Goal: Task Accomplishment & Management: Complete application form

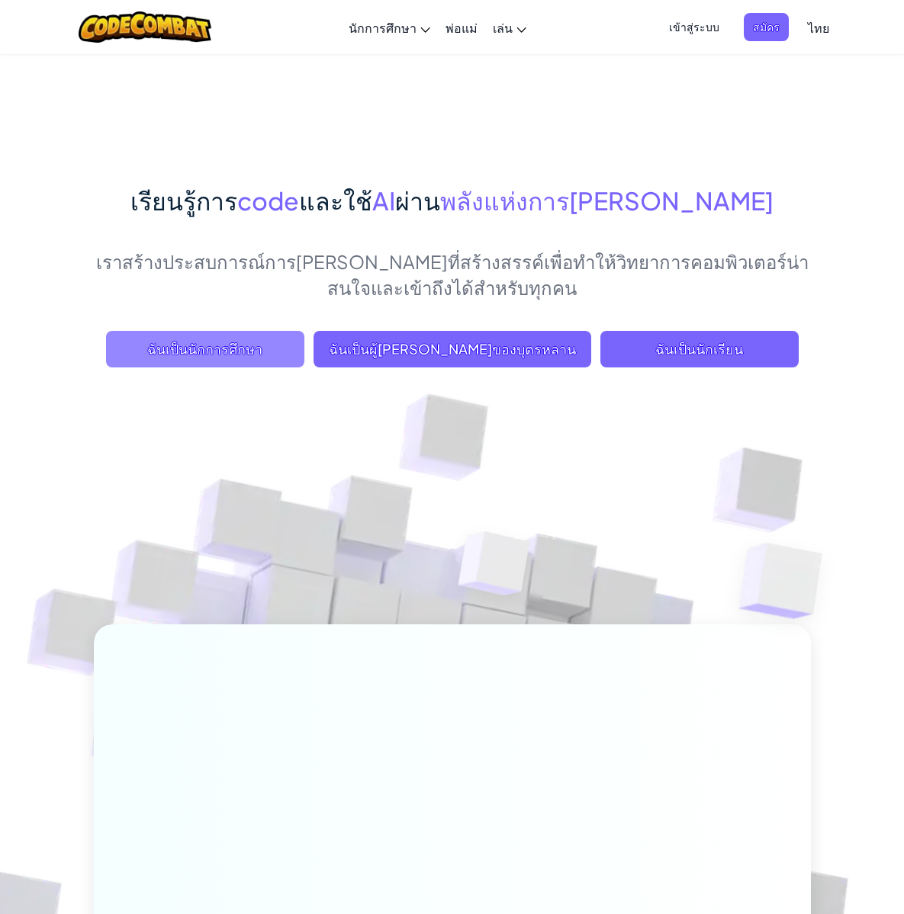
click at [217, 368] on span "ฉันเป็นนักการศึกษา" at bounding box center [205, 349] width 198 height 37
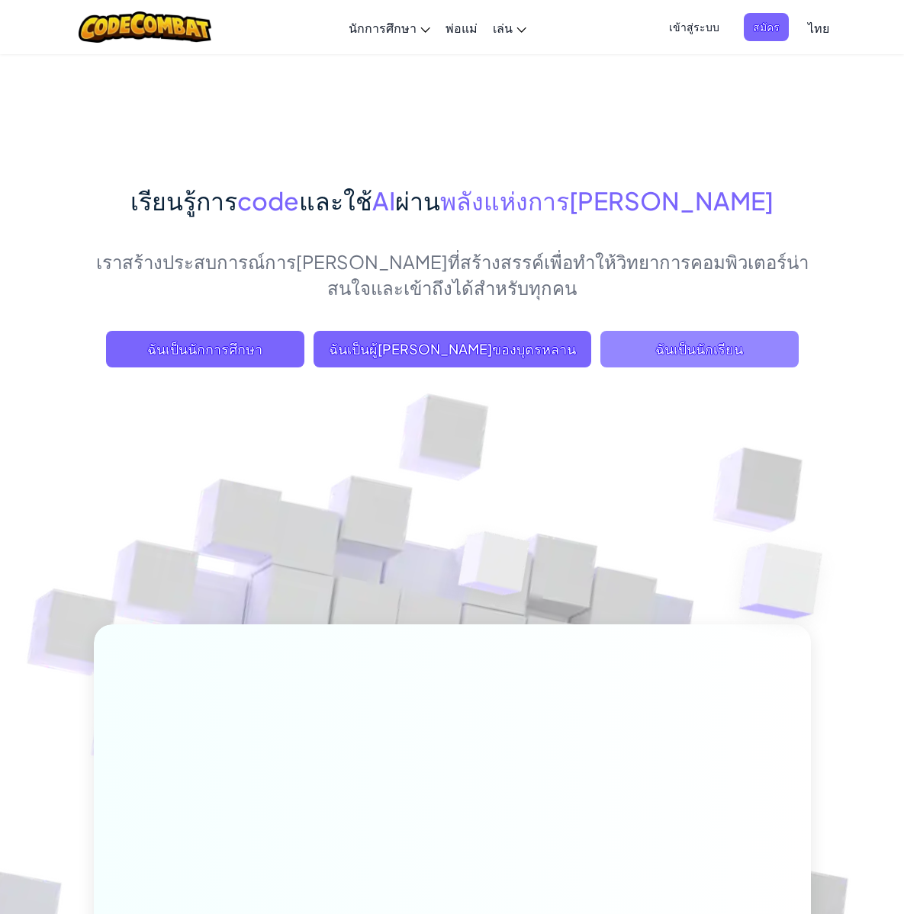
click at [600, 368] on span "ฉันเป็นนักเรียน" at bounding box center [699, 349] width 198 height 37
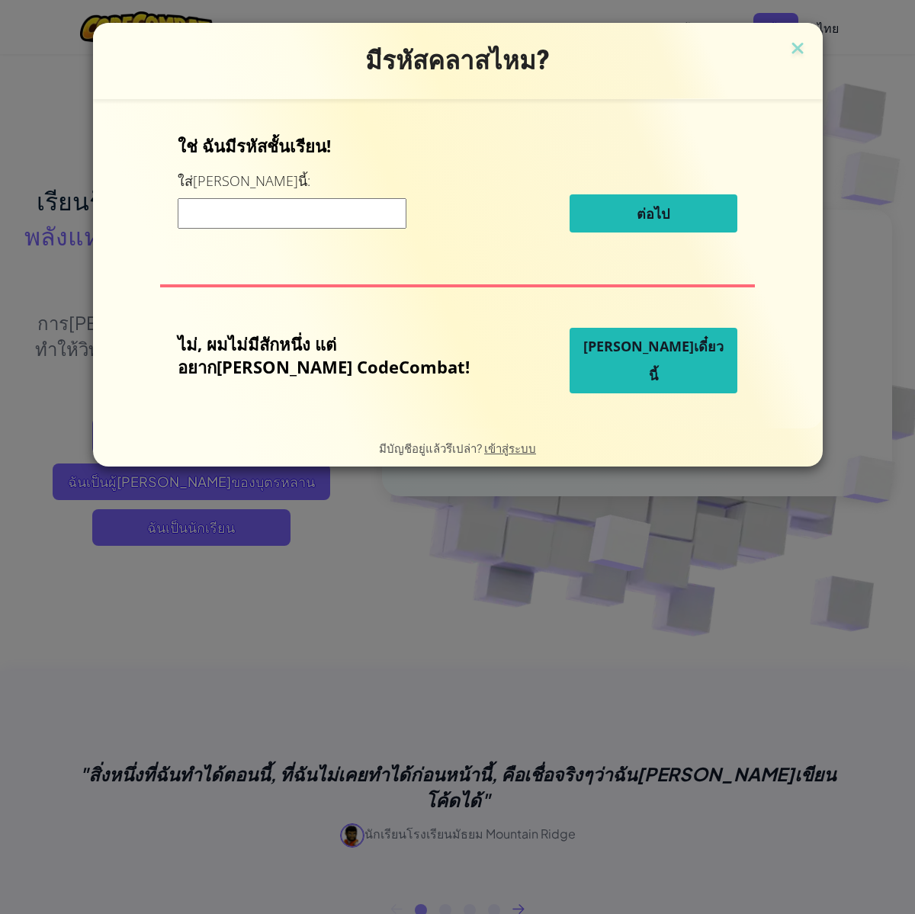
click at [612, 367] on span "[PERSON_NAME]เดี๋ยวนี้" at bounding box center [653, 360] width 140 height 47
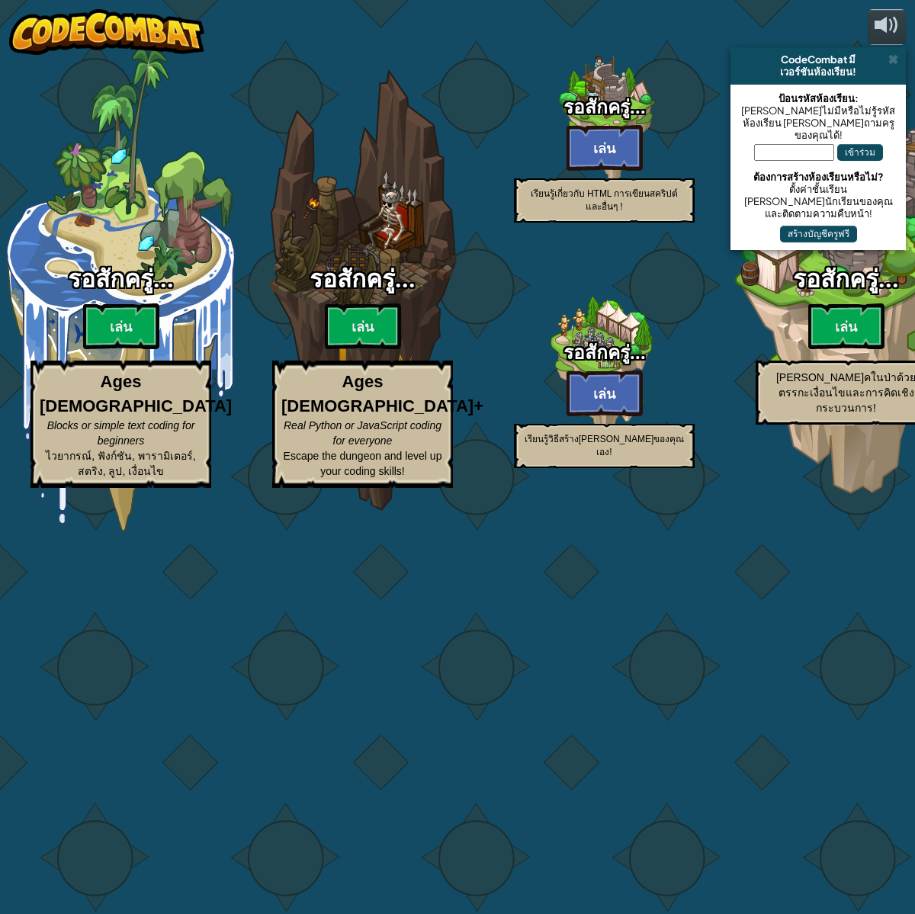
select select "th"
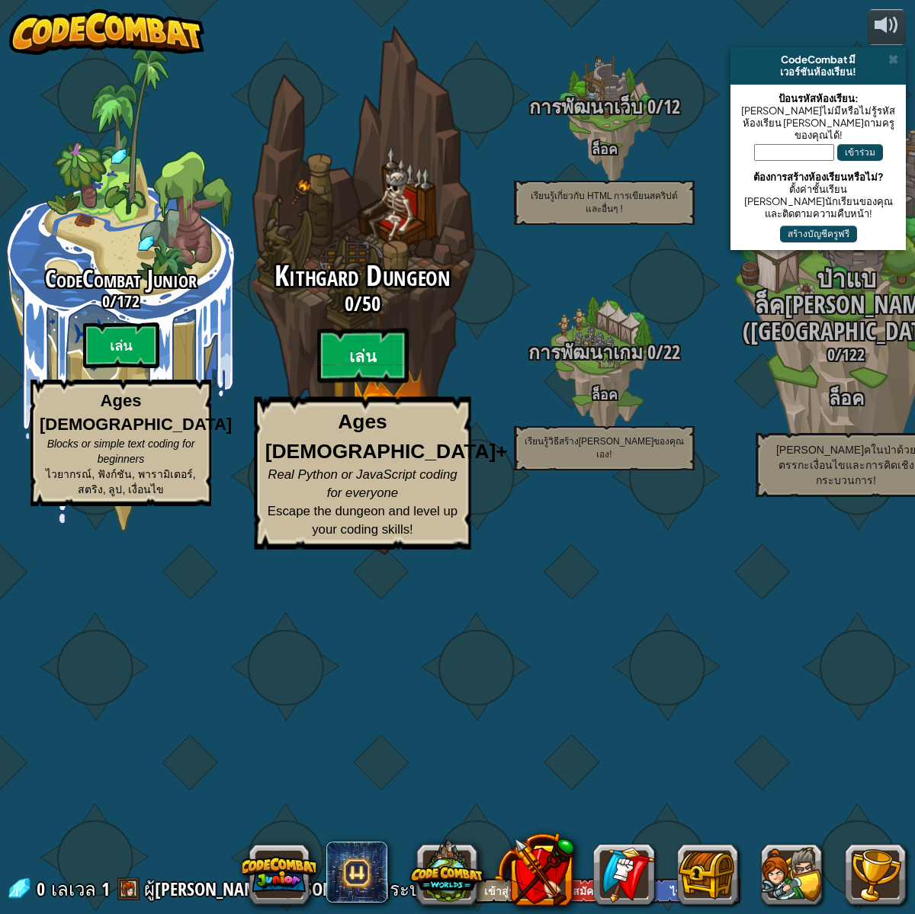
click at [387, 384] on btn "เล่น" at bounding box center [363, 356] width 92 height 55
select select "th"
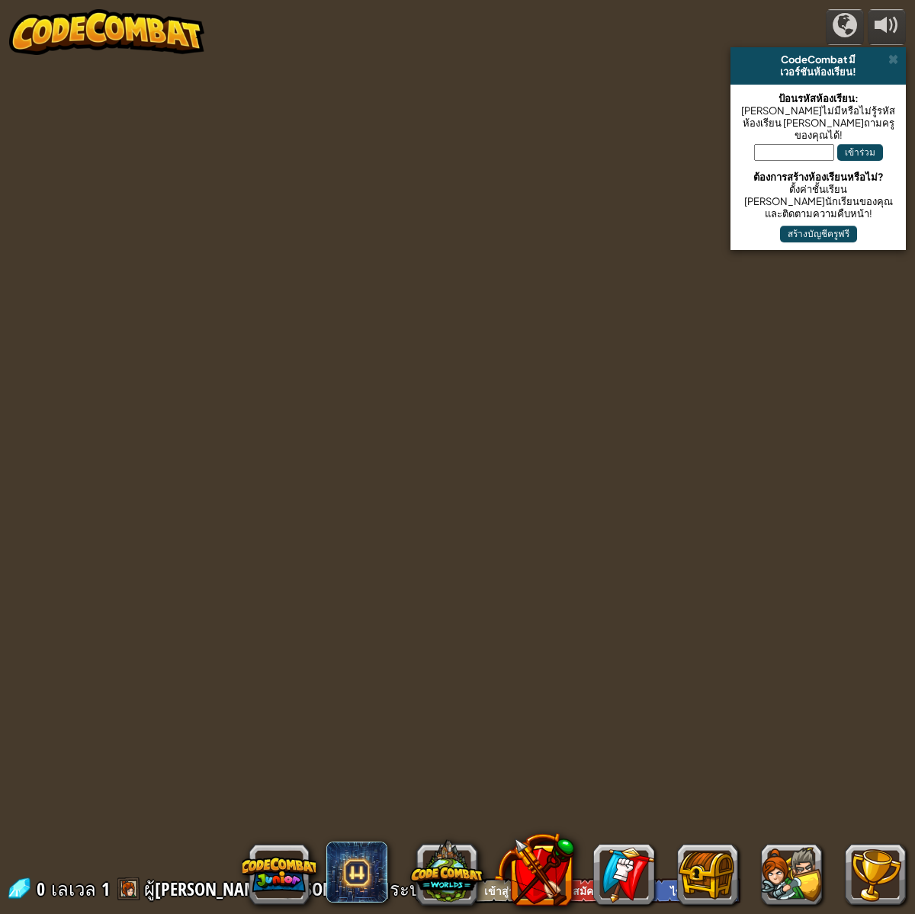
select select "th"
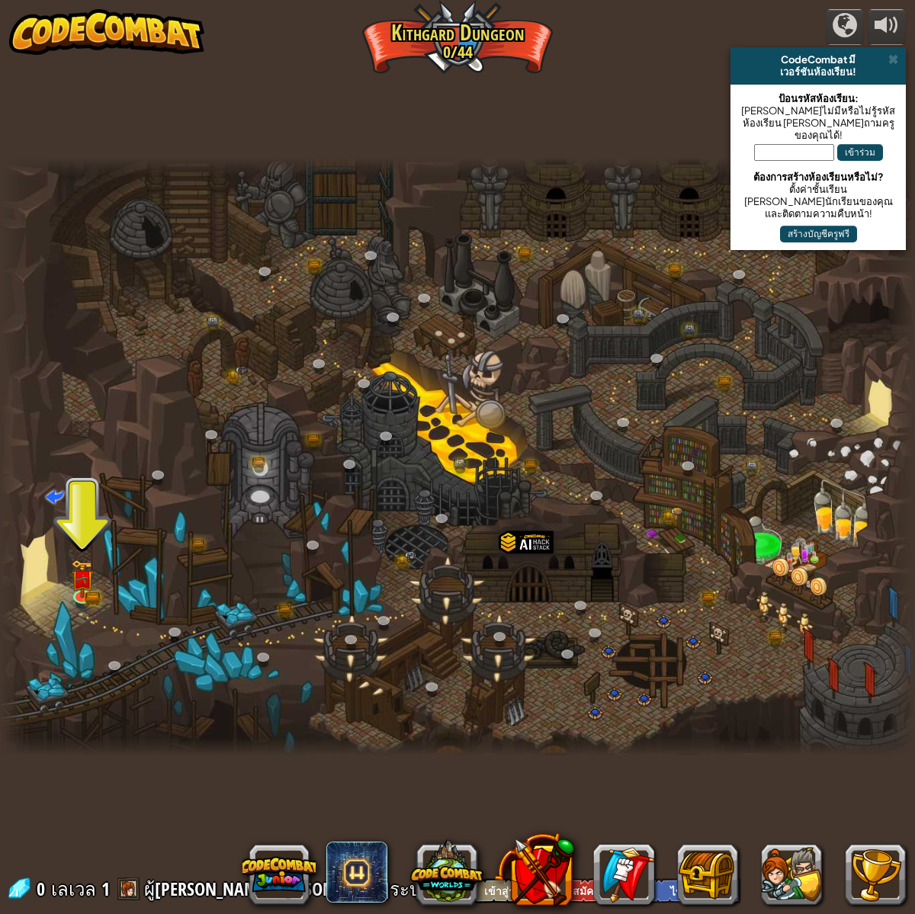
click at [822, 144] on input "text" at bounding box center [794, 152] width 80 height 17
click at [889, 60] on span at bounding box center [894, 59] width 10 height 12
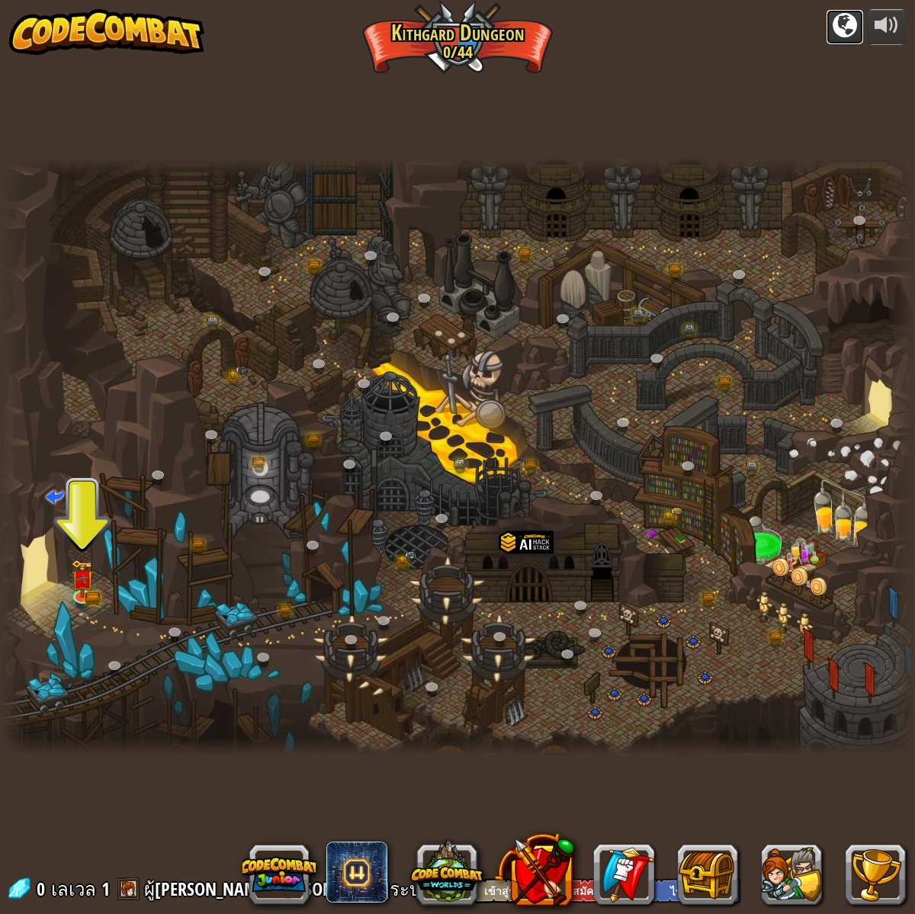
click at [863, 35] on button at bounding box center [845, 27] width 38 height 36
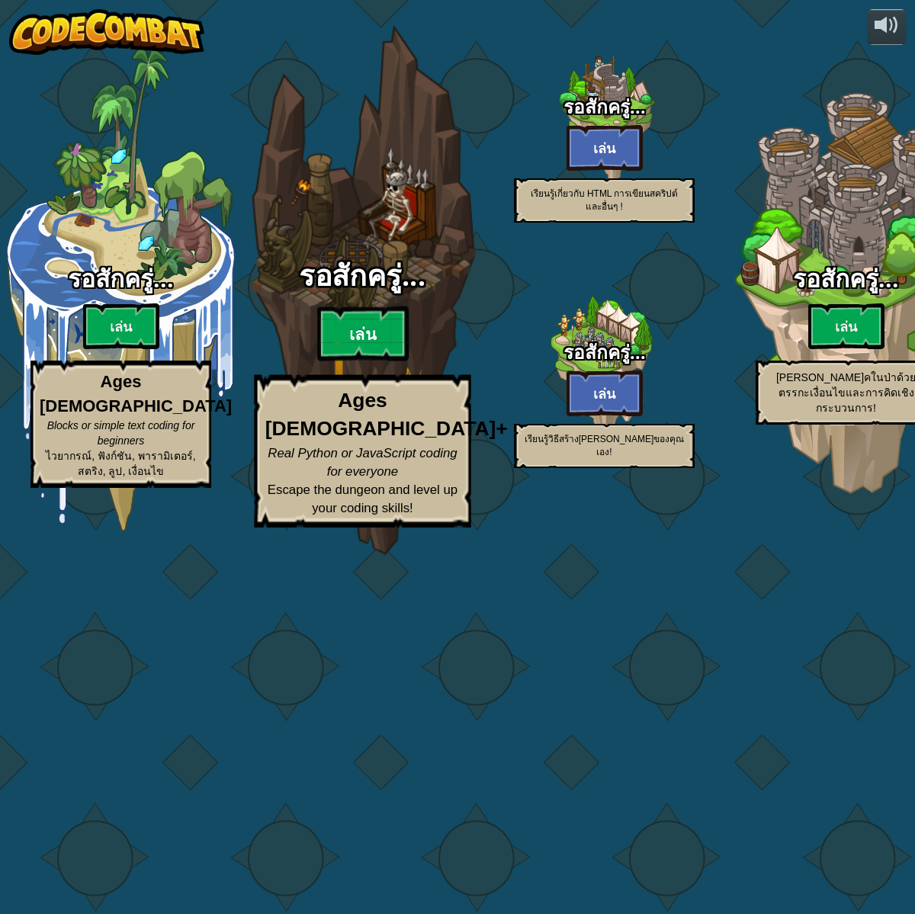
select select "th"
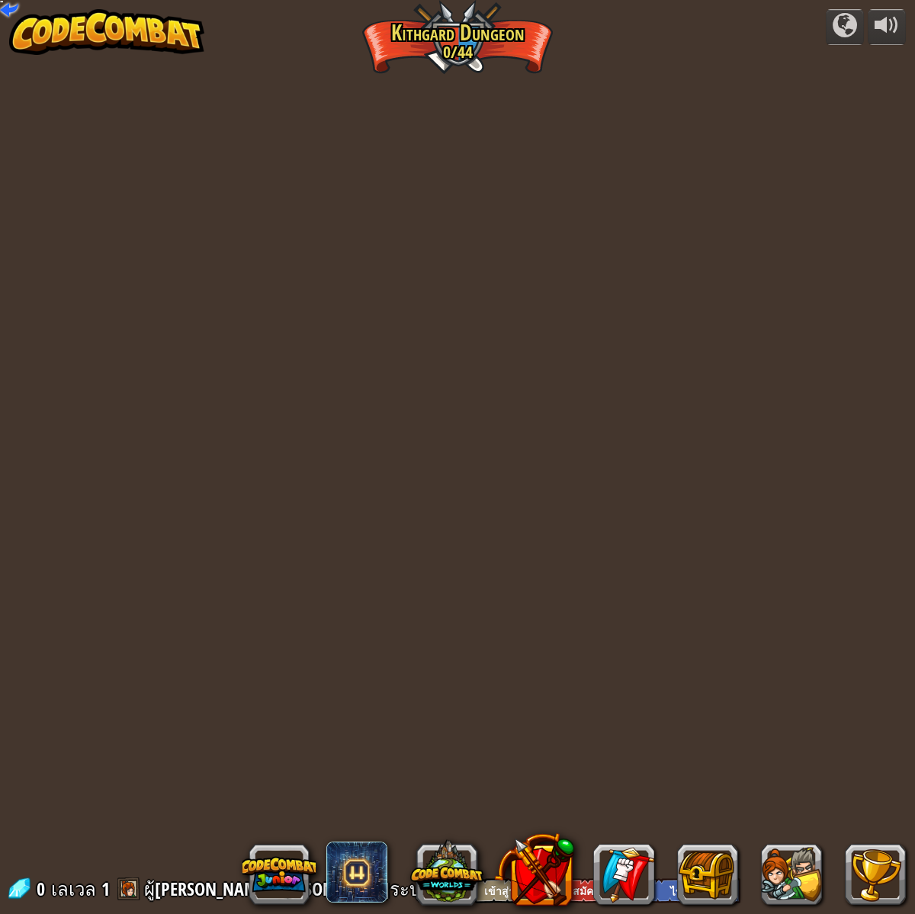
select select "th"
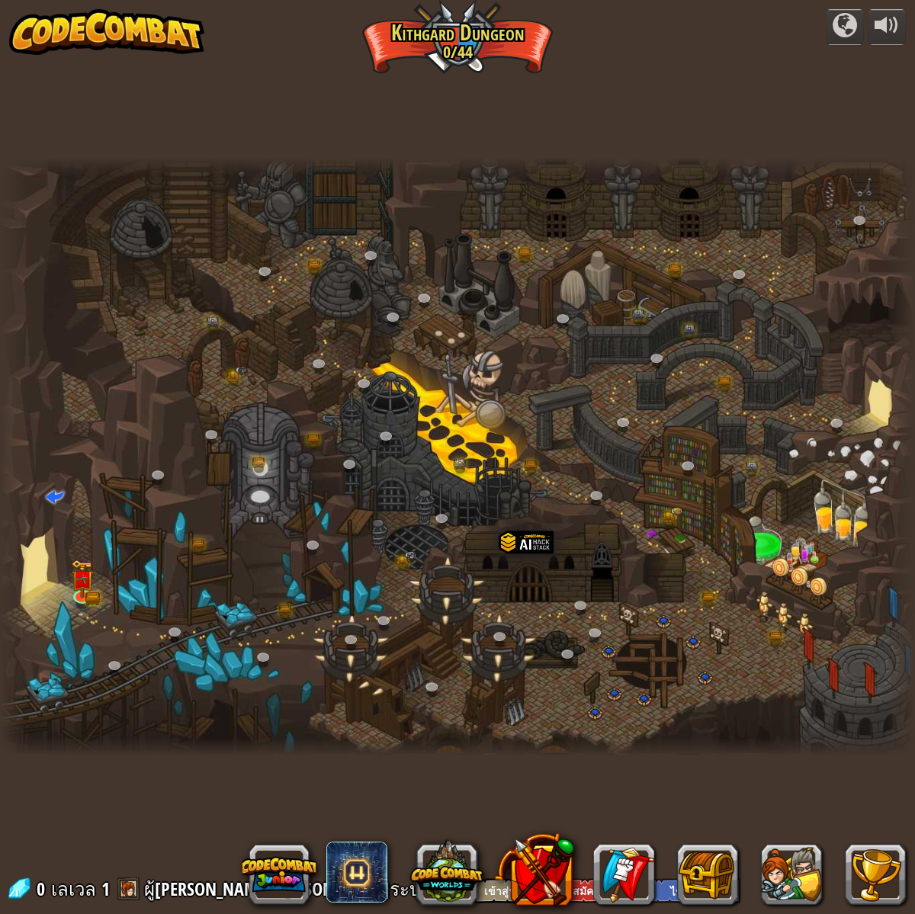
select select "th"
click at [78, 593] on img at bounding box center [83, 569] width 24 height 51
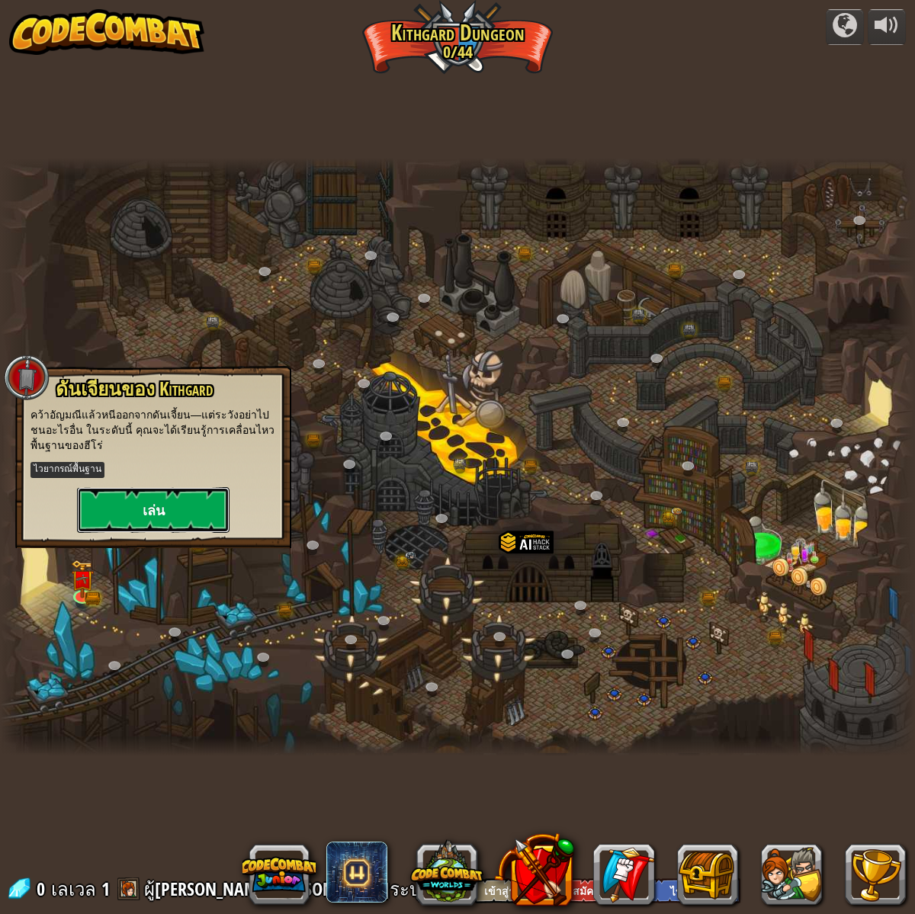
click at [168, 487] on button "เล่น" at bounding box center [153, 510] width 153 height 46
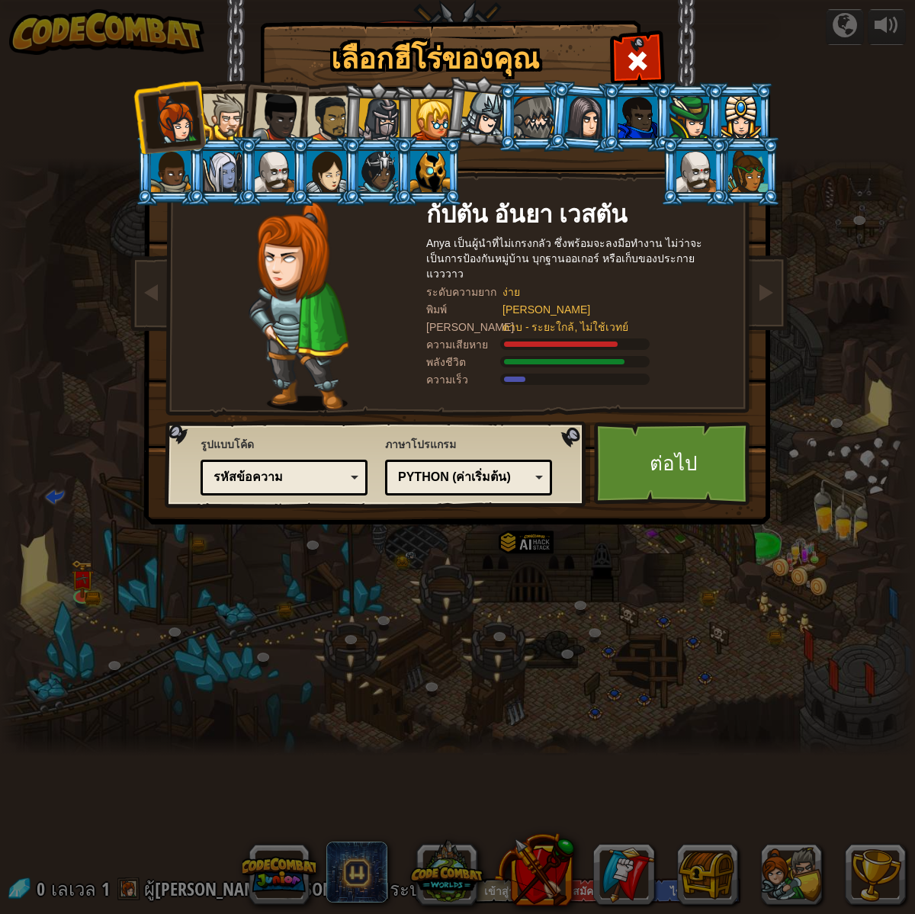
click at [278, 117] on div at bounding box center [277, 117] width 50 height 50
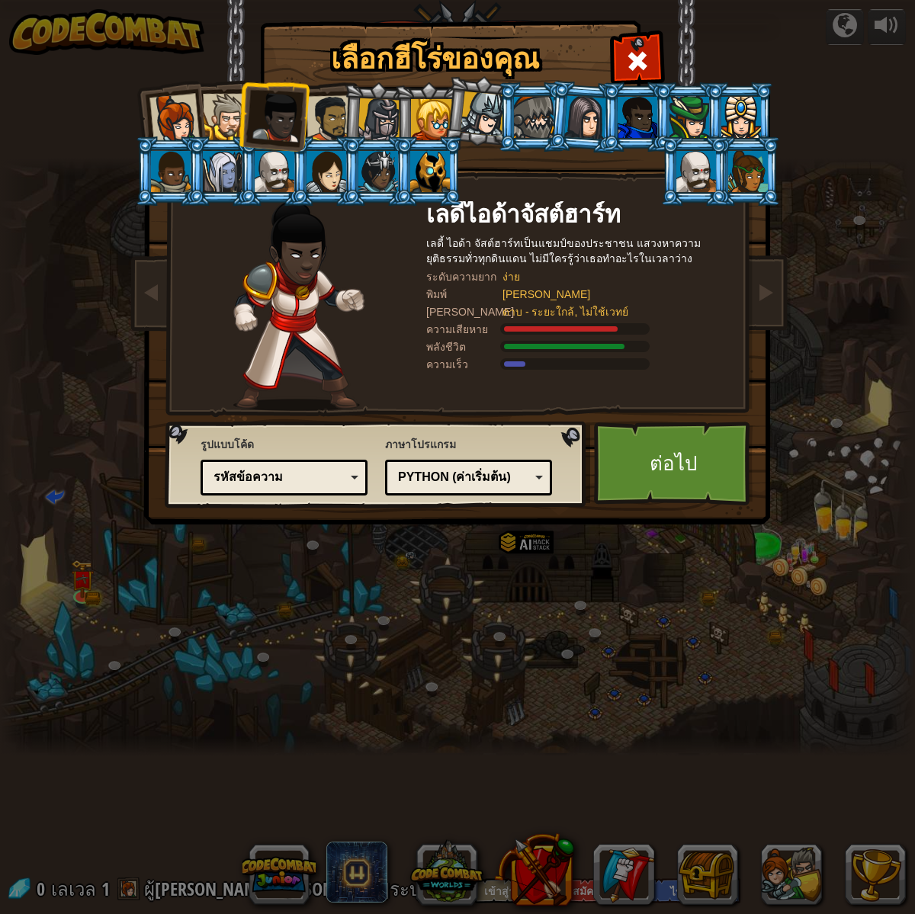
click at [228, 120] on div at bounding box center [226, 117] width 47 height 47
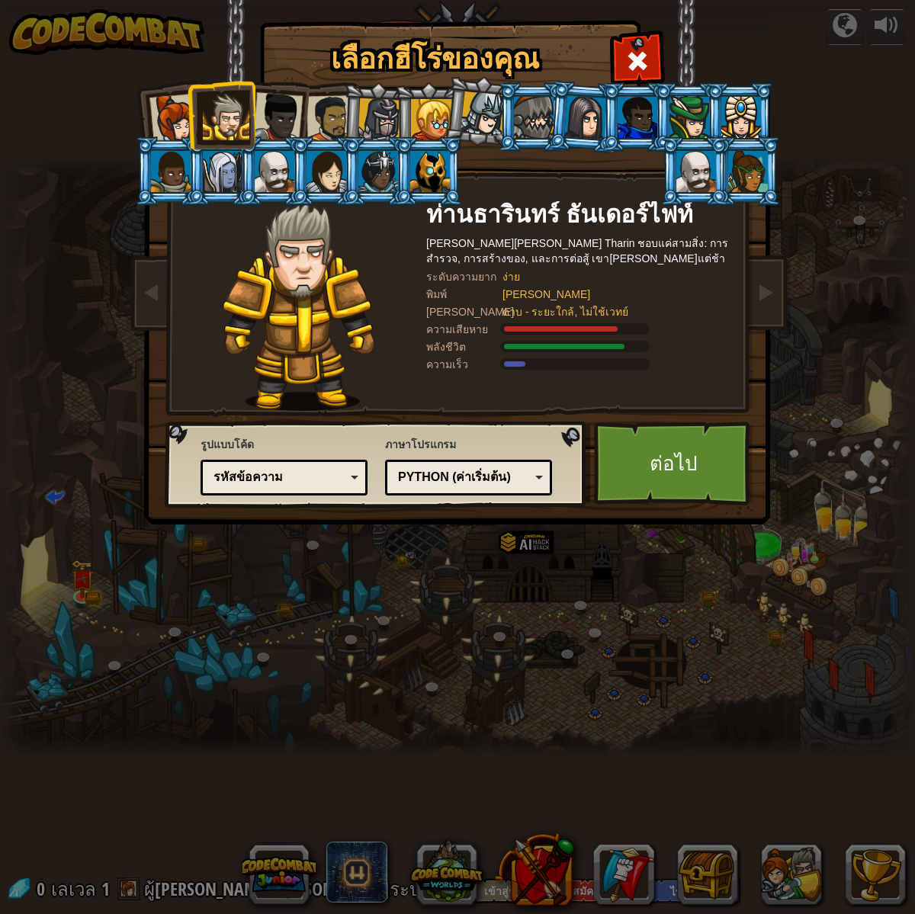
click at [273, 153] on div at bounding box center [275, 171] width 40 height 41
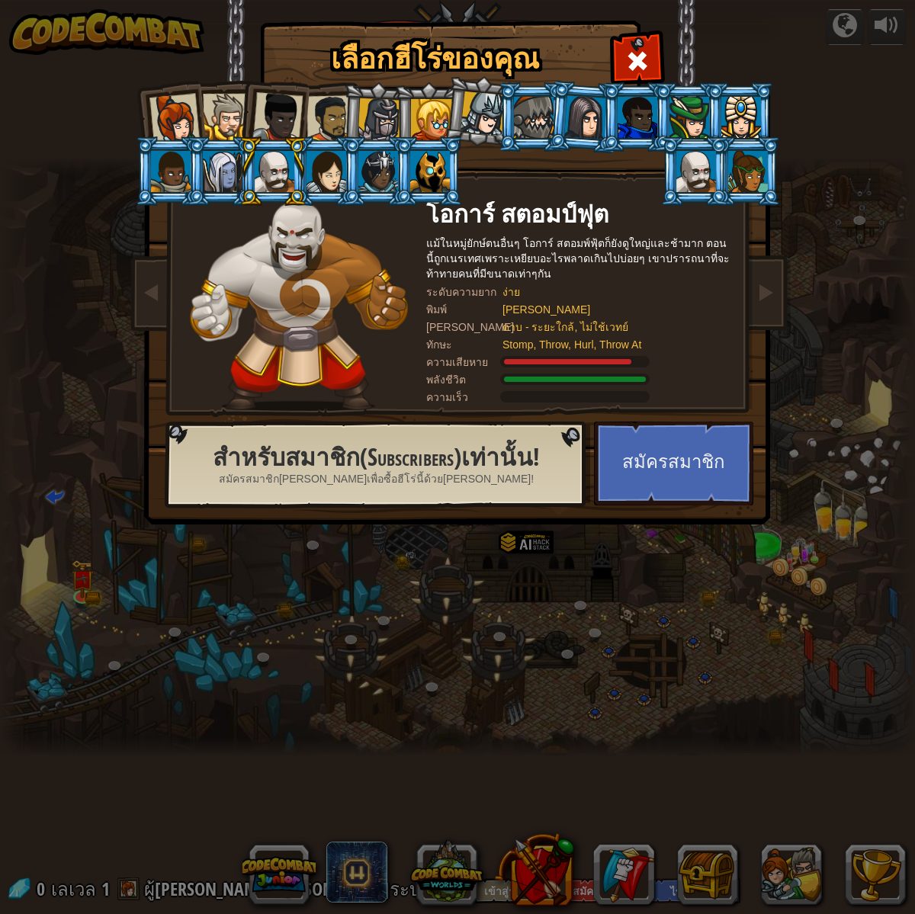
click at [431, 175] on div at bounding box center [430, 171] width 40 height 41
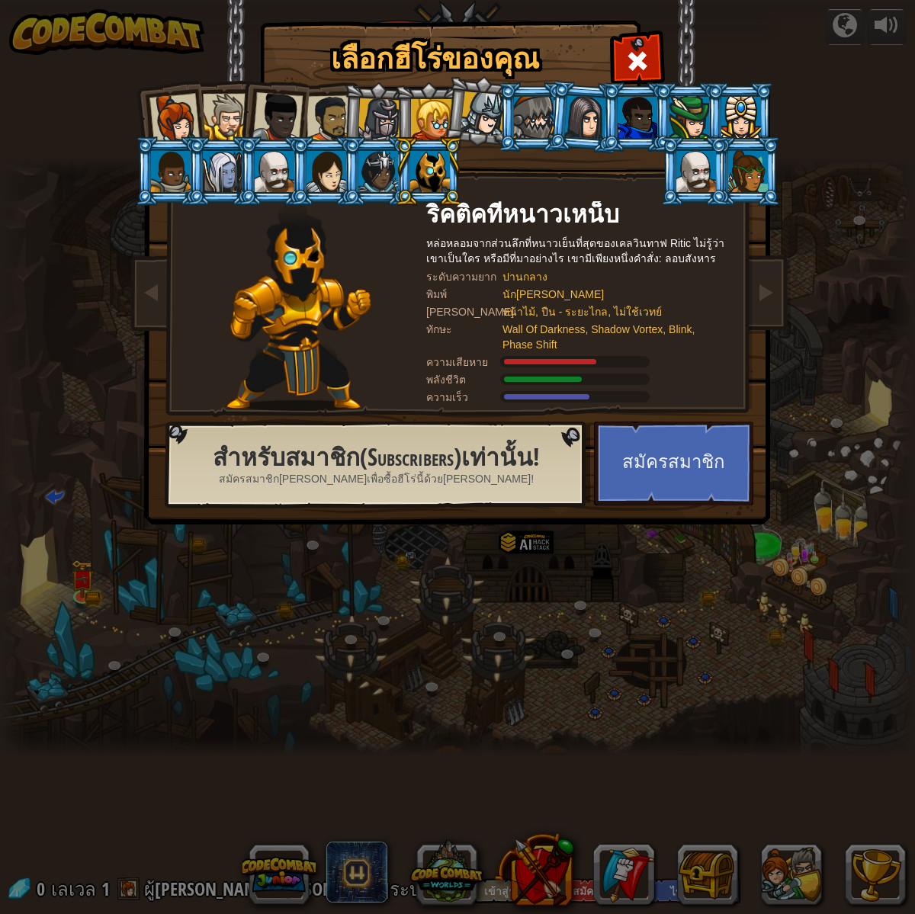
click at [233, 183] on div at bounding box center [223, 171] width 40 height 41
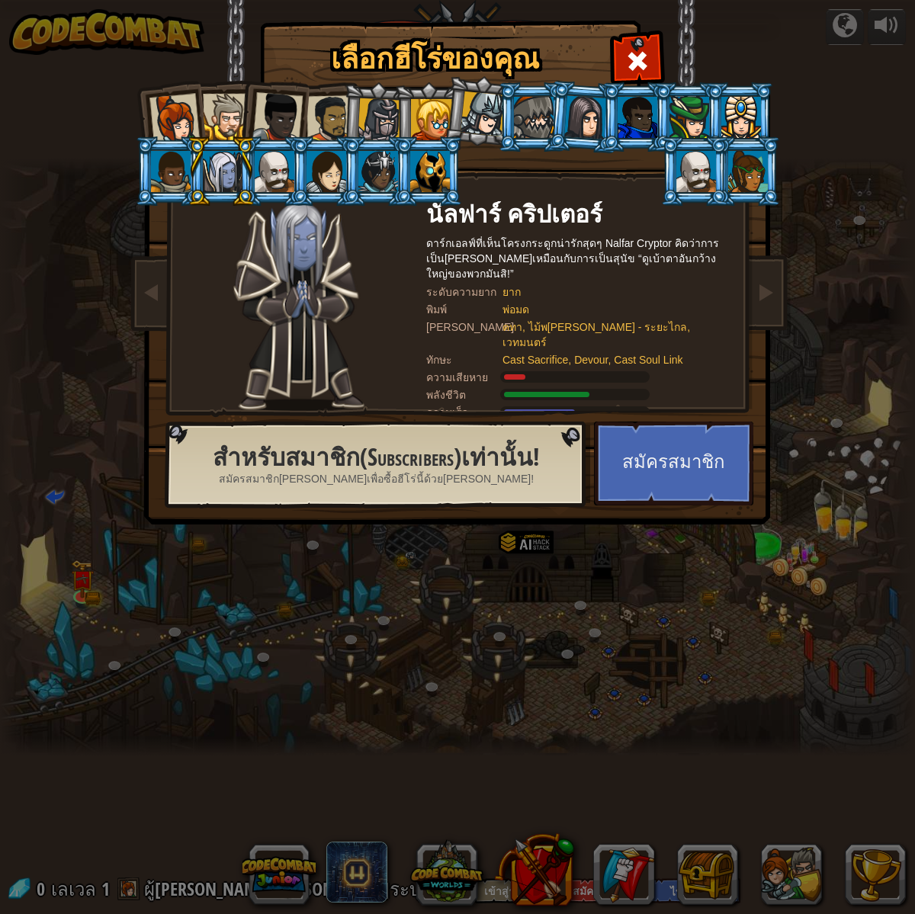
click at [264, 166] on div at bounding box center [275, 171] width 40 height 41
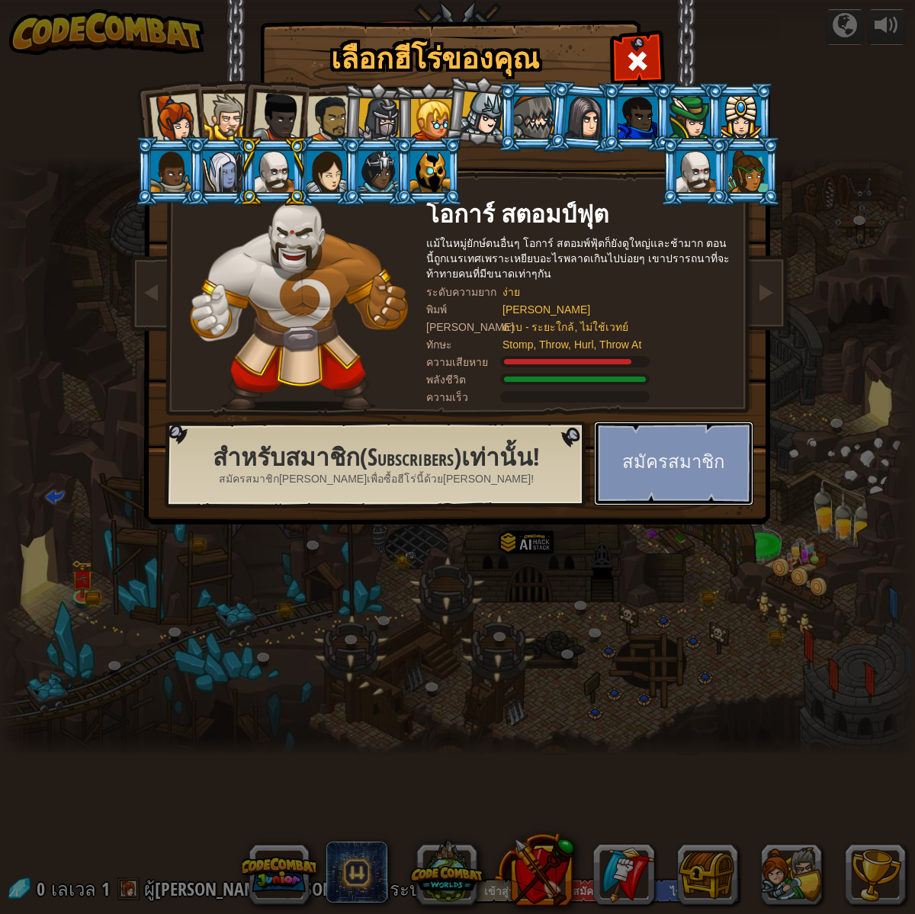
click at [669, 451] on button "สมัครสมาชิก" at bounding box center [673, 464] width 159 height 84
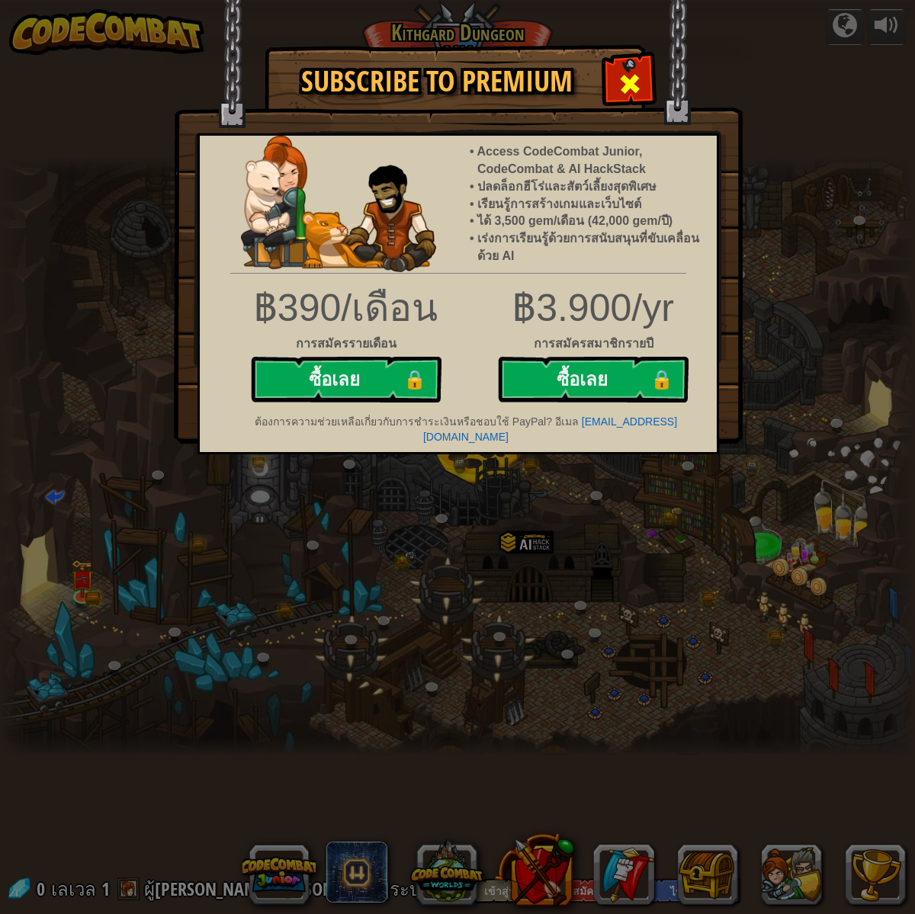
click at [618, 87] on span at bounding box center [630, 84] width 24 height 24
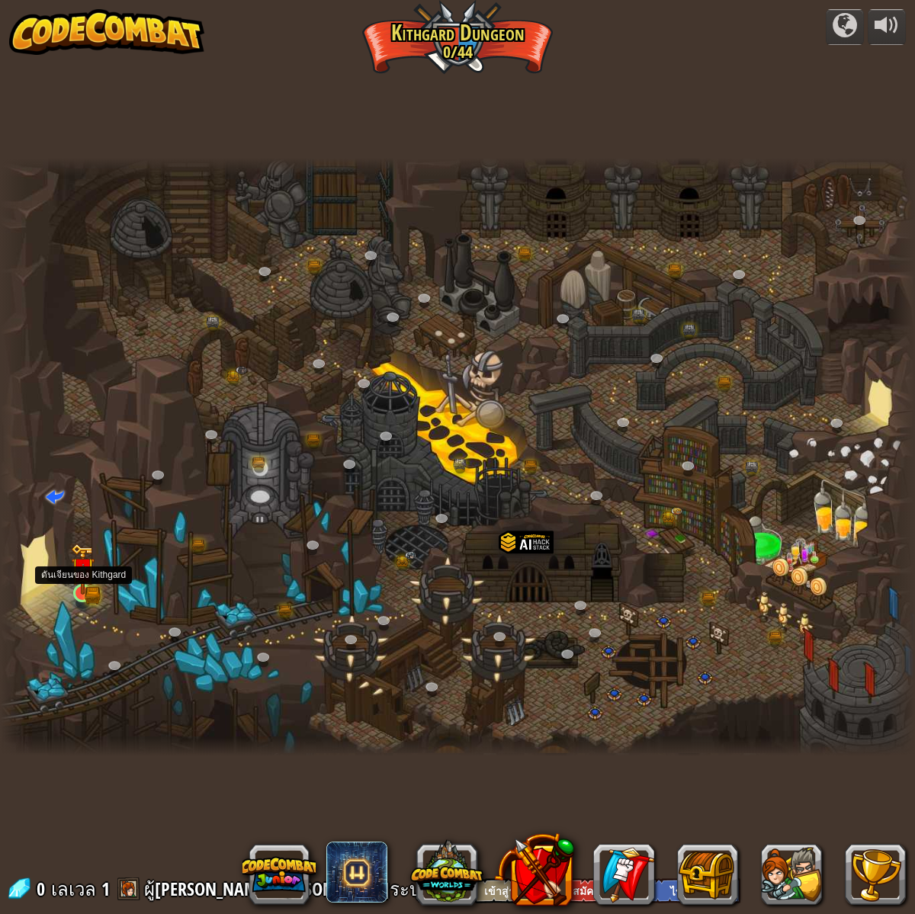
click at [88, 577] on img at bounding box center [83, 571] width 14 height 14
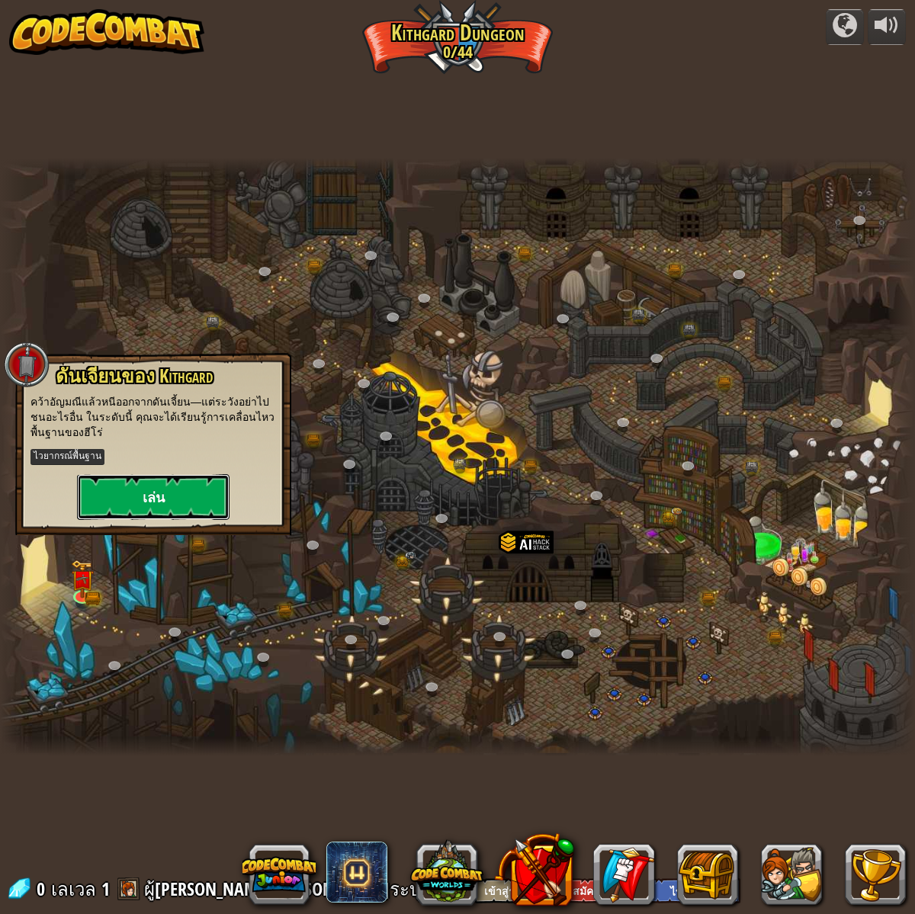
click at [132, 489] on button "เล่น" at bounding box center [153, 497] width 153 height 46
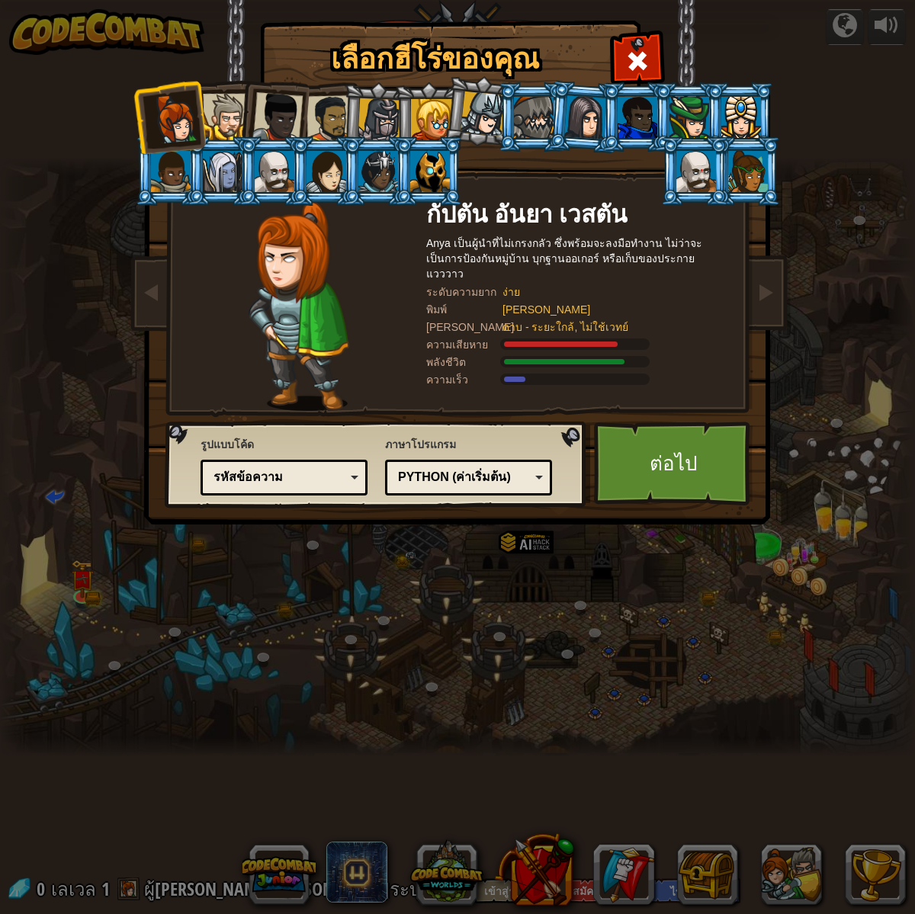
click at [232, 112] on div at bounding box center [226, 117] width 47 height 47
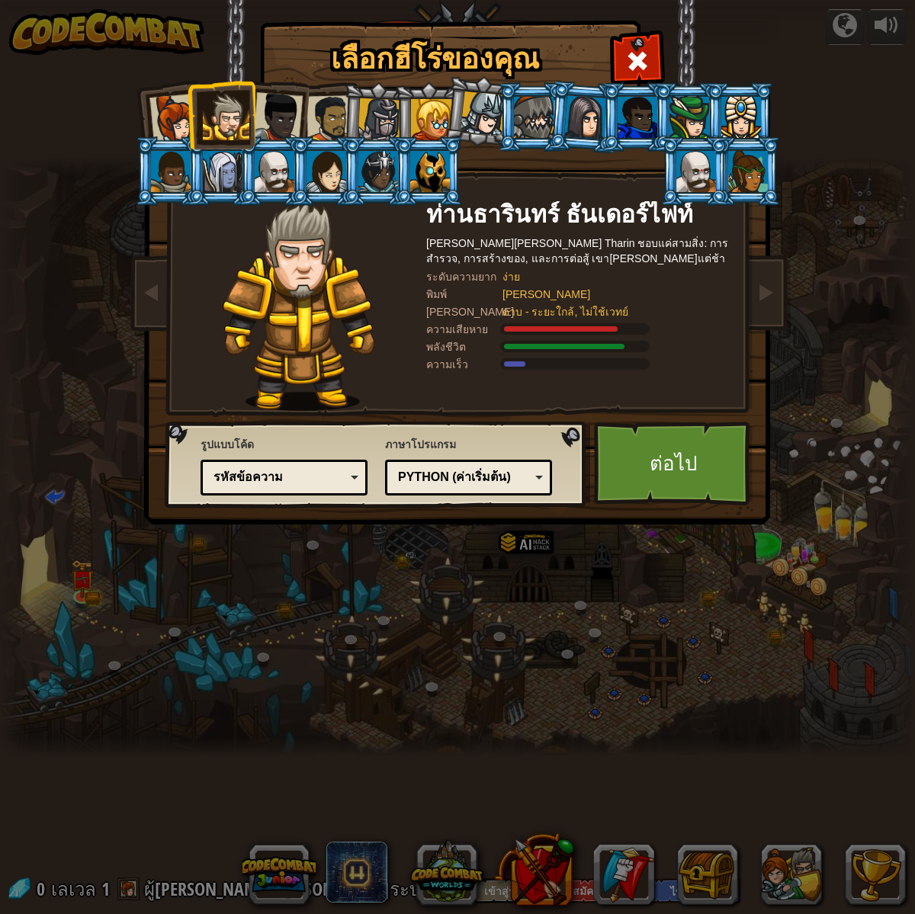
click at [274, 119] on div at bounding box center [277, 117] width 50 height 50
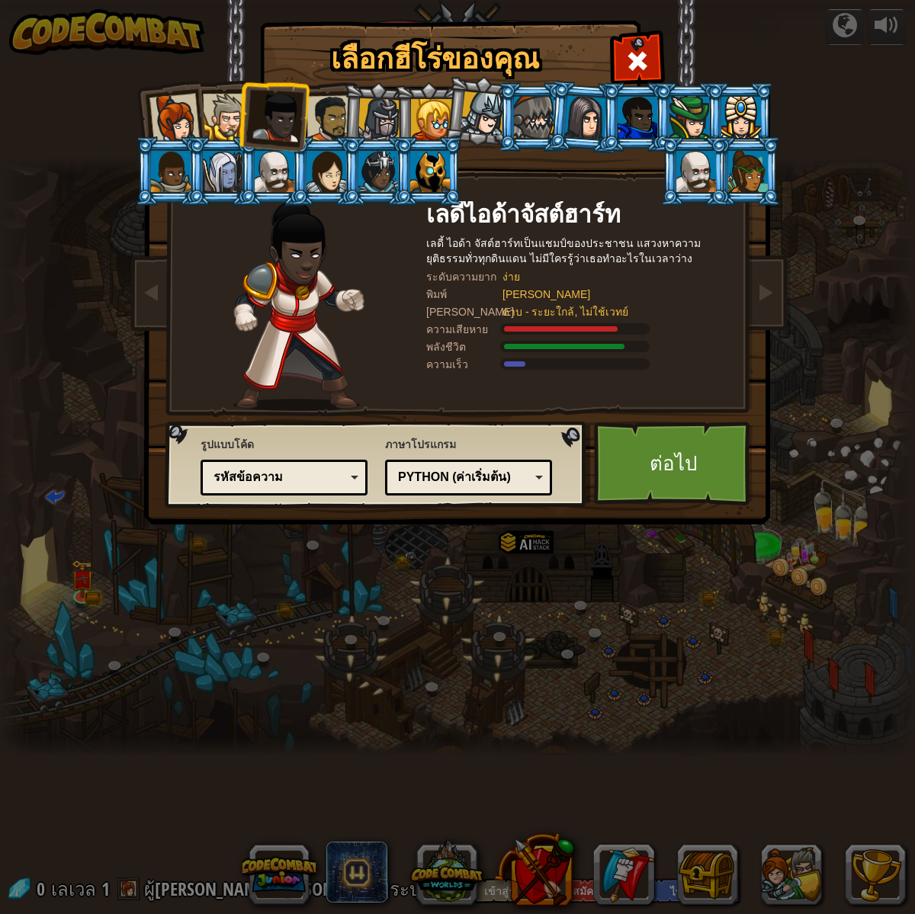
click at [324, 111] on div at bounding box center [330, 118] width 47 height 47
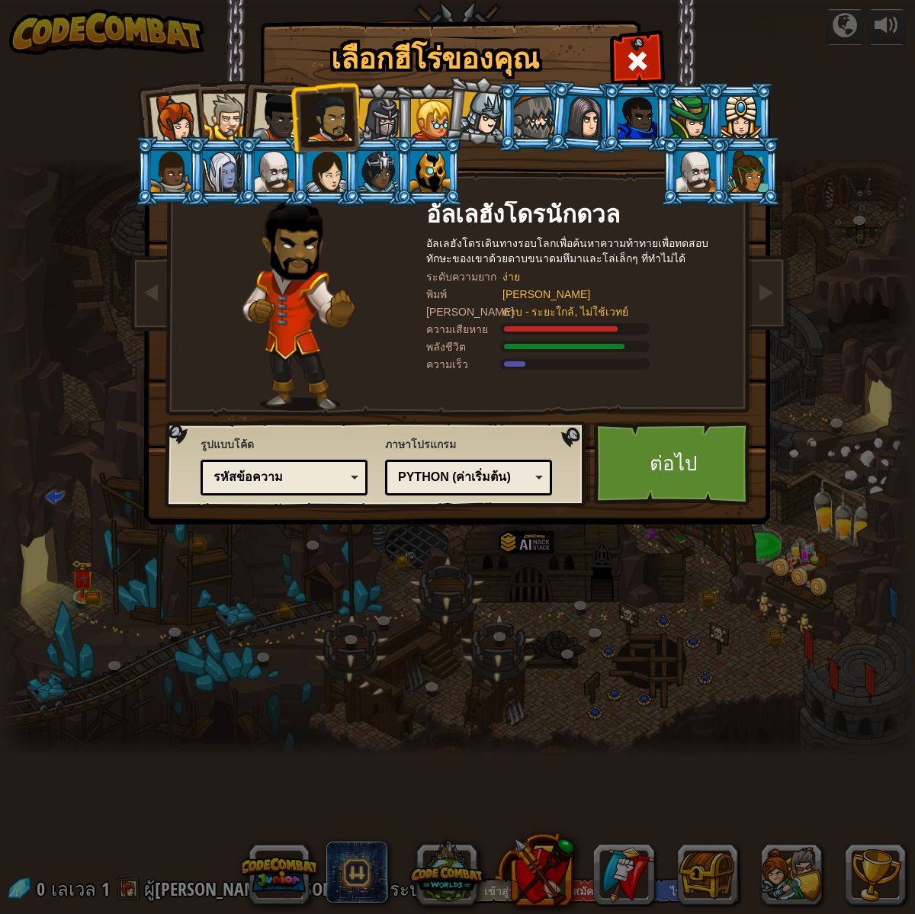
click at [175, 122] on div at bounding box center [174, 119] width 50 height 50
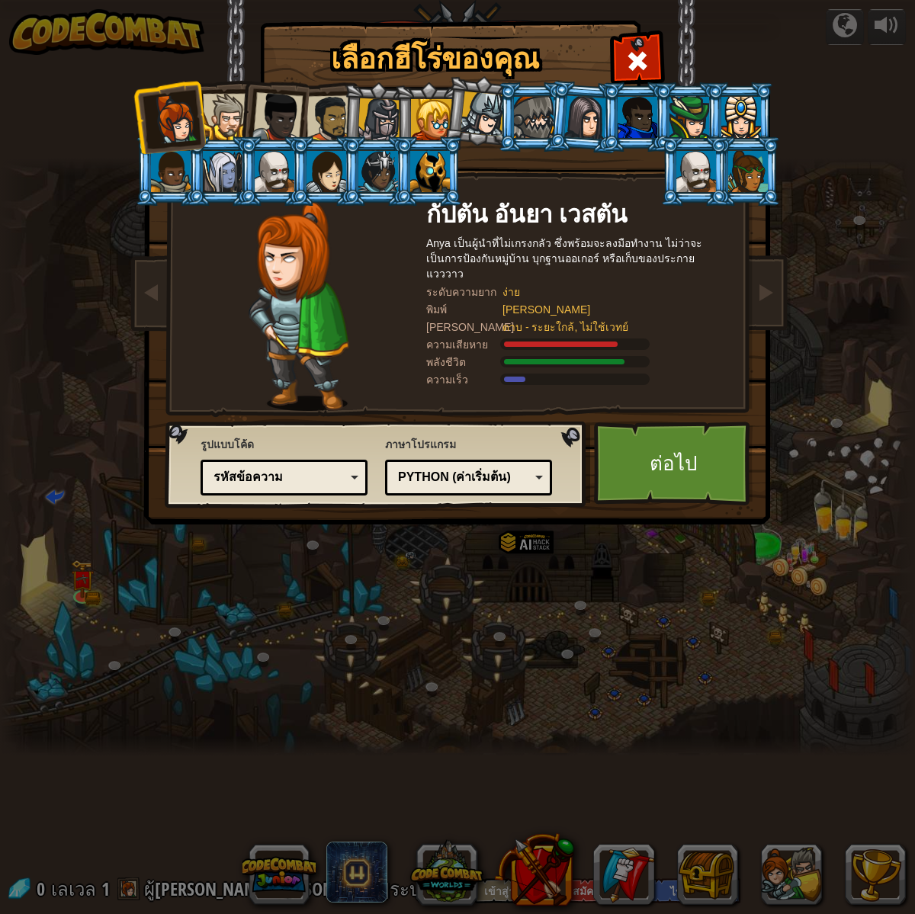
click at [304, 128] on li at bounding box center [273, 114] width 75 height 75
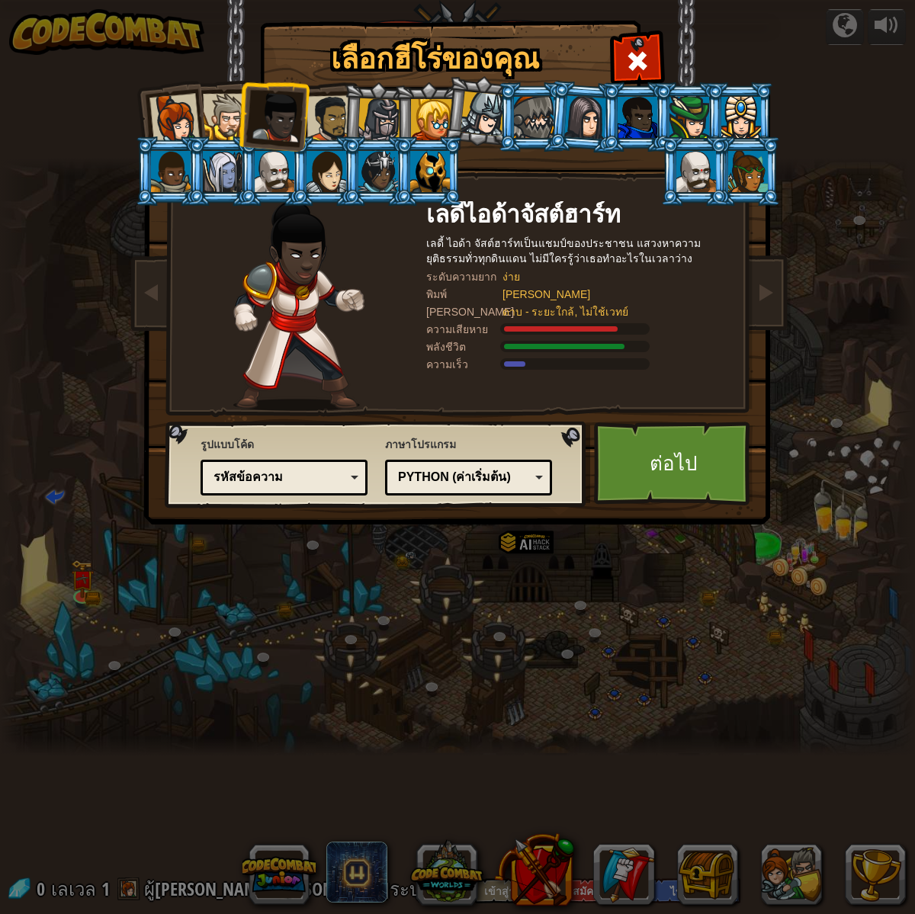
click at [346, 128] on li at bounding box center [377, 117] width 72 height 73
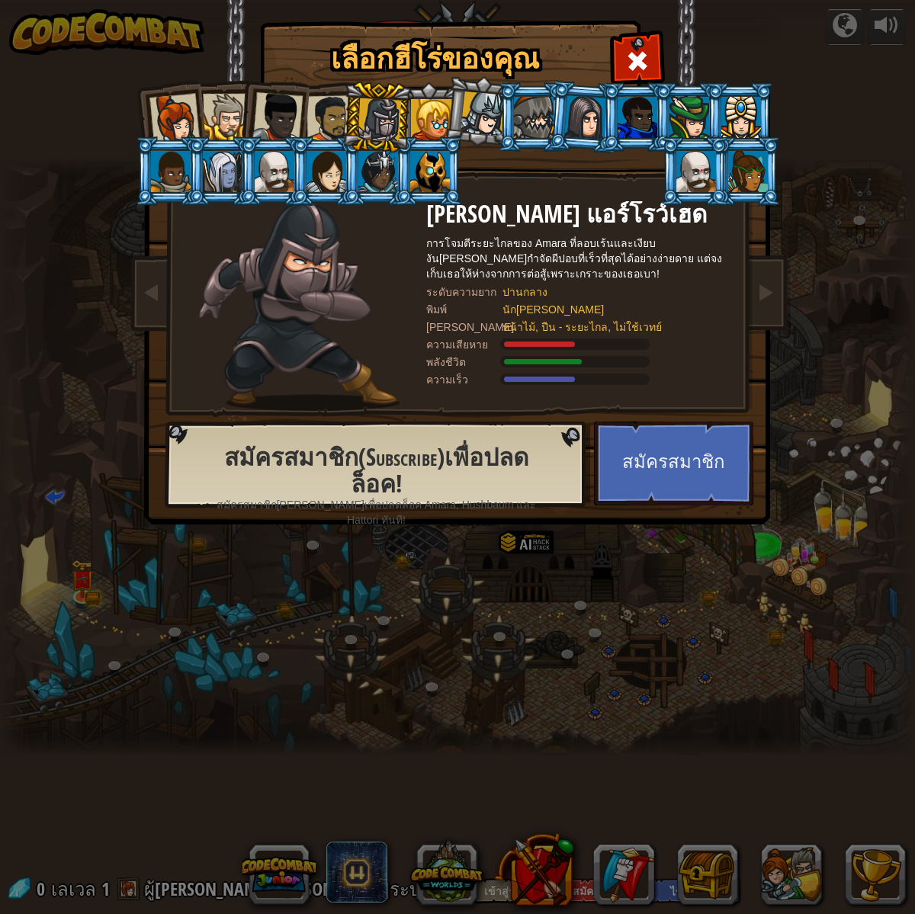
click at [265, 120] on div at bounding box center [277, 117] width 50 height 50
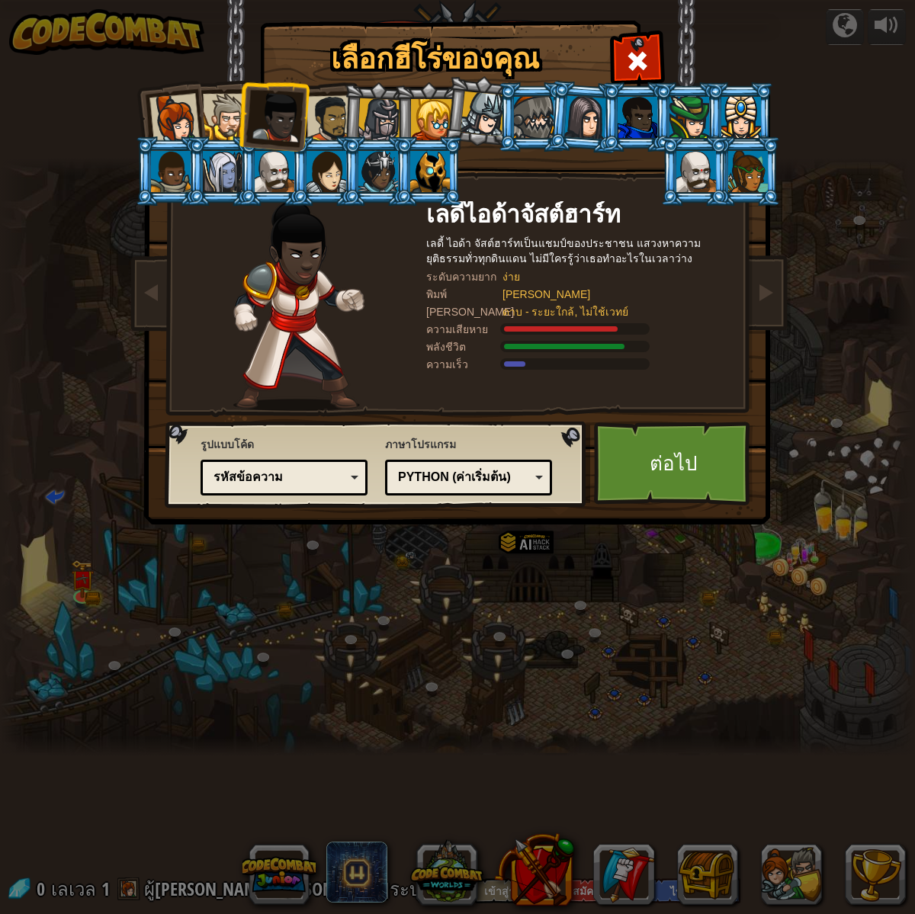
click at [240, 123] on li at bounding box center [273, 114] width 75 height 75
click at [228, 123] on div at bounding box center [226, 117] width 47 height 47
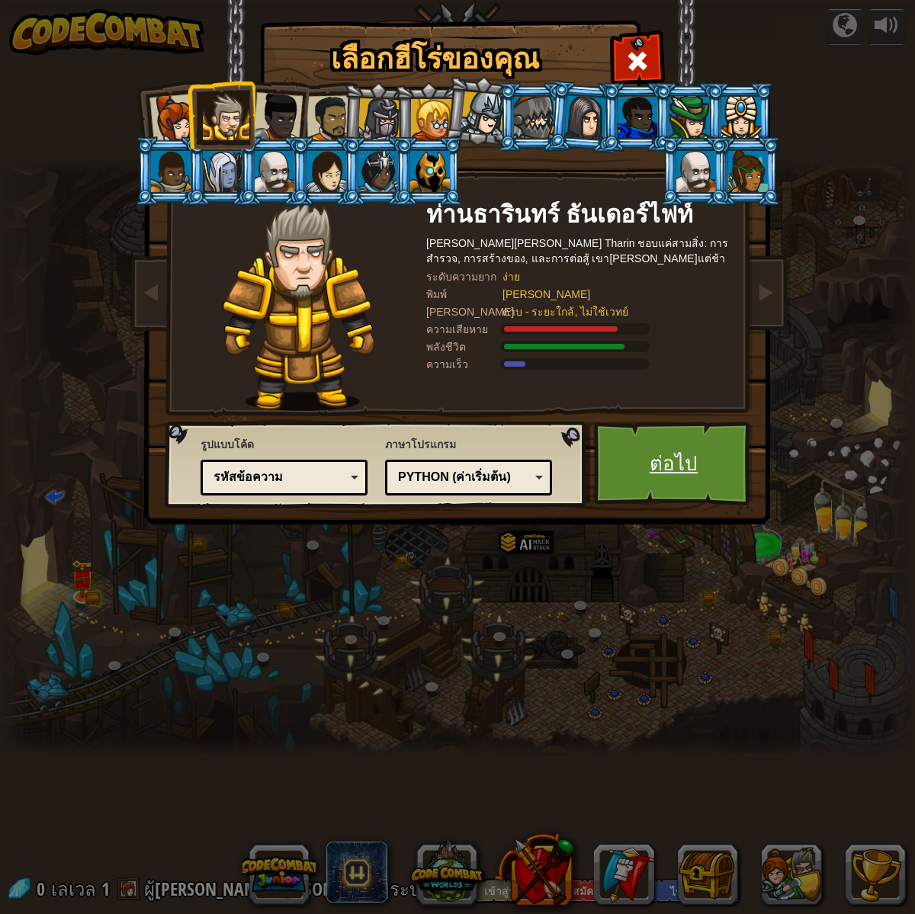
click at [685, 455] on link "ต่อไป" at bounding box center [673, 464] width 159 height 84
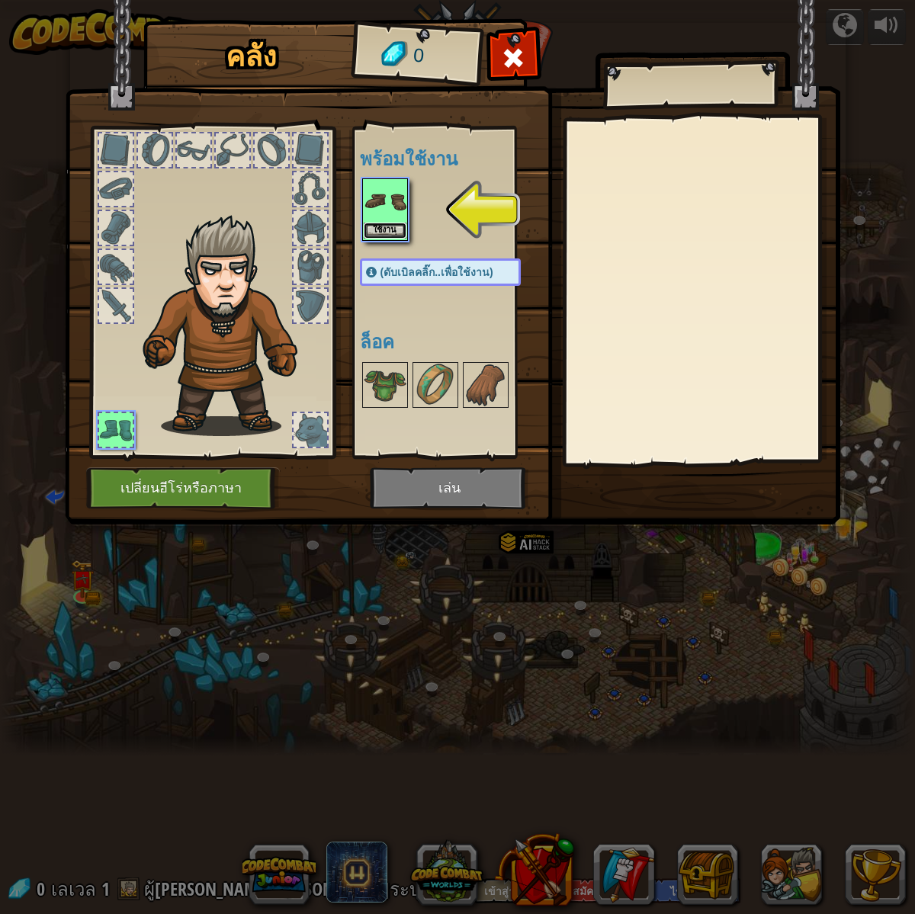
click at [386, 223] on button "ใช้งาน" at bounding box center [385, 231] width 43 height 16
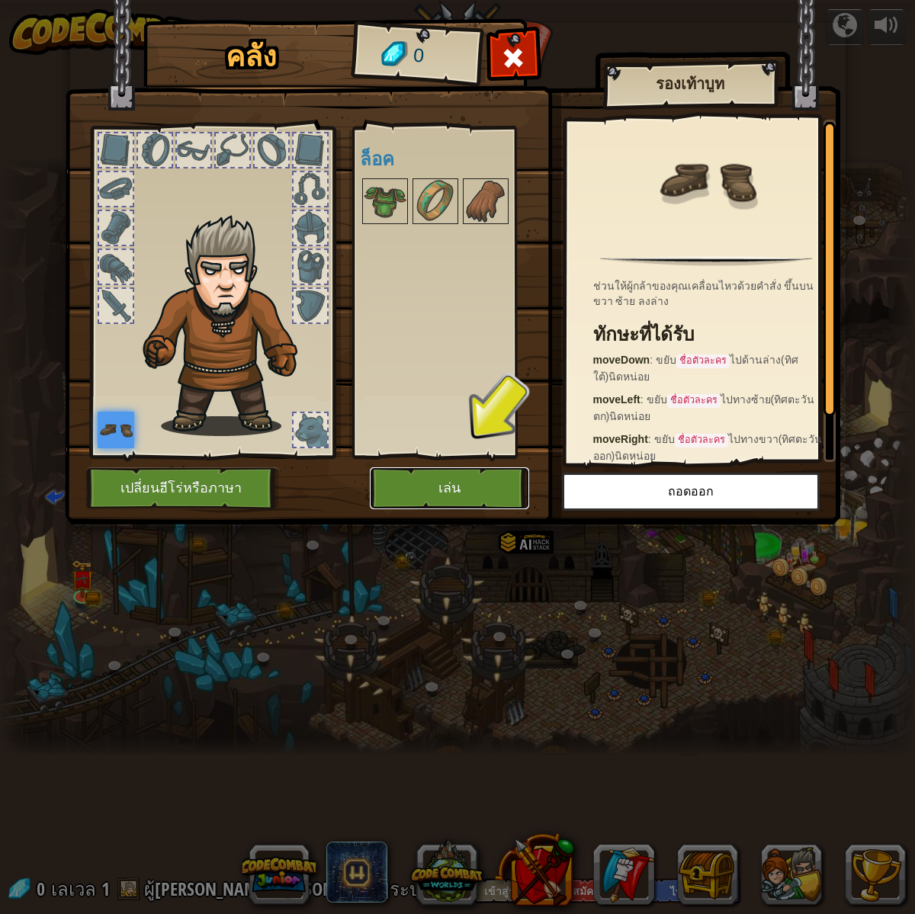
click at [419, 496] on button "เล่น" at bounding box center [449, 489] width 159 height 42
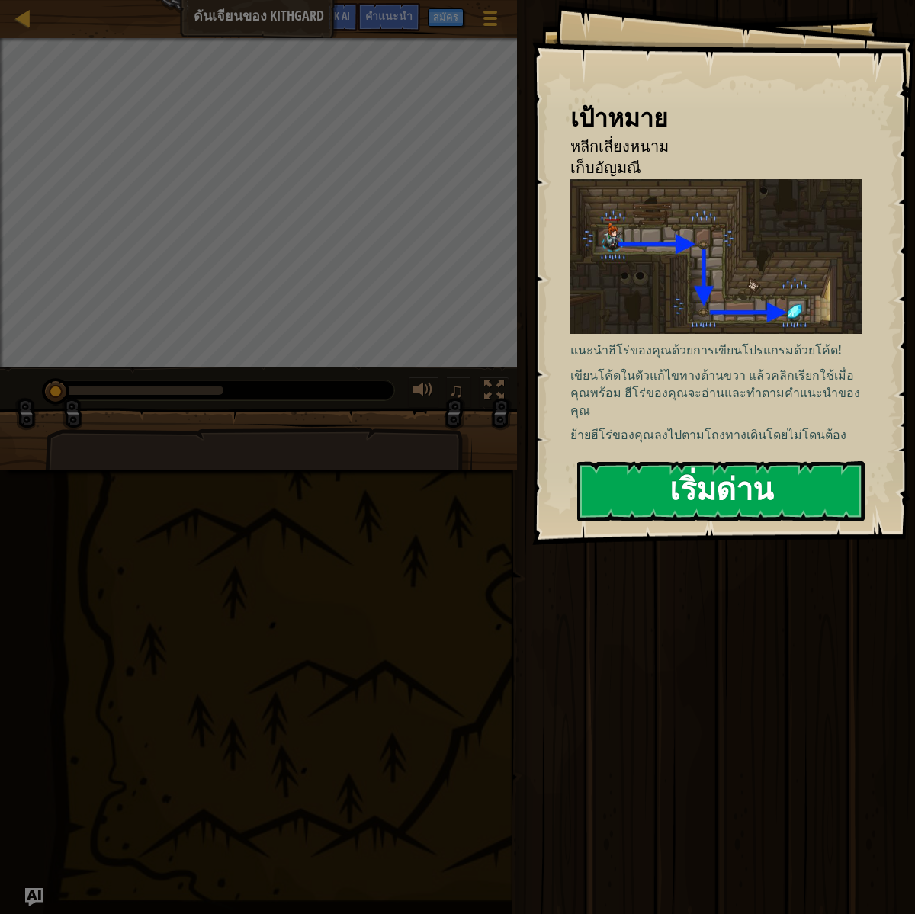
click at [735, 481] on button "เริ่มด่าน" at bounding box center [721, 491] width 288 height 60
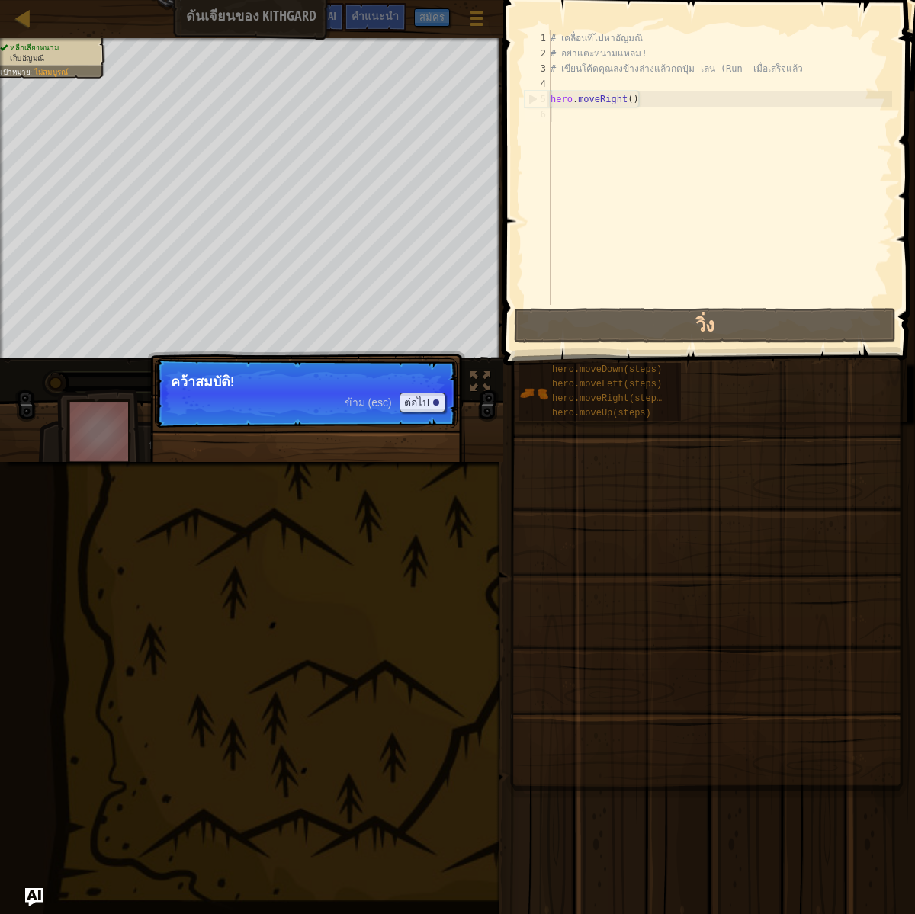
click at [316, 376] on p "คว้าสมบัติ!" at bounding box center [306, 381] width 271 height 15
click at [384, 403] on span "ข้าม (esc)" at bounding box center [368, 403] width 47 height 12
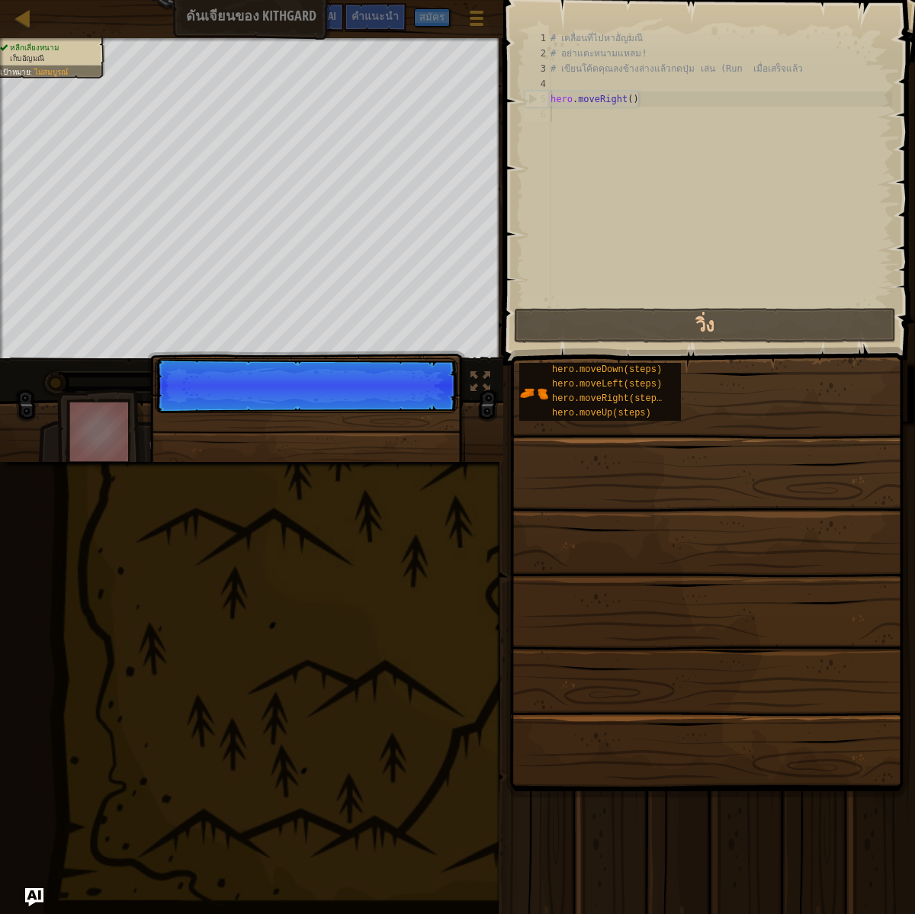
scroll to position [7, 0]
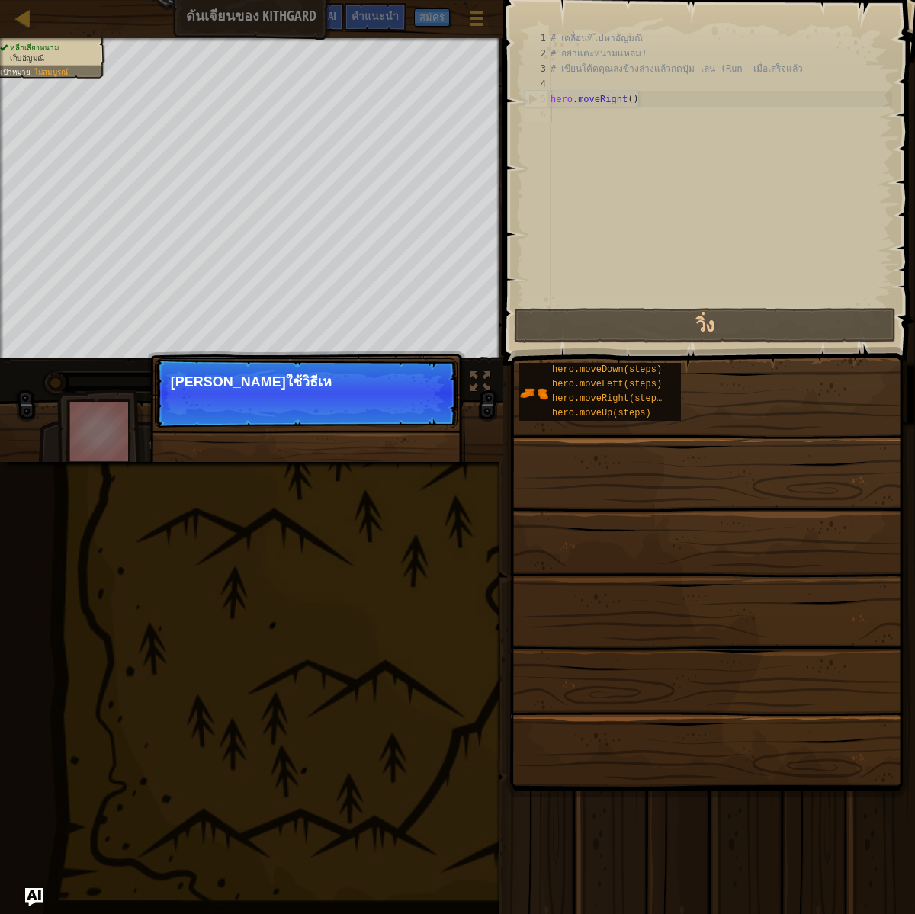
click at [412, 402] on p "ข้าม (esc) ต่อไป [PERSON_NAME]ใช้วิธีเห" at bounding box center [306, 393] width 303 height 70
click at [412, 402] on button "ต่อไป" at bounding box center [423, 403] width 46 height 20
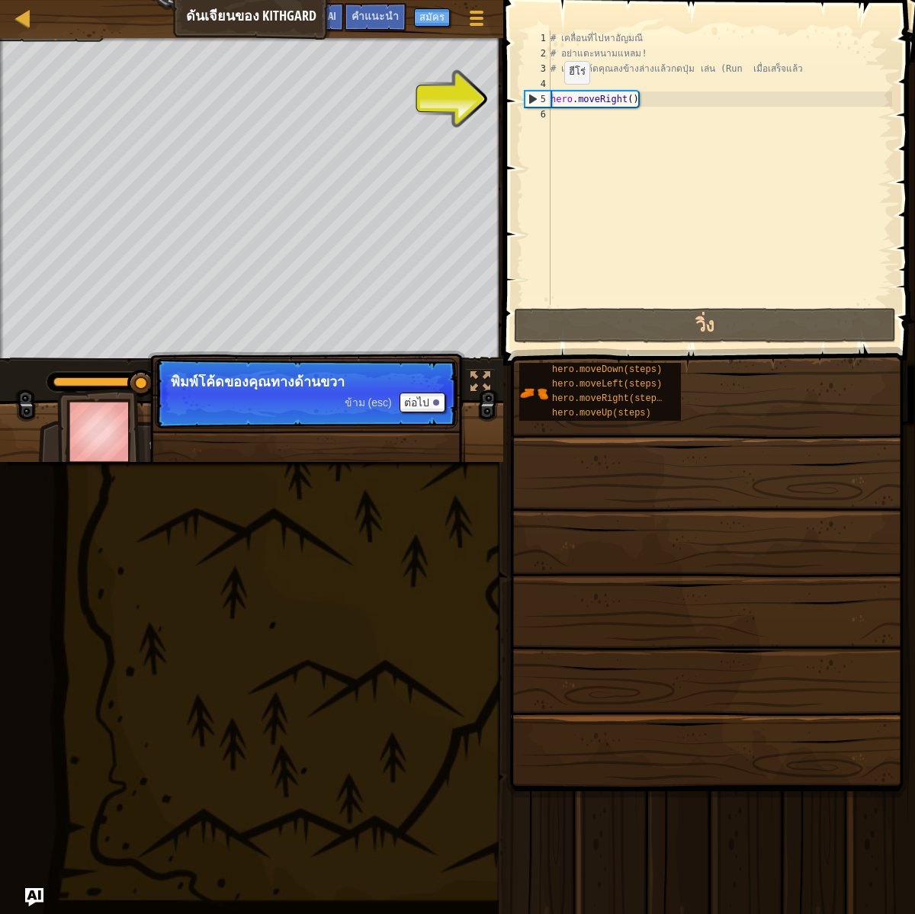
click at [552, 98] on div "# เคลื่อนที่ไปหาอัญมณี # อย่าแตะหนามแหลม! # เขียนโค้ดคุณลงข้างล่างแล้วกดปุ่ม เล…" at bounding box center [720, 183] width 345 height 305
type textarea "hero.moveRight()"
click at [556, 98] on div "# เคลื่อนที่ไปหาอัญมณี # อย่าแตะหนามแหลม! # เขียนโค้ดคุณลงข้างล่างแล้วกดปุ่ม เล…" at bounding box center [720, 183] width 345 height 305
click at [640, 113] on div "# เคลื่อนที่ไปหาอัญมณี # อย่าแตะหนามแหลม! # เขียนโค้ดคุณลงข้างล่างแล้วกดปุ่ม เล…" at bounding box center [720, 183] width 345 height 305
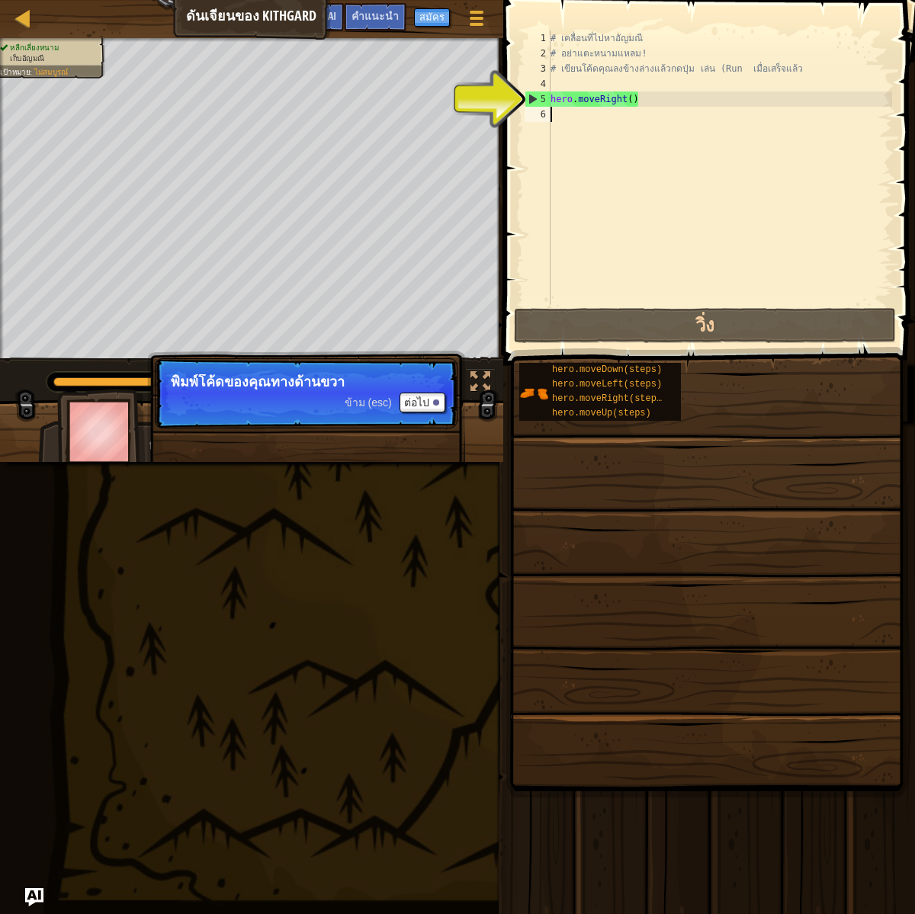
click at [653, 104] on div "# เคลื่อนที่ไปหาอัญมณี # อย่าแตะหนามแหลม! # เขียนโค้ดคุณลงข้างล่างแล้วกดปุ่ม เล…" at bounding box center [720, 183] width 345 height 305
type textarea "hero.moveRight()"
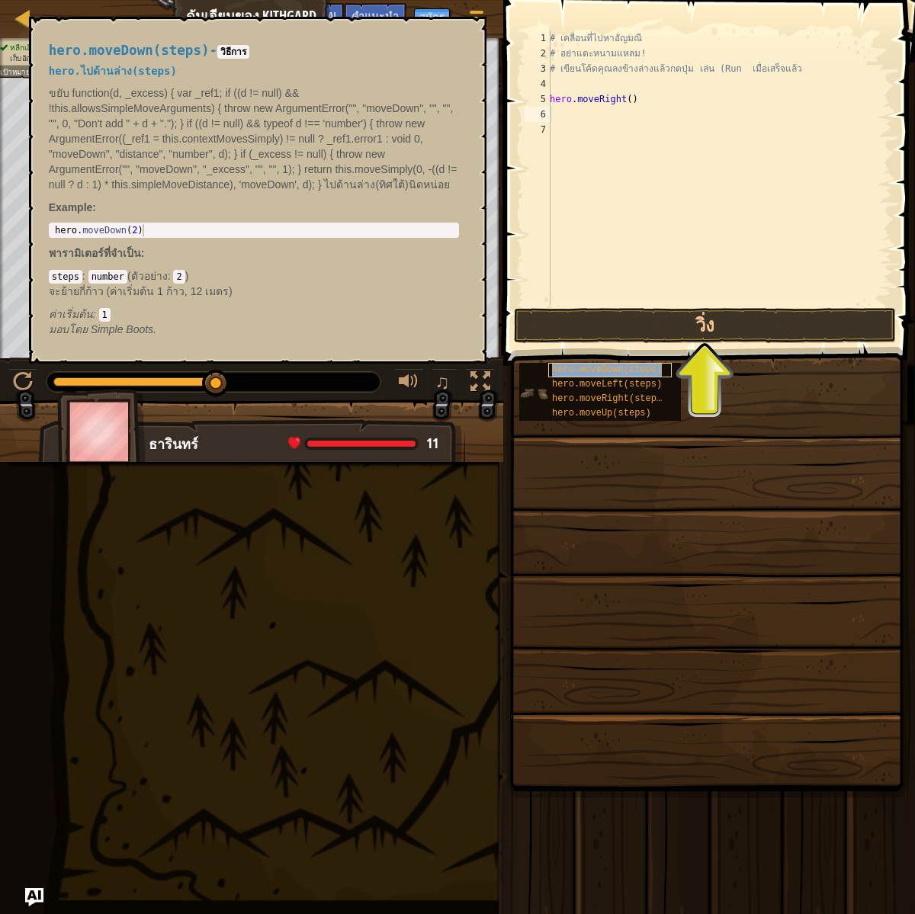
click at [586, 368] on span "hero.moveDown(steps)" at bounding box center [607, 370] width 110 height 11
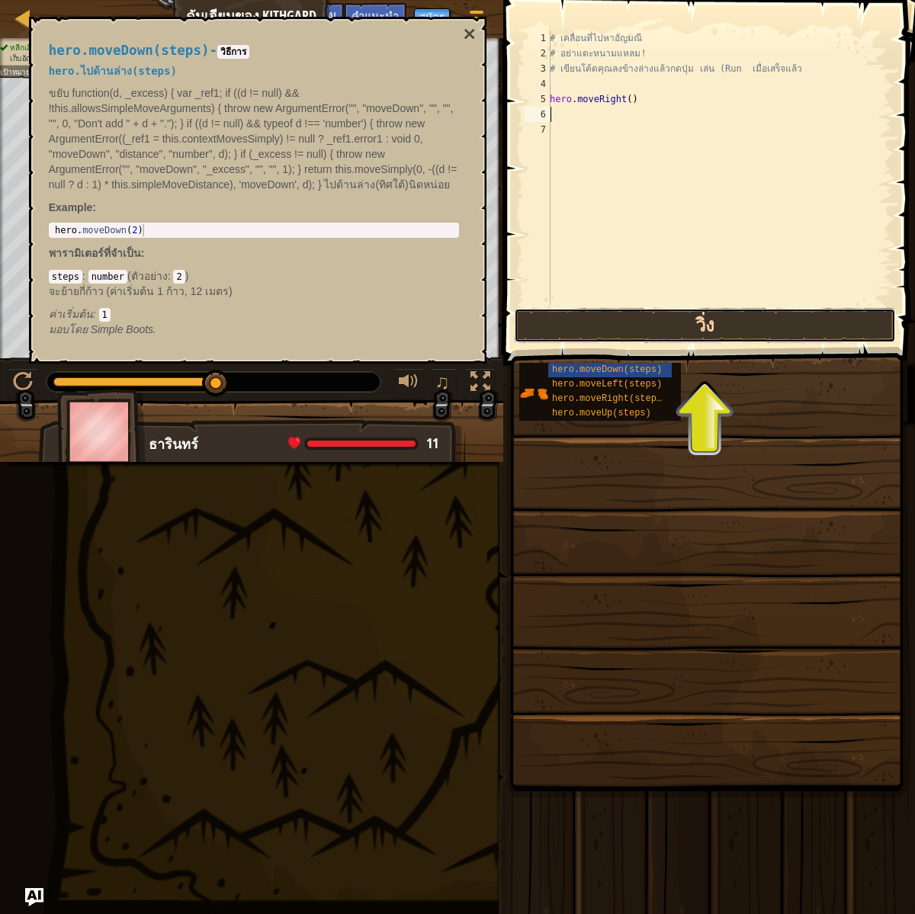
click at [641, 323] on button "วิ่ง" at bounding box center [705, 325] width 382 height 35
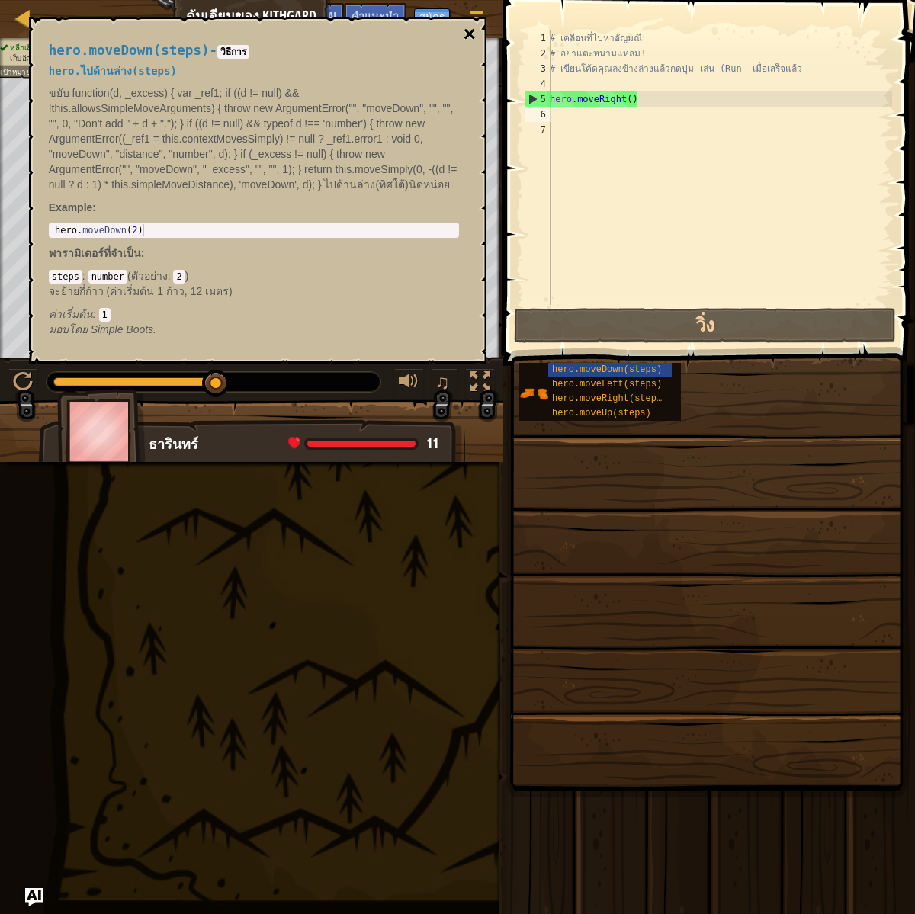
click at [471, 37] on button "×" at bounding box center [469, 34] width 12 height 21
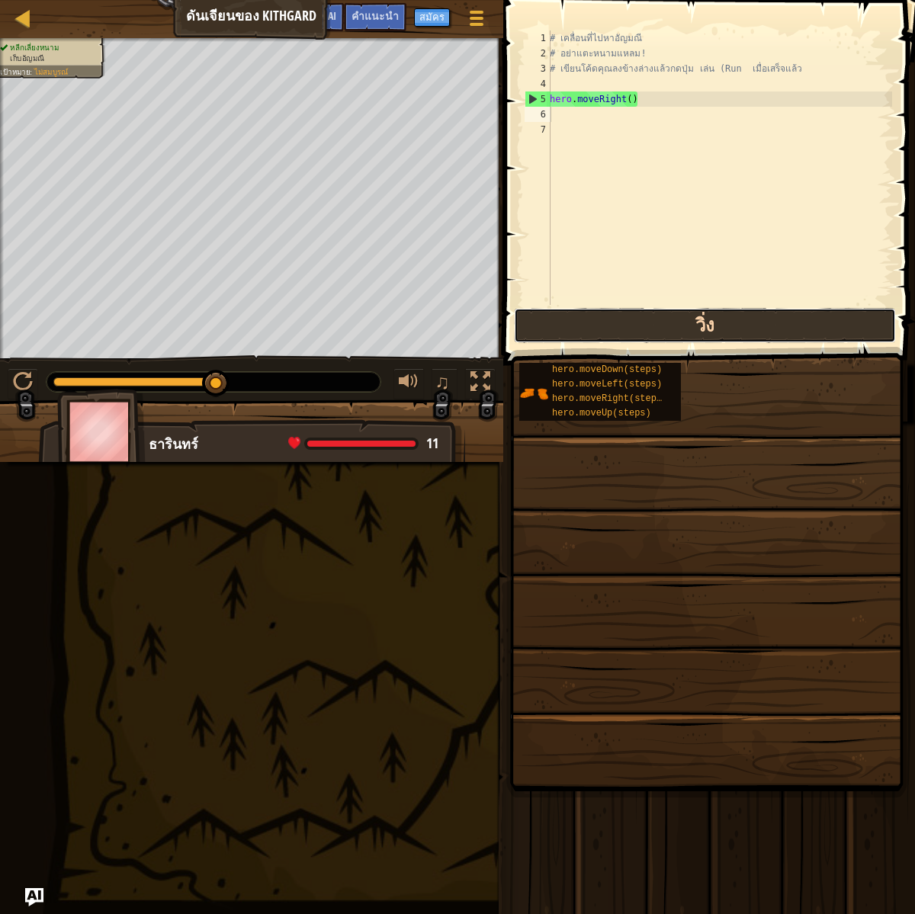
click at [639, 319] on button "วิ่ง" at bounding box center [705, 325] width 382 height 35
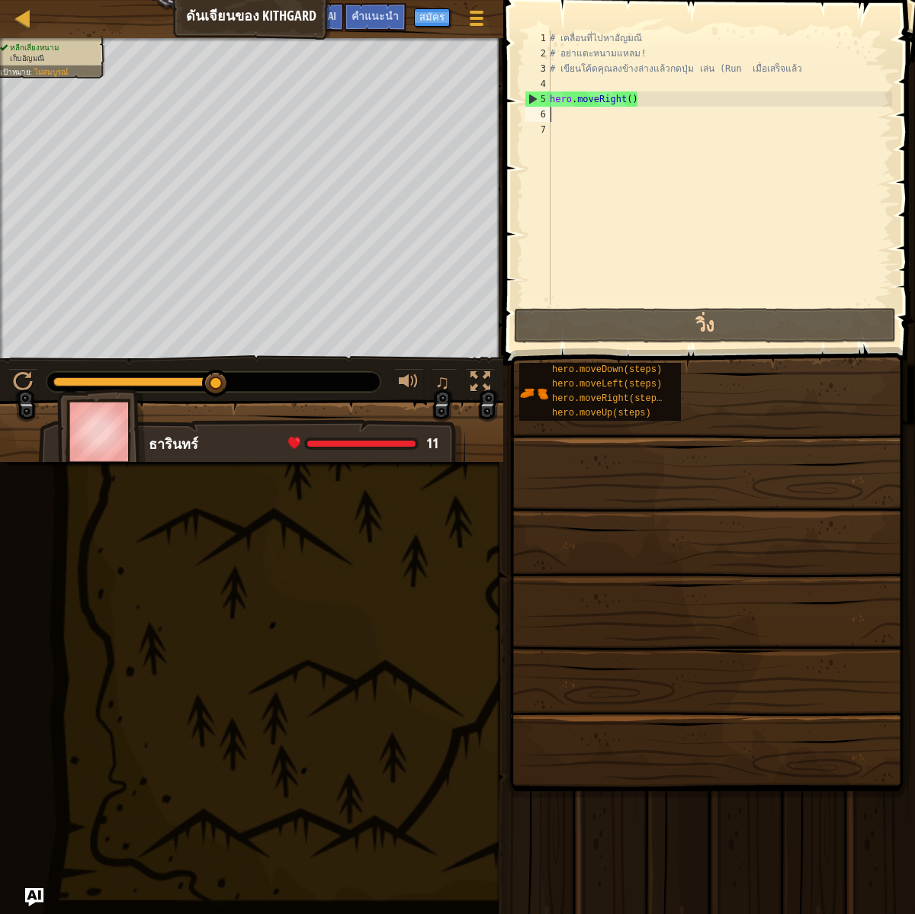
click at [583, 121] on div "# เคลื่อนที่ไปหาอัญมณี # อย่าแตะหนามแหลม! # เขียนโค้ดคุณลงข้างล่างแล้วกดปุ่ม เล…" at bounding box center [720, 183] width 346 height 305
click at [577, 88] on div "# เคลื่อนที่ไปหาอัญมณี # อย่าแตะหนามแหลม! # เขียนโค้ดคุณลงข้างล่างแล้วกดปุ่ม เล…" at bounding box center [720, 183] width 346 height 305
click at [573, 116] on div "# เคลื่อนที่ไปหาอัญมณี # อย่าแตะหนามแหลม! # เขียนโค้ดคุณลงข้างล่างแล้วกดปุ่ม เล…" at bounding box center [720, 183] width 346 height 305
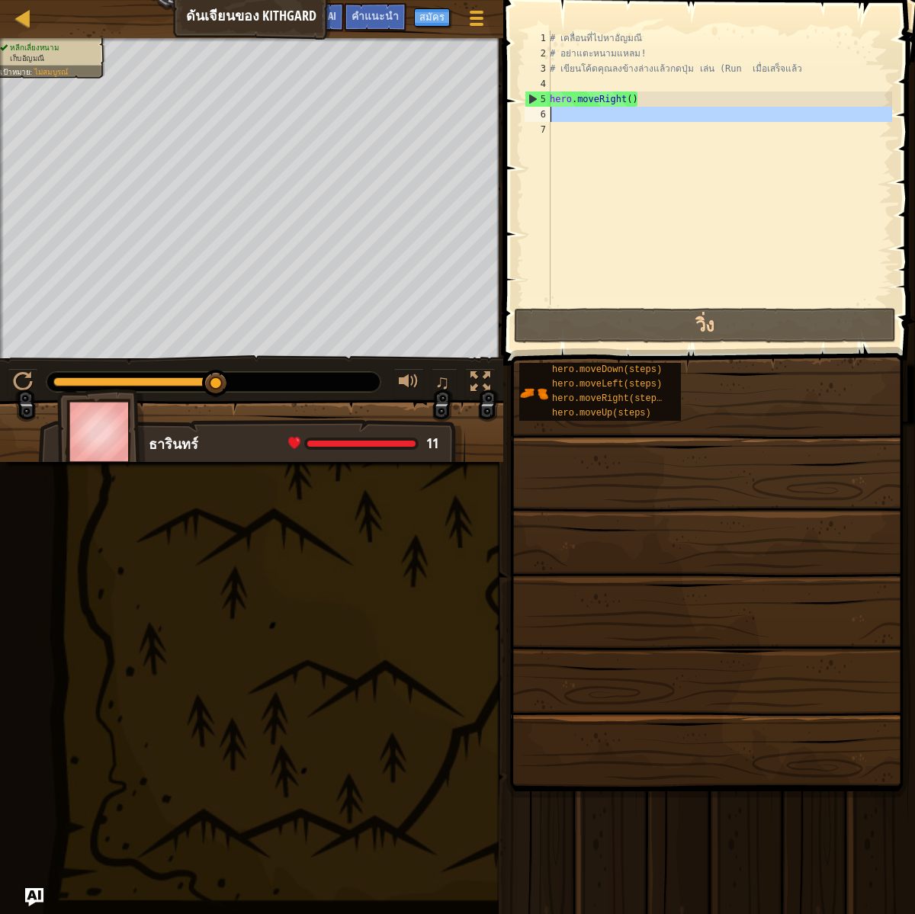
click at [573, 116] on div "# เคลื่อนที่ไปหาอัญมณี # อย่าแตะหนามแหลม! # เขียนโค้ดคุณลงข้างล่างแล้วกดปุ่ม เล…" at bounding box center [720, 183] width 346 height 305
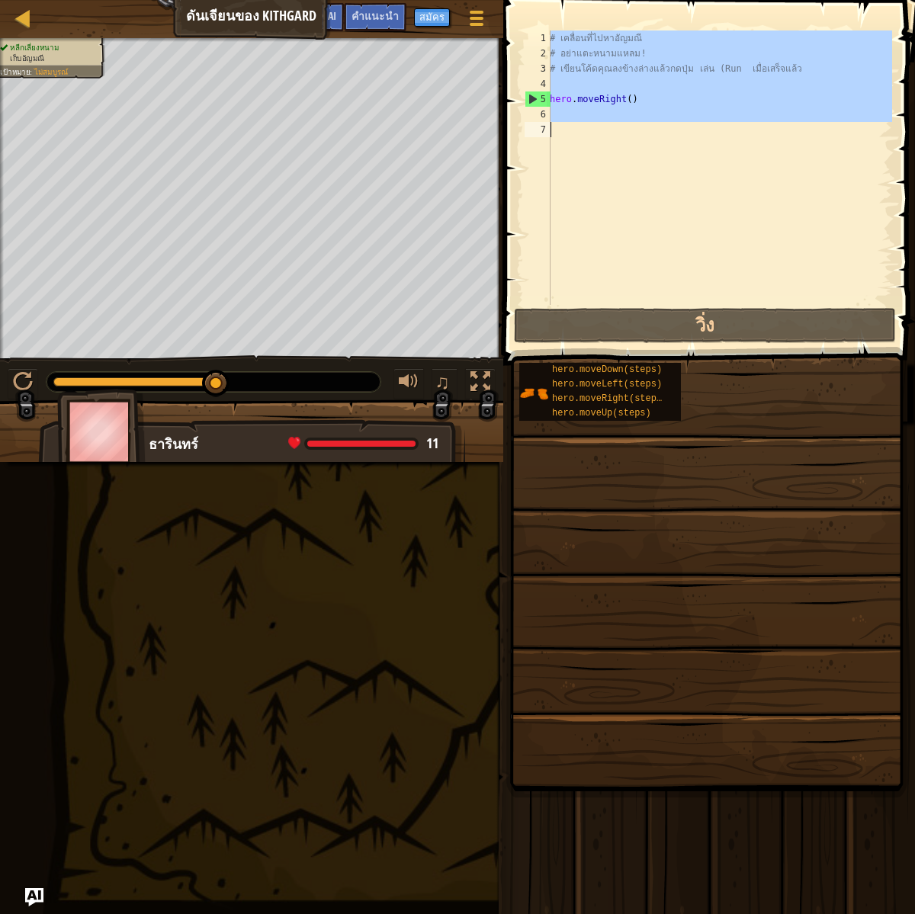
click at [573, 116] on div "# เคลื่อนที่ไปหาอัญมณี # อย่าแตะหนามแหลม! # เขียนโค้ดคุณลงข้างล่างแล้วกดปุ่ม เล…" at bounding box center [720, 183] width 346 height 305
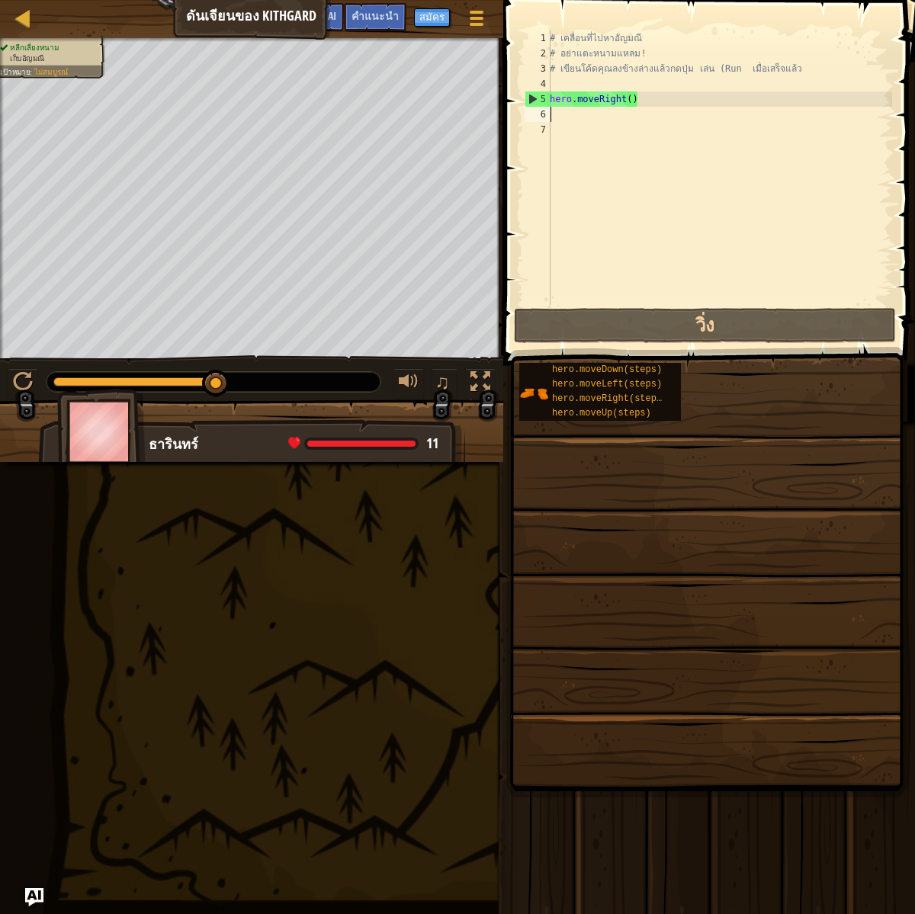
click at [573, 116] on div "# เคลื่อนที่ไปหาอัญมณี # อย่าแตะหนามแหลม! # เขียนโค้ดคุณลงข้างล่างแล้วกดปุ่ม เล…" at bounding box center [720, 183] width 346 height 305
click at [588, 166] on div "# เคลื่อนที่ไปหาอัญมณี # อย่าแตะหนามแหลม! # เขียนโค้ดคุณลงข้างล่างแล้วกดปุ่ม เล…" at bounding box center [720, 183] width 346 height 305
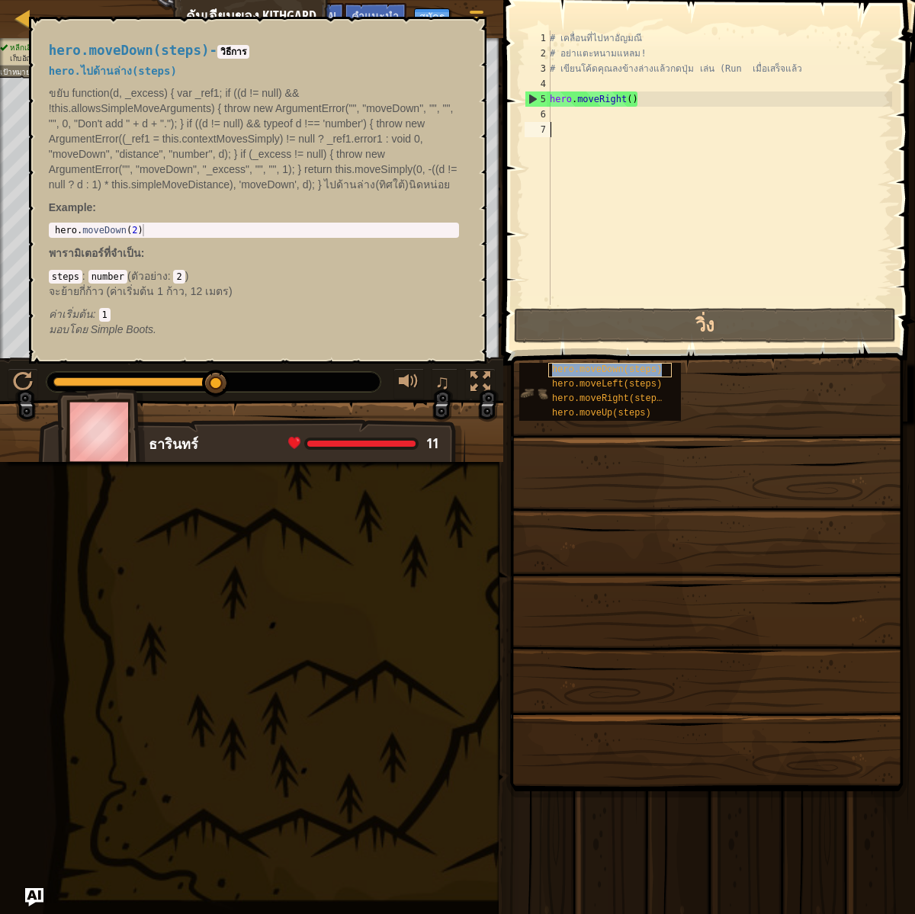
click at [578, 372] on span "hero.moveDown(steps)" at bounding box center [607, 370] width 110 height 11
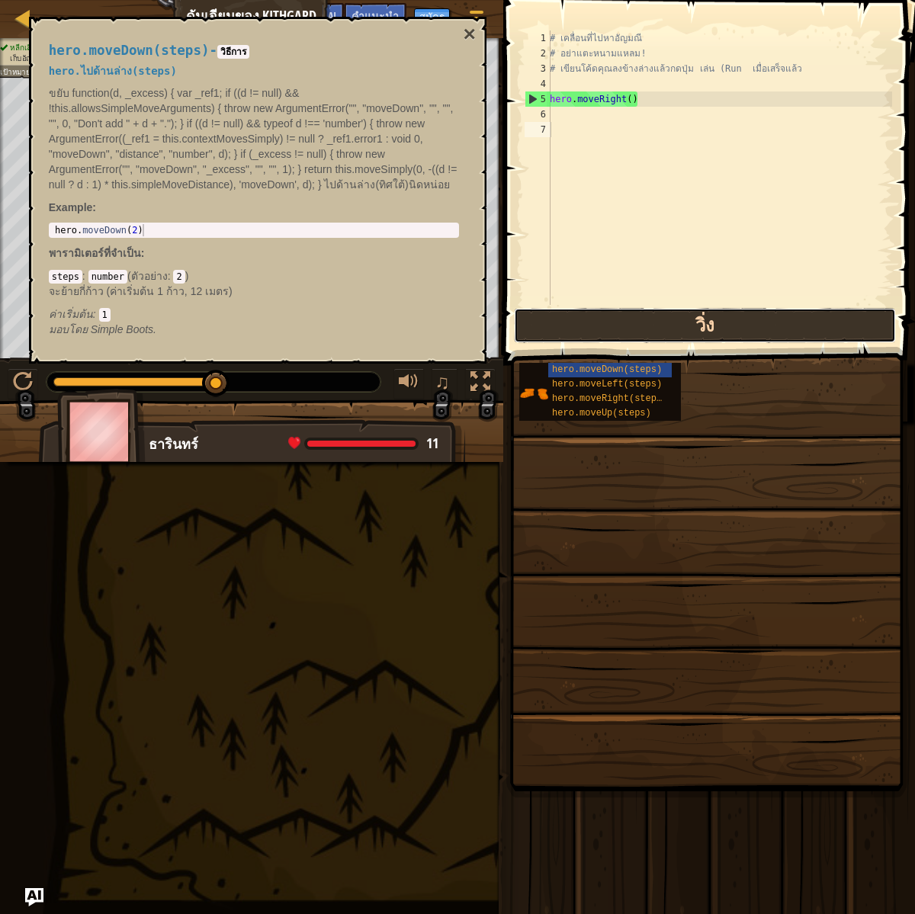
click at [591, 332] on button "วิ่ง" at bounding box center [705, 325] width 382 height 35
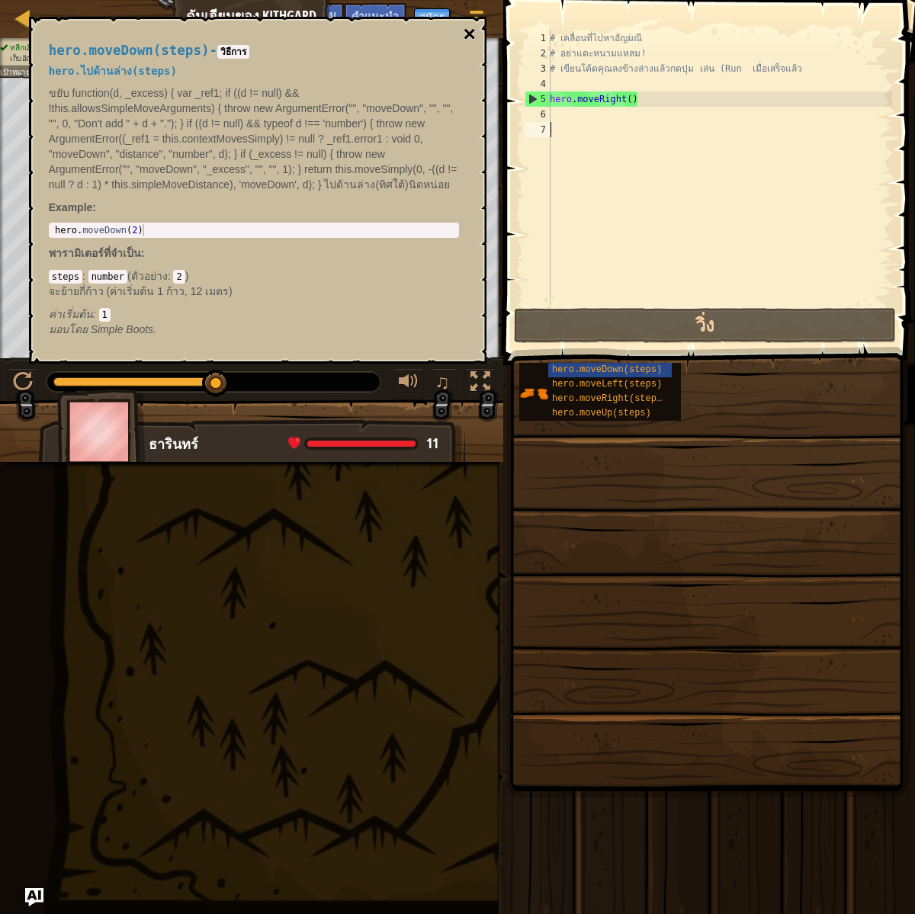
click at [468, 24] on button "×" at bounding box center [469, 34] width 12 height 21
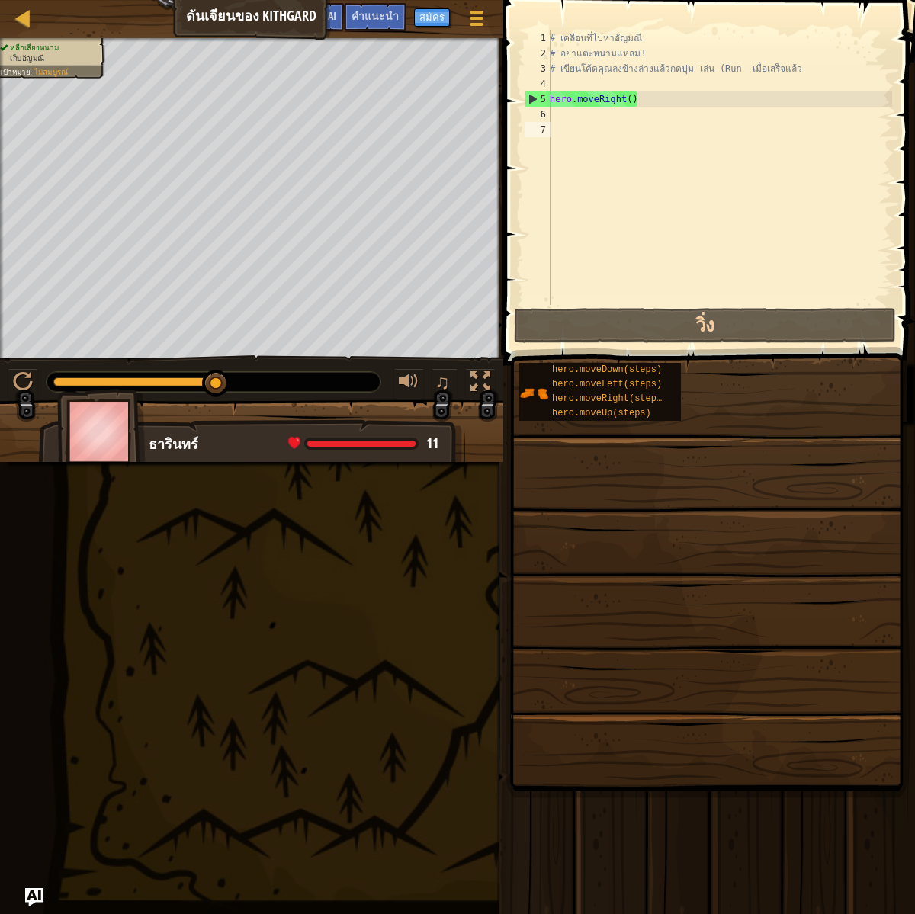
type textarea "# เขียนโค้ดคุณลงข้างล่างแล้วกดปุ่ม เล่น (Run เมื่อเสร็จแล้ว"
click at [577, 76] on div "# เคลื่อนที่ไปหาอัญมณี # อย่าแตะหนามแหลม! # เขียนโค้ดคุณลงข้างล่างแล้วกดปุ่ม เล…" at bounding box center [720, 183] width 346 height 305
click at [566, 79] on div "# เคลื่อนที่ไปหาอัญมณี # อย่าแตะหนามแหลม! # เขียนโค้ดคุณลงข้างล่างแล้วกดปุ่ม เล…" at bounding box center [720, 183] width 346 height 305
click at [616, 98] on div "# เคลื่อนที่ไปหาอัญมณี # อย่าแตะหนามแหลม! # เขียนโค้ดคุณลงข้างล่างแล้วกดปุ่ม เล…" at bounding box center [720, 183] width 346 height 305
type textarea "hero.moveRight()"
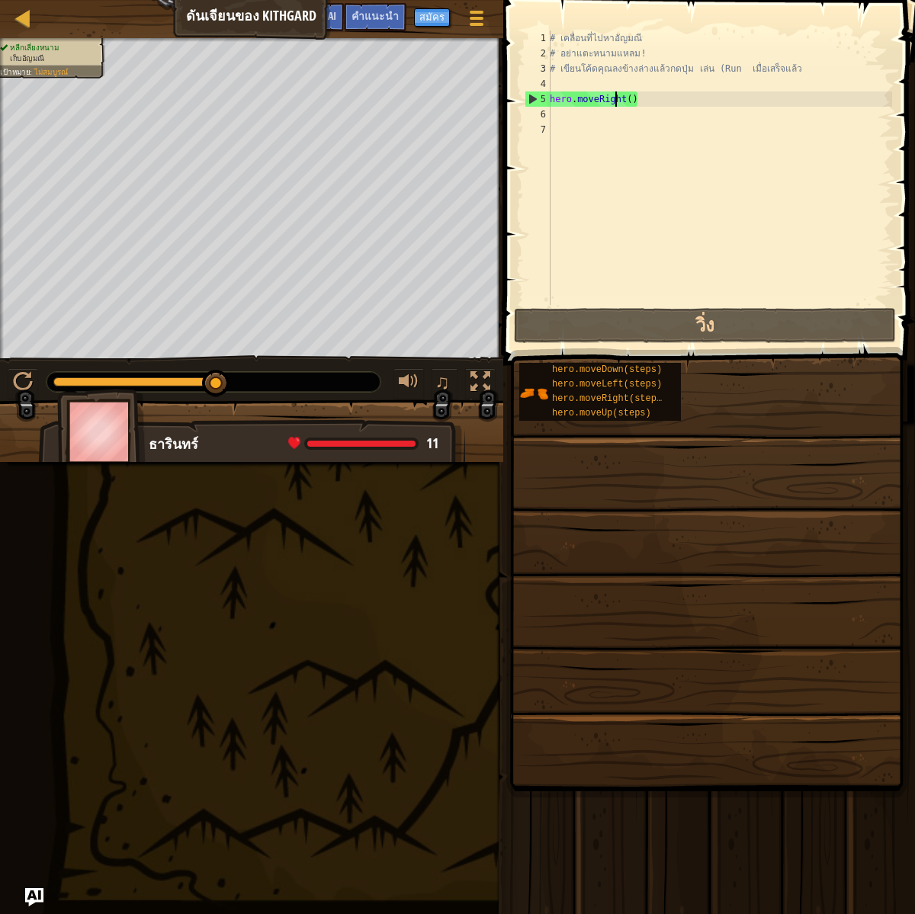
click at [609, 88] on div "# เคลื่อนที่ไปหาอัญมณี # อย่าแตะหนามแหลม! # เขียนโค้ดคุณลงข้างล่างแล้วกดปุ่ม เล…" at bounding box center [720, 183] width 346 height 305
click at [582, 113] on div "# เคลื่อนที่ไปหาอัญมณี # อย่าแตะหนามแหลม! # เขียนโค้ดคุณลงข้างล่างแล้วกดปุ่ม เล…" at bounding box center [720, 183] width 346 height 305
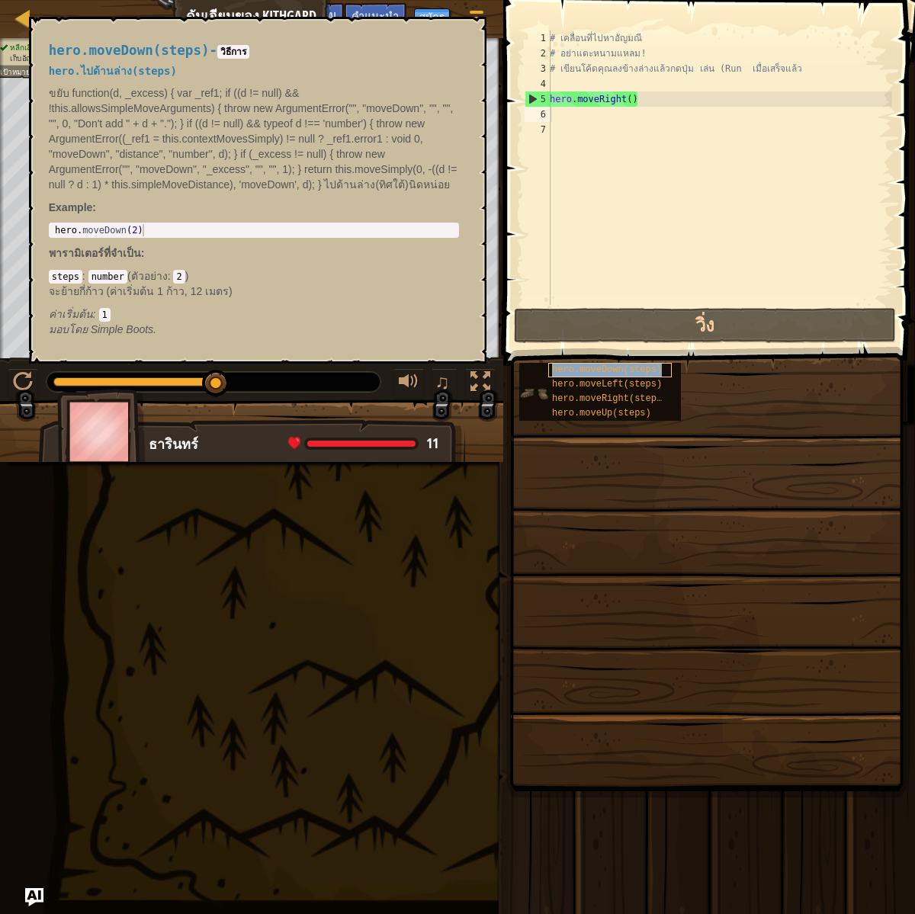
click at [628, 365] on span "hero.moveDown(steps)" at bounding box center [607, 370] width 110 height 11
click at [570, 120] on div "# เคลื่อนที่ไปหาอัญมณี # อย่าแตะหนามแหลม! # เขียนโค้ดคุณลงข้างล่างแล้วกดปุ่ม เล…" at bounding box center [720, 183] width 346 height 305
click at [612, 183] on div "# เคลื่อนที่ไปหาอัญมณี # อย่าแตะหนามแหลม! # เขียนโค้ดคุณลงข้างล่างแล้วกดปุ่ม เล…" at bounding box center [720, 183] width 346 height 305
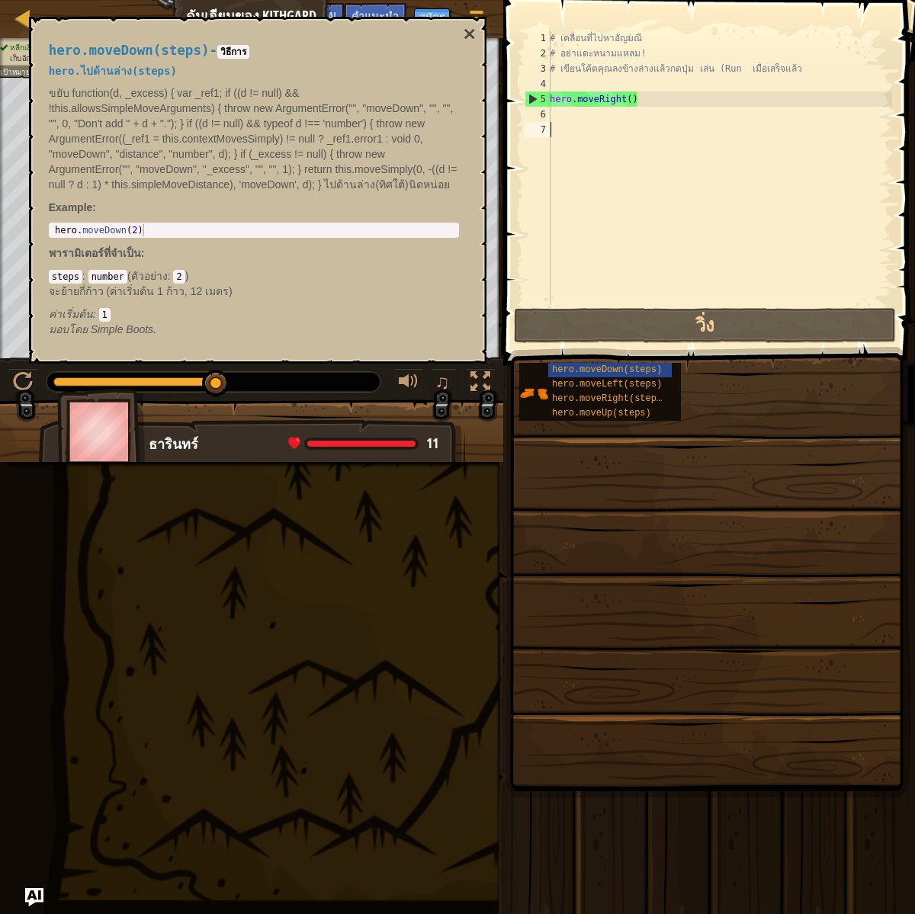
click at [583, 121] on div "# เคลื่อนที่ไปหาอัญมณี # อย่าแตะหนามแหลม! # เขียนโค้ดคุณลงข้างล่างแล้วกดปุ่ม เล…" at bounding box center [720, 183] width 346 height 305
click at [574, 117] on div "# เคลื่อนที่ไปหาอัญมณี # อย่าแตะหนามแหลม! # เขียนโค้ดคุณลงข้างล่างแล้วกดปุ่ม เล…" at bounding box center [720, 183] width 346 height 305
click at [598, 365] on span "hero.moveDown(steps)" at bounding box center [607, 370] width 110 height 11
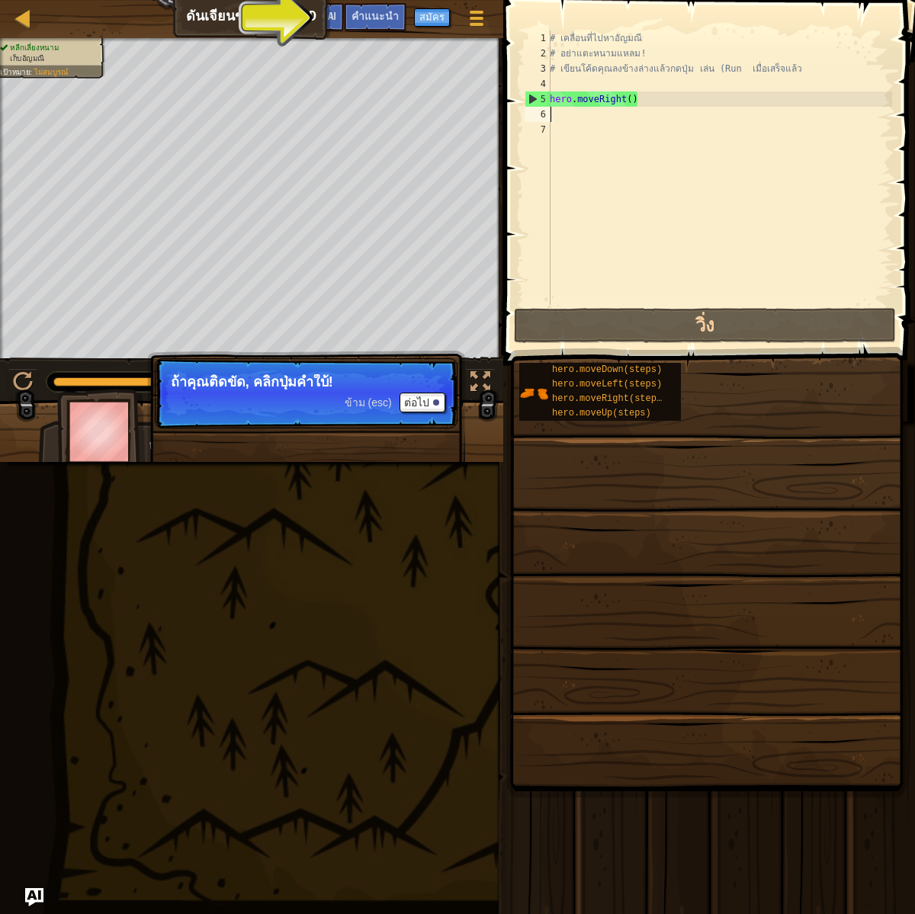
click at [576, 113] on div "# เคลื่อนที่ไปหาอัญมณี # อย่าแตะหนามแหลม! # เขียนโค้ดคุณลงข้างล่างแล้วกดปุ่ม เล…" at bounding box center [720, 183] width 346 height 305
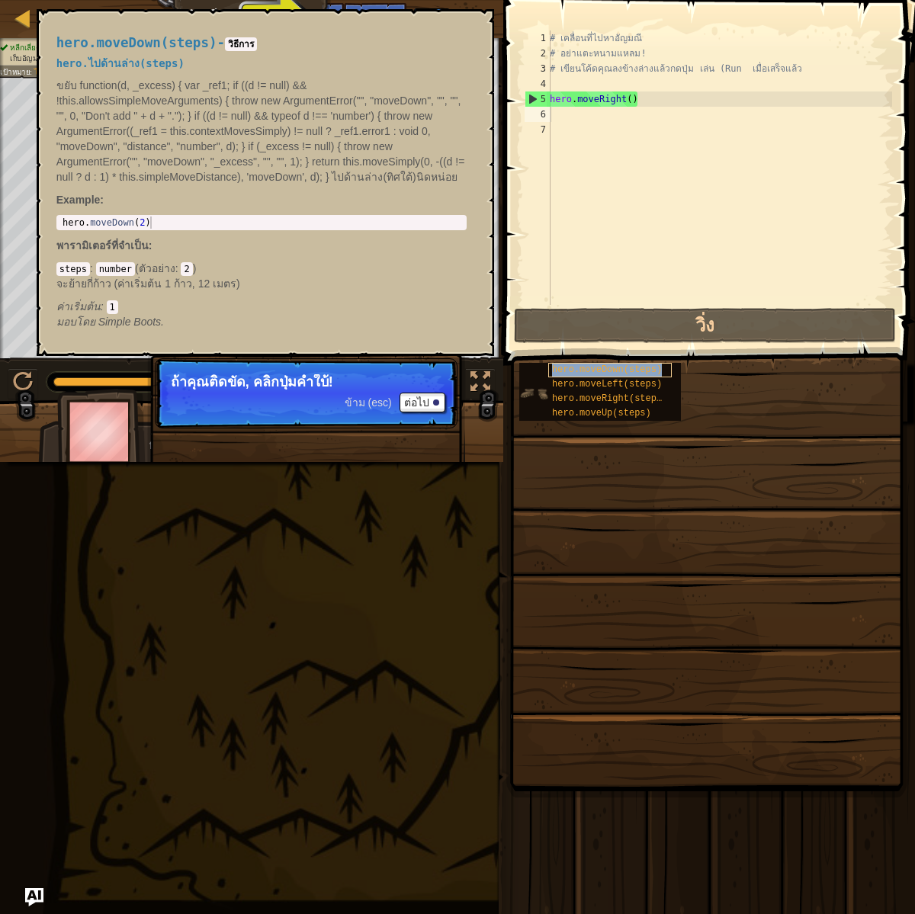
click at [612, 365] on span "hero.moveDown(steps)" at bounding box center [607, 370] width 110 height 11
click at [569, 118] on div "# เคลื่อนที่ไปหาอัญมณี # อย่าแตะหนามแหลม! # เขียนโค้ดคุณลงข้างล่างแล้วกดปุ่ม เล…" at bounding box center [720, 183] width 346 height 305
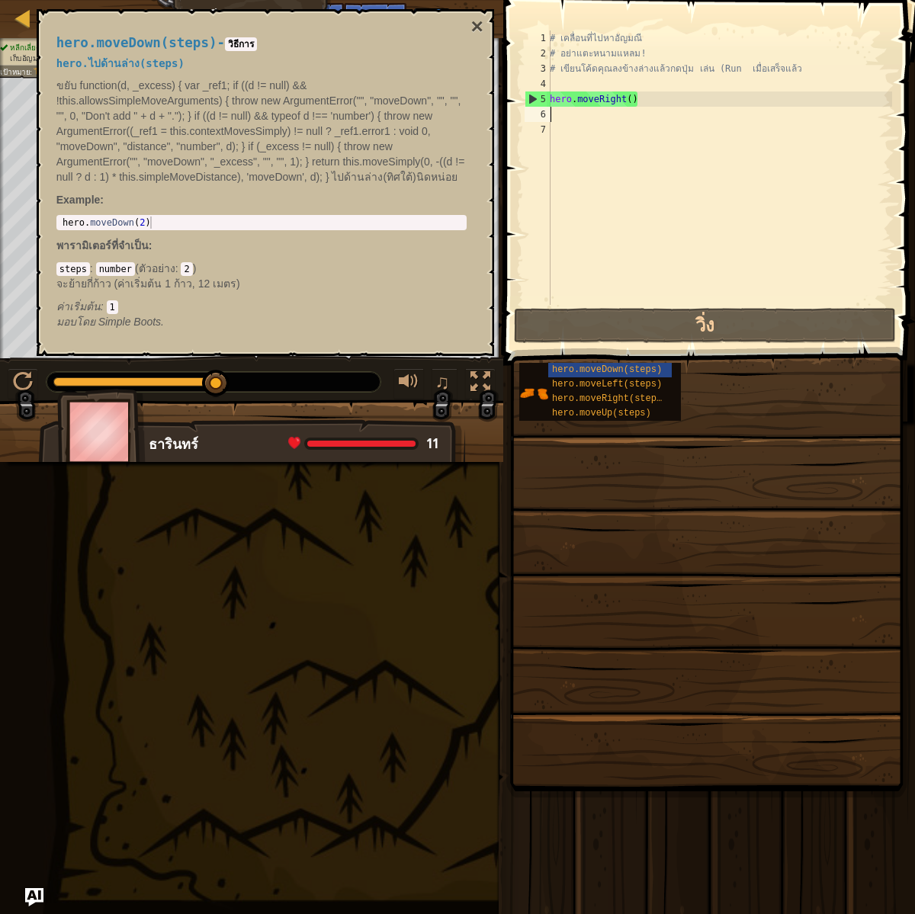
click at [85, 273] on code "steps" at bounding box center [73, 269] width 34 height 14
click at [108, 268] on code "number" at bounding box center [115, 269] width 39 height 14
click at [620, 261] on div "# เคลื่อนที่ไปหาอัญมณี # อย่าแตะหนามแหลม! # เขียนโค้ดคุณลงข้างล่างแล้วกดปุ่ม เล…" at bounding box center [720, 183] width 346 height 305
click at [612, 153] on div "# เคลื่อนที่ไปหาอัญมณี # อย่าแตะหนามแหลม! # เขียนโค้ดคุณลงข้างล่างแล้วกดปุ่ม เล…" at bounding box center [720, 183] width 346 height 305
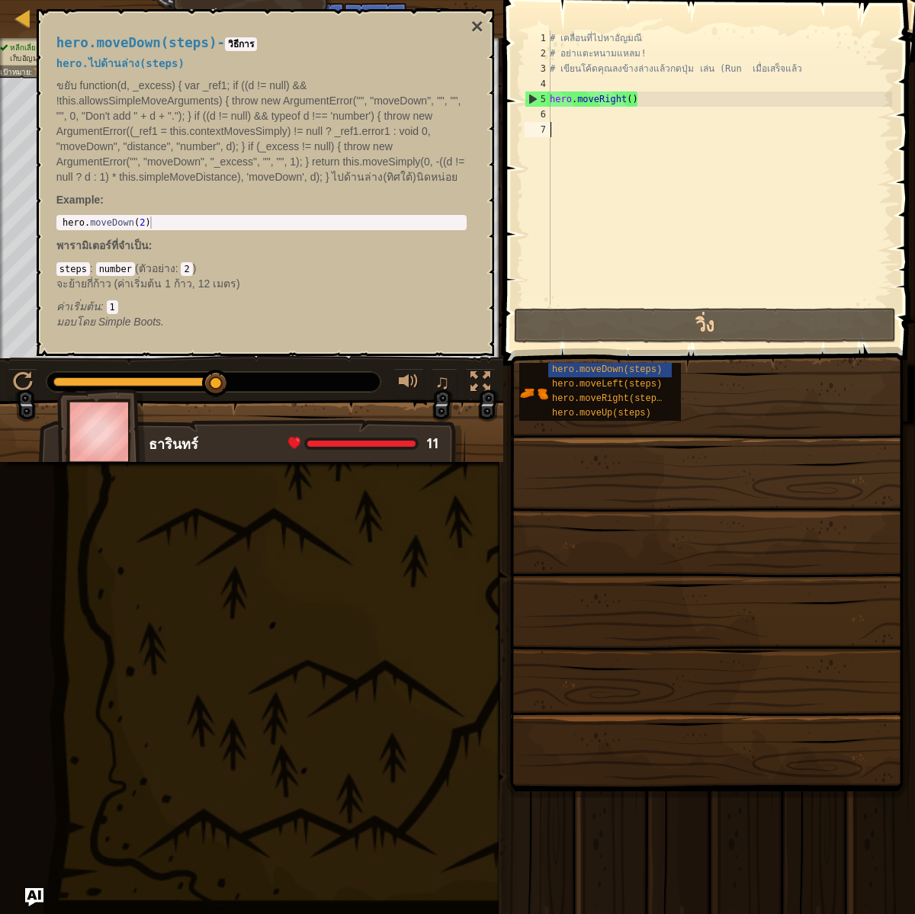
click at [571, 121] on div "# เคลื่อนที่ไปหาอัญมณี # อย่าแตะหนามแหลม! # เขียนโค้ดคุณลงข้างล่างแล้วกดปุ่ม เล…" at bounding box center [720, 183] width 346 height 305
click at [567, 117] on div "# เคลื่อนที่ไปหาอัญมณี # อย่าแตะหนามแหลม! # เขียนโค้ดคุณลงข้างล่างแล้วกดปุ่ม เล…" at bounding box center [720, 183] width 346 height 305
click at [636, 101] on div "# เคลื่อนที่ไปหาอัญมณี # อย่าแตะหนามแหลม! # เขียนโค้ดคุณลงข้างล่างแล้วกดปุ่ม เล…" at bounding box center [720, 183] width 346 height 305
type textarea "hero.moveRight()"
click at [630, 102] on div "# เคลื่อนที่ไปหาอัญมณี # อย่าแตะหนามแหลม! # เขียนโค้ดคุณลงข้างล่างแล้วกดปุ่ม เล…" at bounding box center [720, 183] width 346 height 305
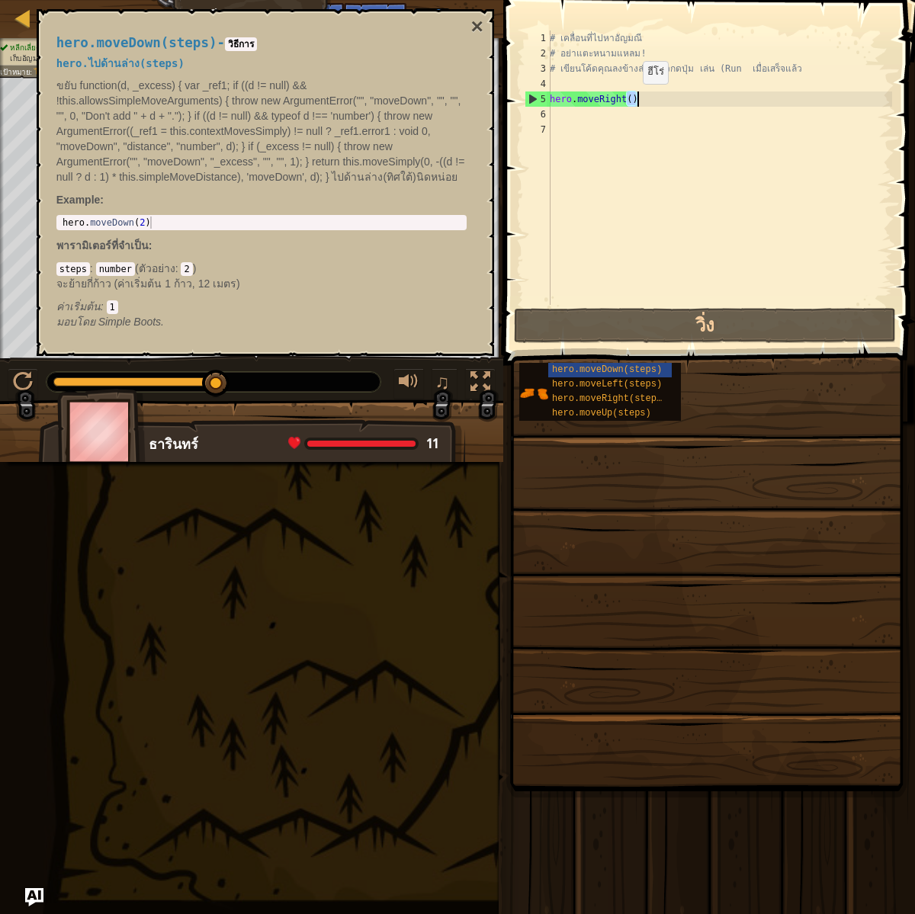
click at [629, 98] on div "# เคลื่อนที่ไปหาอัญมณี # อย่าแตะหนามแหลม! # เขียนโค้ดคุณลงข้างล่างแล้วกดปุ่ม เล…" at bounding box center [720, 183] width 346 height 305
click at [654, 89] on div "# เคลื่อนที่ไปหาอัญมณี # อย่าแตะหนามแหลม! # เขียนโค้ดคุณลงข้างล่างแล้วกดปุ่ม เล…" at bounding box center [720, 183] width 346 height 305
click at [651, 90] on div "# เคลื่อนที่ไปหาอัญมณี # อย่าแตะหนามแหลม! # เขียนโค้ดคุณลงข้างล่างแล้วกดปุ่ม เล…" at bounding box center [720, 183] width 346 height 305
click at [629, 76] on div "# เคลื่อนที่ไปหาอัญมณี # อย่าแตะหนามแหลม! # เขียนโค้ดคุณลงข้างล่างแล้วกดปุ่ม เล…" at bounding box center [720, 183] width 346 height 305
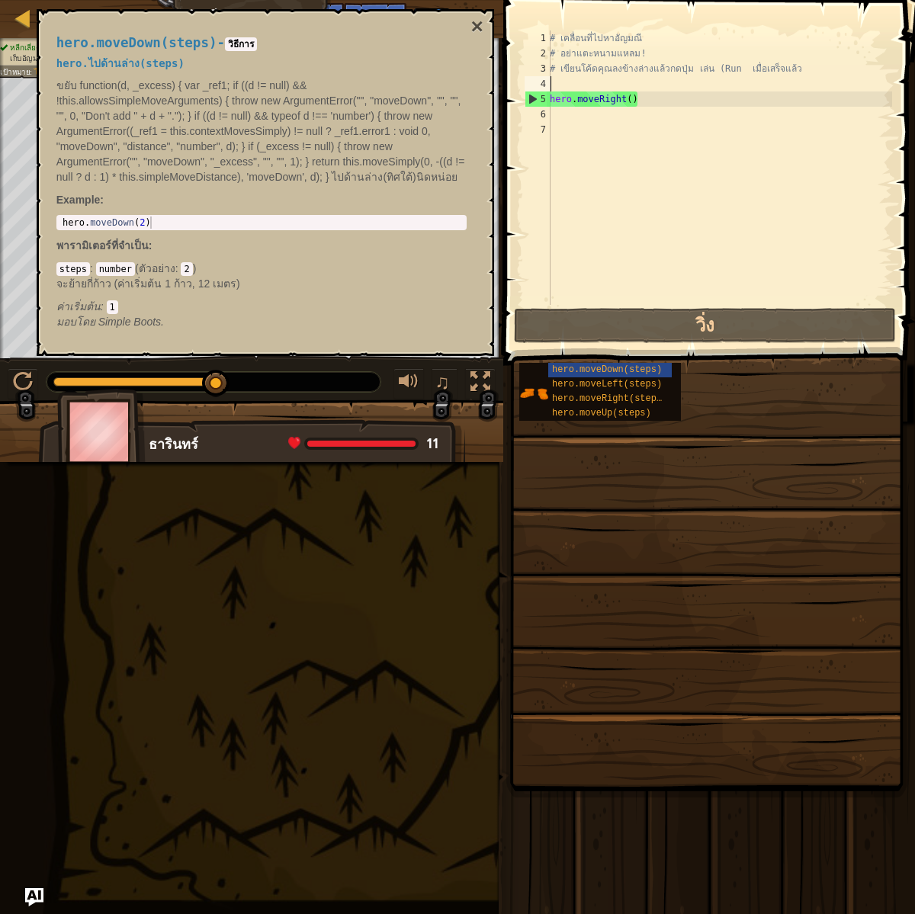
click at [628, 76] on div "# เคลื่อนที่ไปหาอัญมณี # อย่าแตะหนามแหลม! # เขียนโค้ดคุณลงข้างล่างแล้วกดปุ่ม เล…" at bounding box center [720, 183] width 346 height 305
type textarea "hero.moveRight()"
click at [583, 175] on div "# เคลื่อนที่ไปหาอัญมณี # อย่าแตะหนามแหลม! # เขียนโค้ดคุณลงข้างล่างแล้วกดปุ่ม เล…" at bounding box center [720, 183] width 346 height 305
click at [569, 119] on div "# เคลื่อนที่ไปหาอัญมณี # อย่าแตะหนามแหลม! # เขียนโค้ดคุณลงข้างล่างแล้วกดปุ่ม เล…" at bounding box center [720, 183] width 346 height 305
drag, startPoint x: 116, startPoint y: 269, endPoint x: 92, endPoint y: 275, distance: 24.2
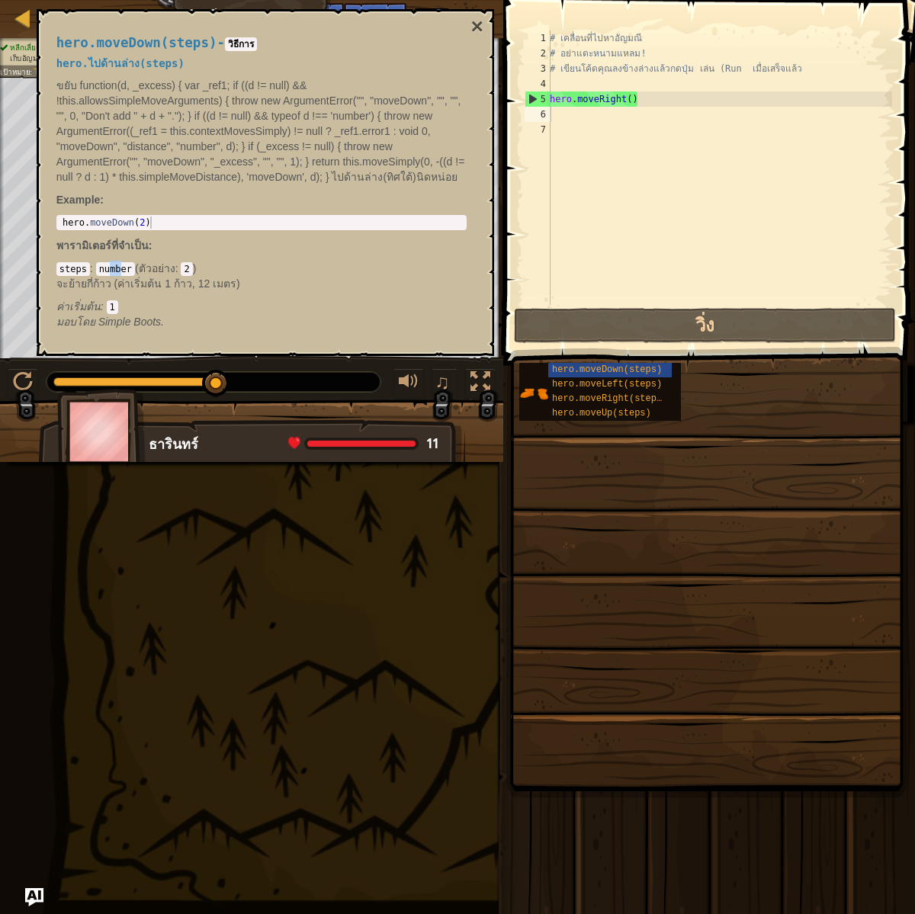
click at [106, 273] on code "number" at bounding box center [115, 269] width 39 height 14
click at [84, 273] on code "steps" at bounding box center [73, 269] width 34 height 14
drag, startPoint x: 587, startPoint y: 374, endPoint x: 610, endPoint y: 264, distance: 112.2
click at [608, 251] on div "คำแนะนำ 1 2 3 4 5 6 7 # เคลื่อนที่ไปหา[PERSON_NAME] # อย่าแตะหนามแหลม! # เขียนโ…" at bounding box center [707, 453] width 416 height 907
click at [602, 362] on div "hero.moveDown(steps) hero.moveLeft(steps) hero.moveRight(steps) hero.moveUp(ste…" at bounding box center [712, 391] width 386 height 59
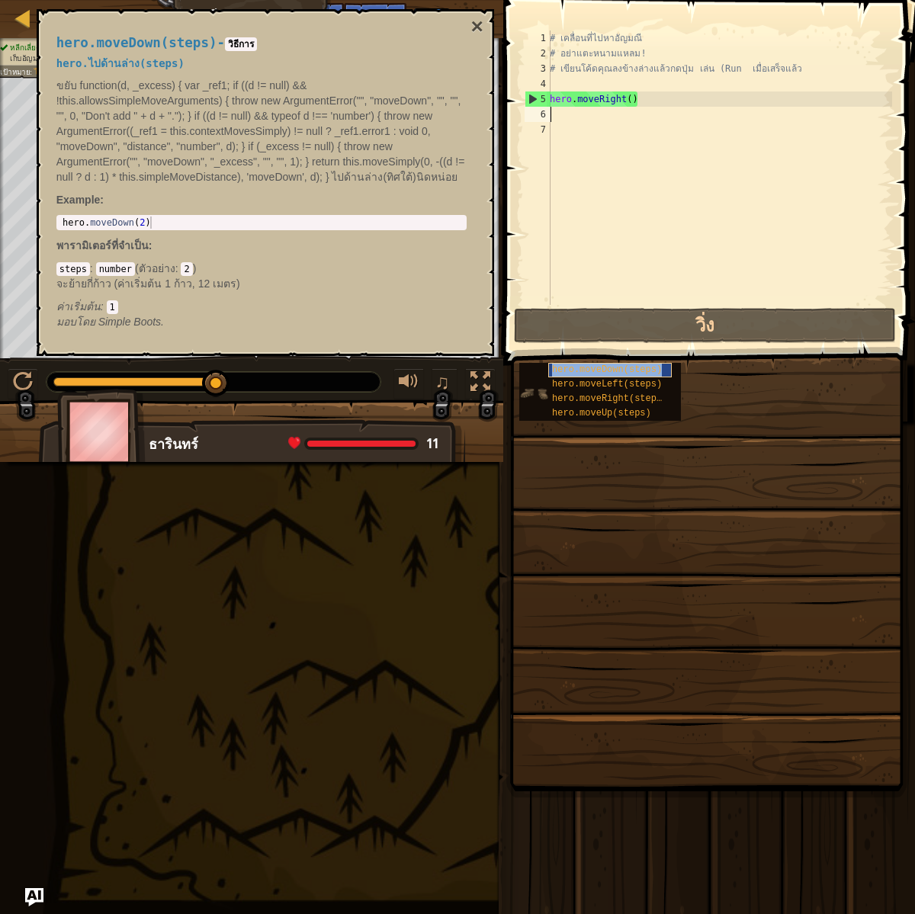
click at [595, 365] on span "hero.moveDown(steps)" at bounding box center [607, 370] width 110 height 11
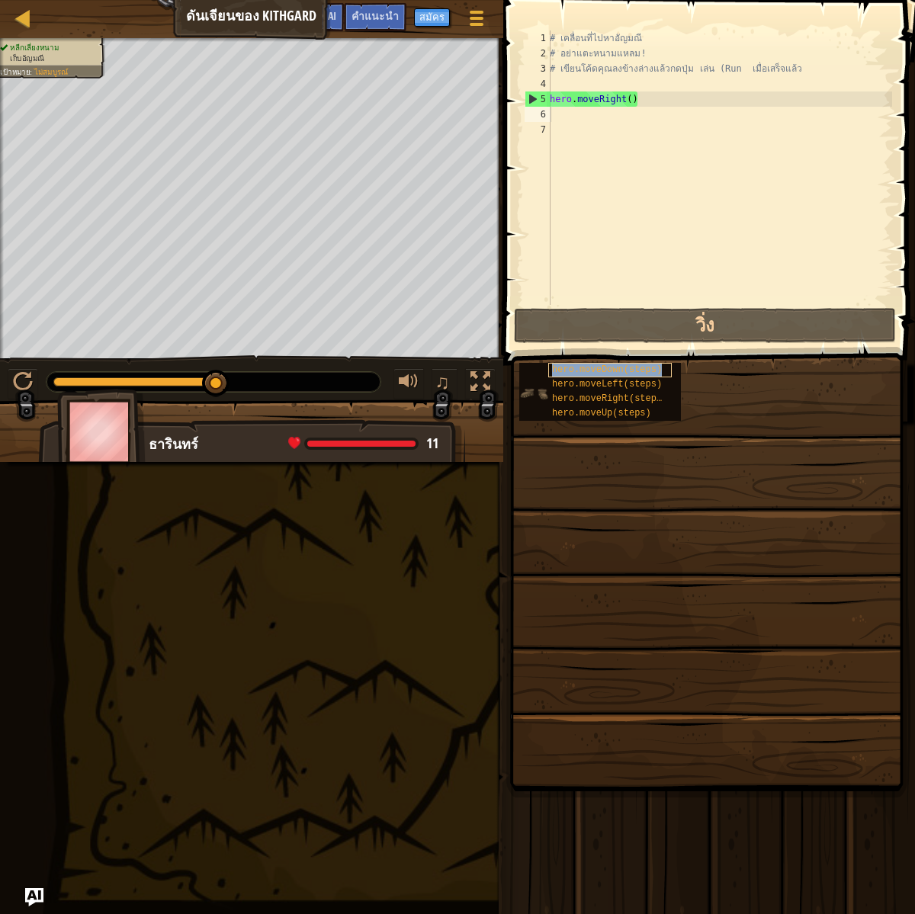
click at [595, 365] on span "hero.moveDown(steps)" at bounding box center [607, 370] width 110 height 11
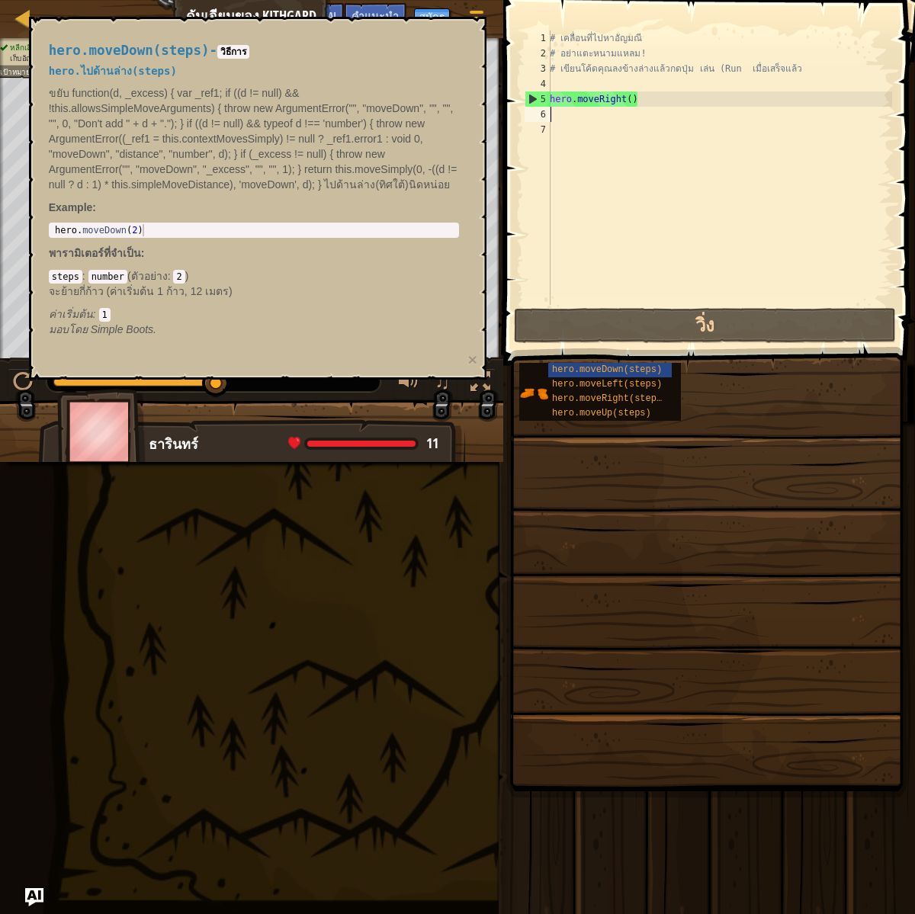
type textarea "hero.moveDown(2)"
drag, startPoint x: 152, startPoint y: 230, endPoint x: 51, endPoint y: 220, distance: 101.2
click at [51, 220] on div "hero.moveDown(steps) - วิธีการ hero.ไปด้านล่าง(steps) ขยับ function(d, _excess)…" at bounding box center [254, 190] width 432 height 323
click at [553, 111] on div "# เคลื่อนที่ไปหาอัญมณี # อย่าแตะหนามแหลม! # เขียนโค้ดคุณลงข้างล่างแล้วกดปุ่ม เล…" at bounding box center [720, 183] width 346 height 305
paste textarea "hero.moveDown(2)"
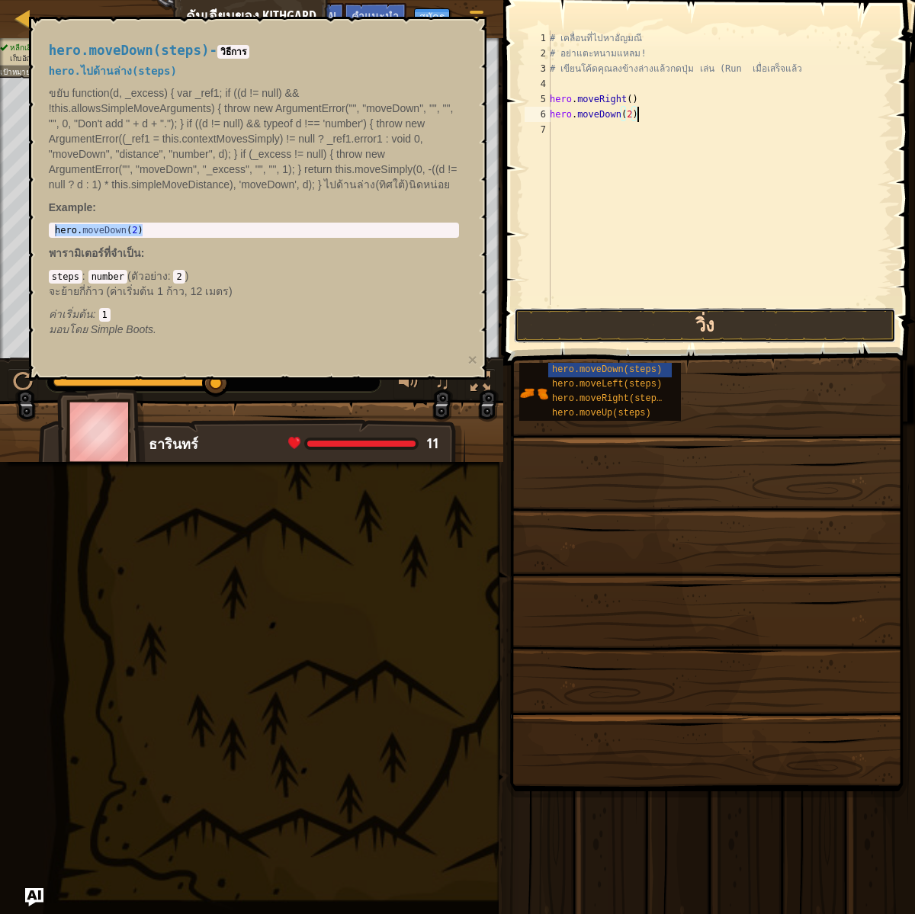
click at [701, 333] on button "วิ่ง" at bounding box center [705, 325] width 382 height 35
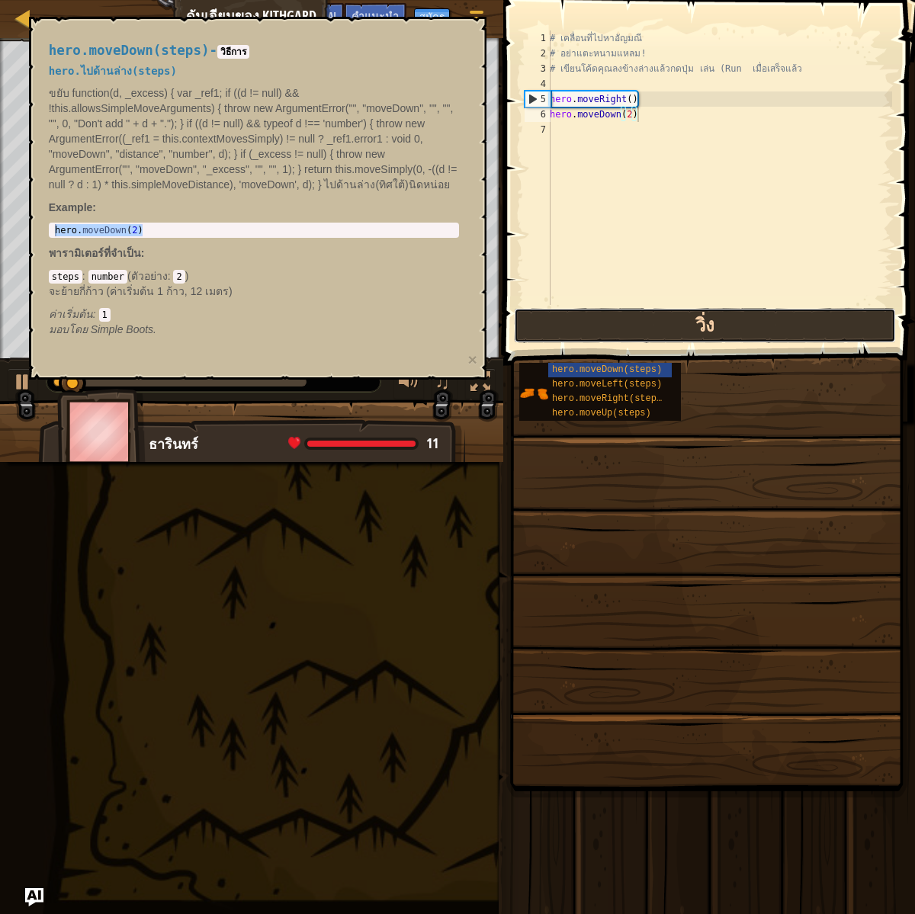
click at [701, 332] on button "วิ่ง" at bounding box center [705, 325] width 382 height 35
click at [701, 329] on button "วิ่ง" at bounding box center [705, 325] width 382 height 35
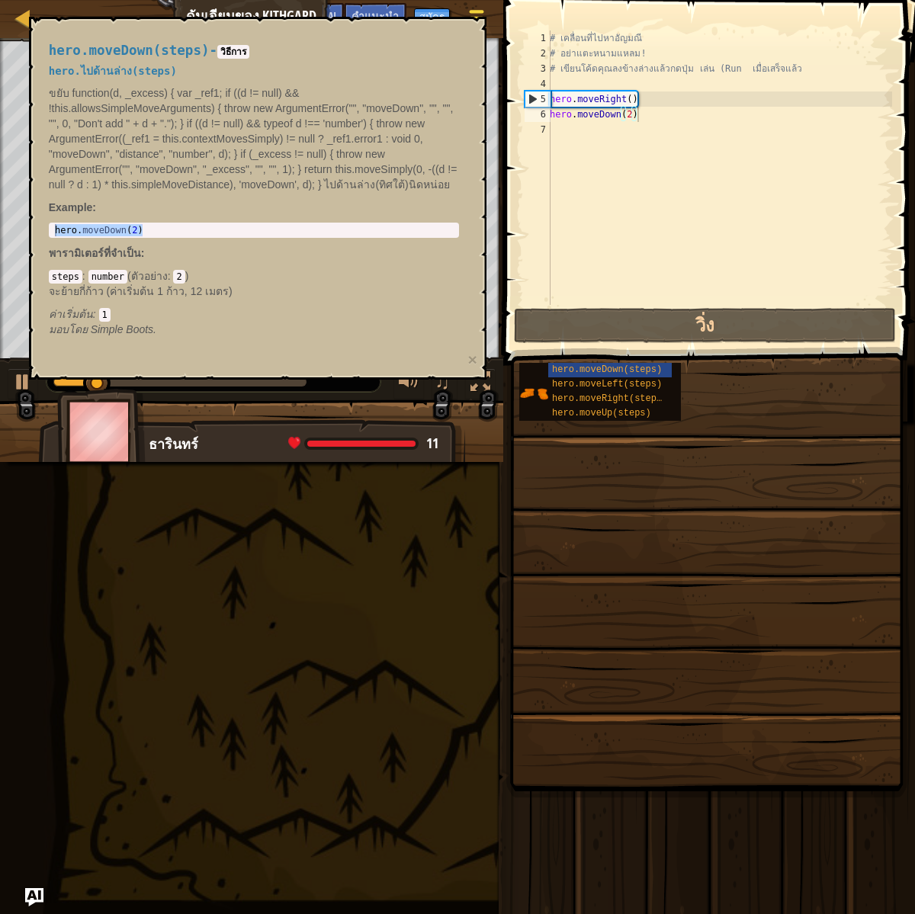
click at [496, 37] on button "เมนูเกม" at bounding box center [476, 20] width 40 height 37
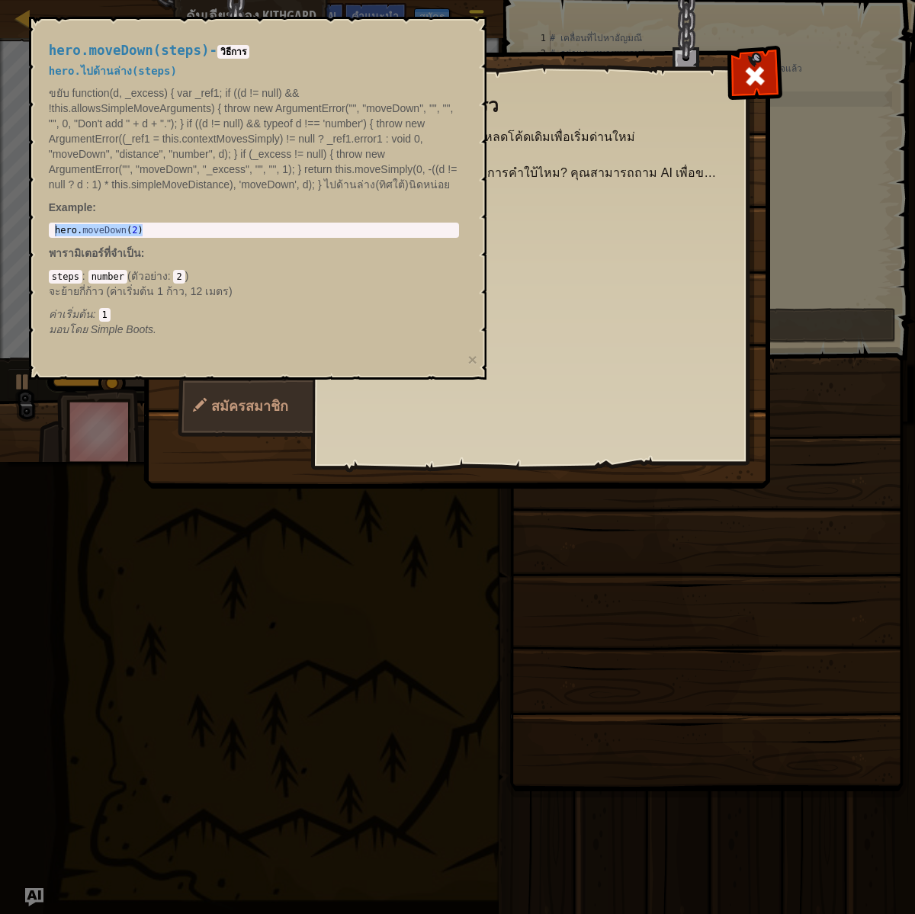
click at [496, 53] on div "โค้ดของฉัน ตัวเลือก คำแนะนำ เปลี่ยนฮีโร่ Code Language / Code Format สมัครสมาชิ…" at bounding box center [457, 270] width 625 height 435
click at [743, 70] on span at bounding box center [755, 76] width 24 height 24
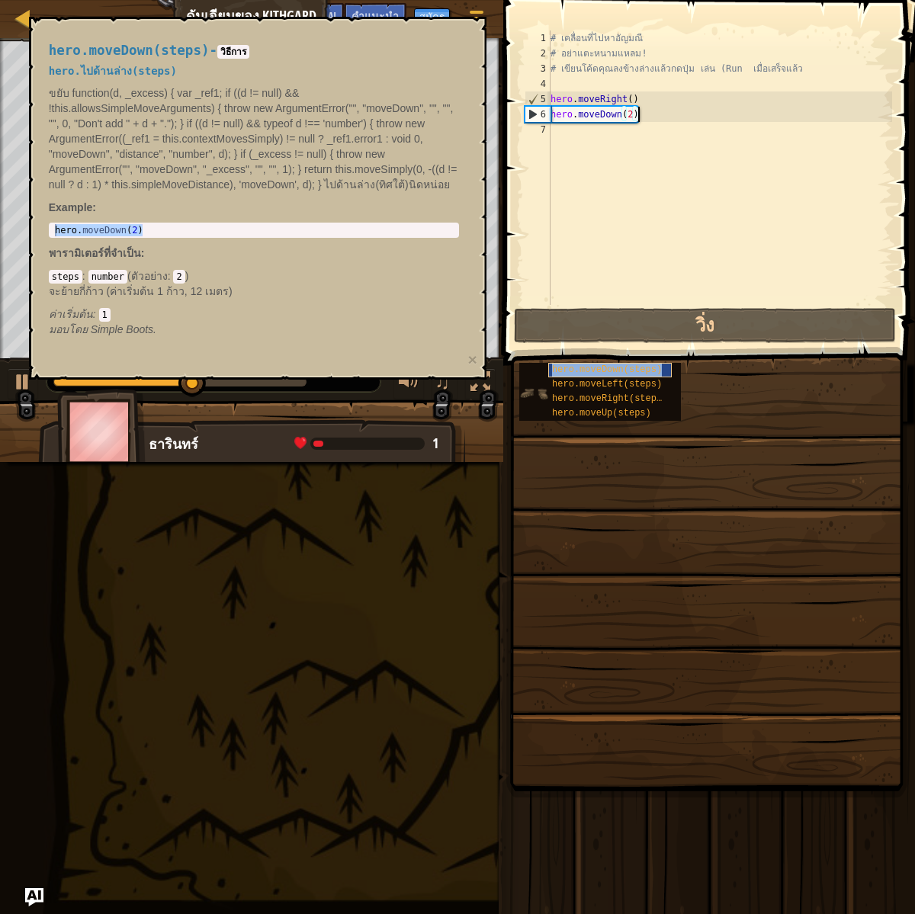
click at [592, 365] on span "hero.moveDown(steps)" at bounding box center [607, 370] width 110 height 11
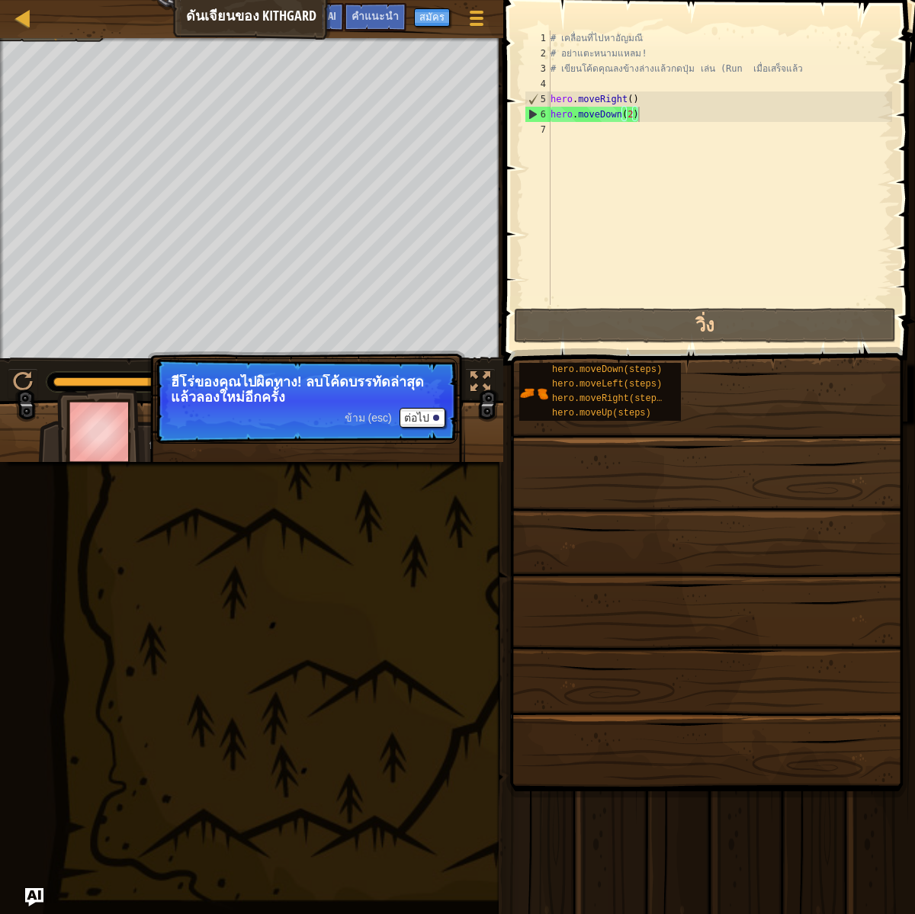
click at [231, 417] on p "ข้าม (esc) ต่อไป ฮีโร่ของคุณไปผิดทาง! ลบโค้ดบรรทัดล่าสุดแล้ว[PERSON_NAME]ใหม่อี…" at bounding box center [306, 400] width 303 height 85
click at [408, 418] on button "ต่อไป" at bounding box center [423, 418] width 46 height 20
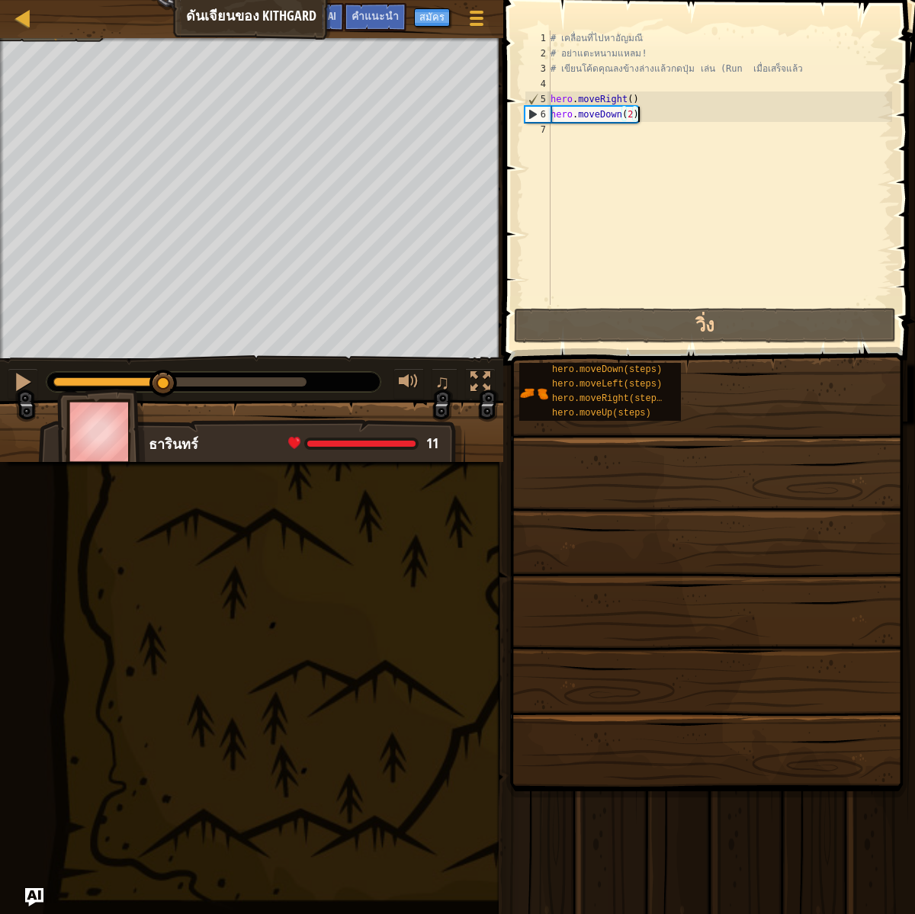
drag, startPoint x: 308, startPoint y: 384, endPoint x: 166, endPoint y: 356, distance: 145.4
click at [166, 356] on div "♫" at bounding box center [251, 378] width 503 height 46
click at [629, 120] on div "# เคลื่อนที่ไปหา[PERSON_NAME] # อย่าแตะหนามแหลม! # เขียนโค้ดคุณลงข้างล่างแล้วกด…" at bounding box center [720, 183] width 345 height 305
click at [633, 117] on div "# เคลื่อนที่ไปหา[PERSON_NAME] # อย่าแตะหนามแหลม! # เขียนโค้ดคุณลงข้างล่างแล้วกด…" at bounding box center [720, 183] width 345 height 305
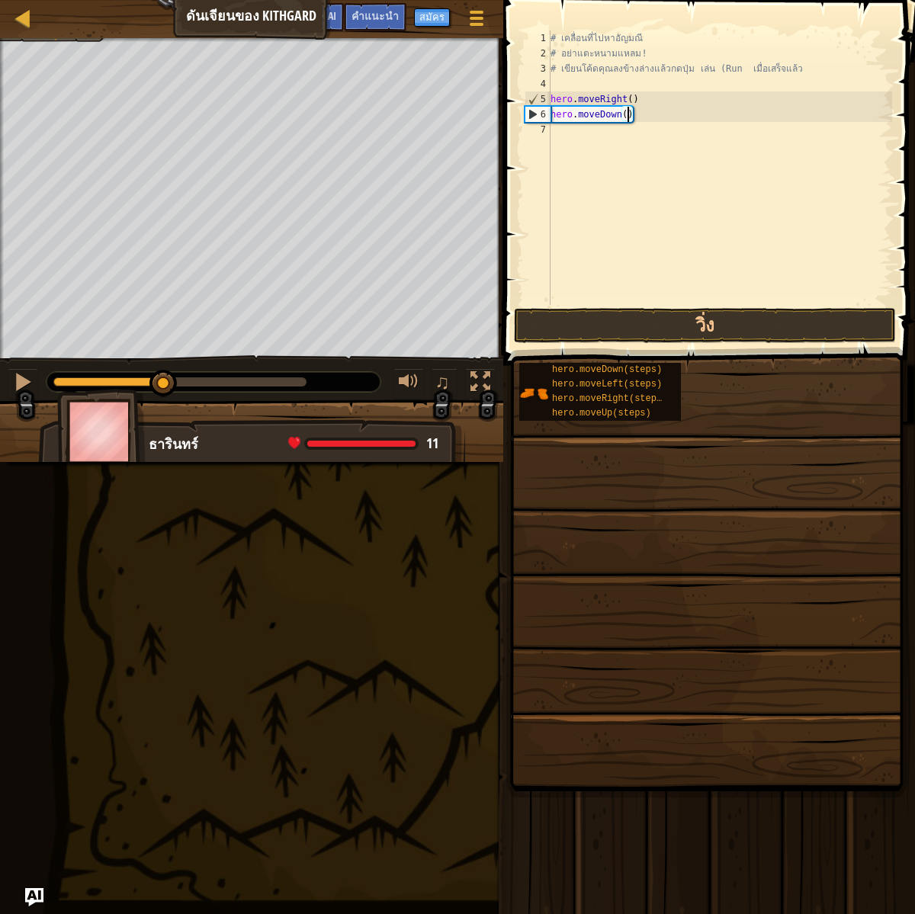
type textarea "hero.moveDown(1)"
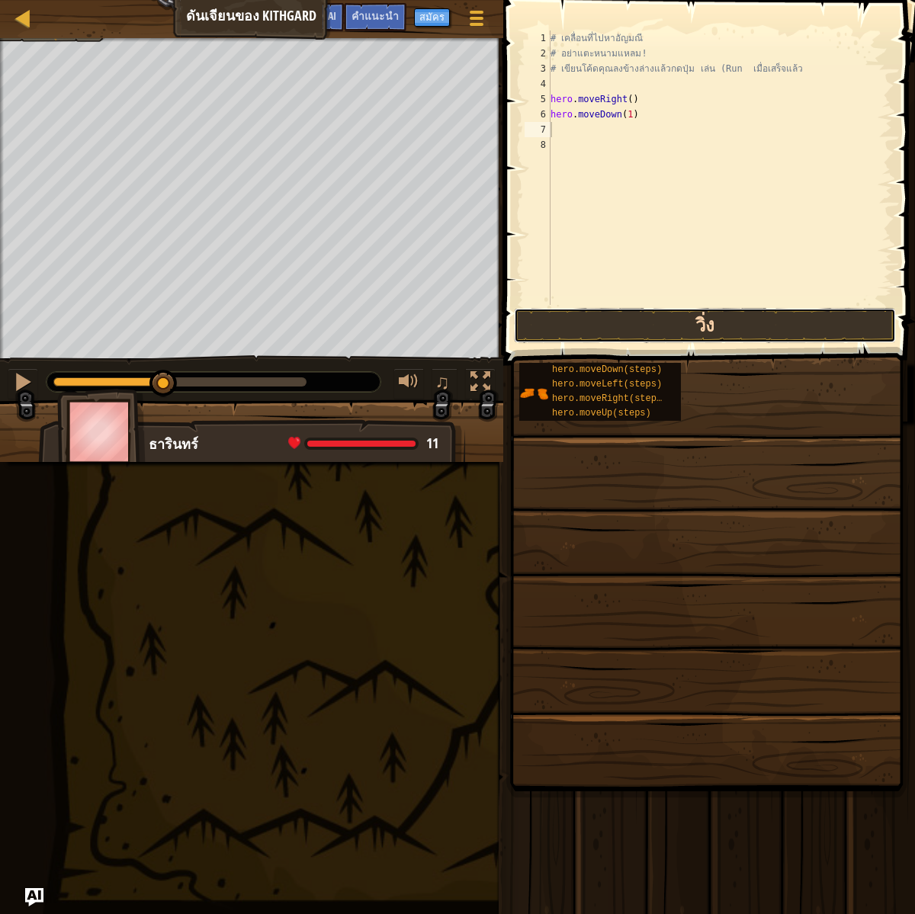
click at [710, 313] on button "วิ่ง" at bounding box center [705, 325] width 382 height 35
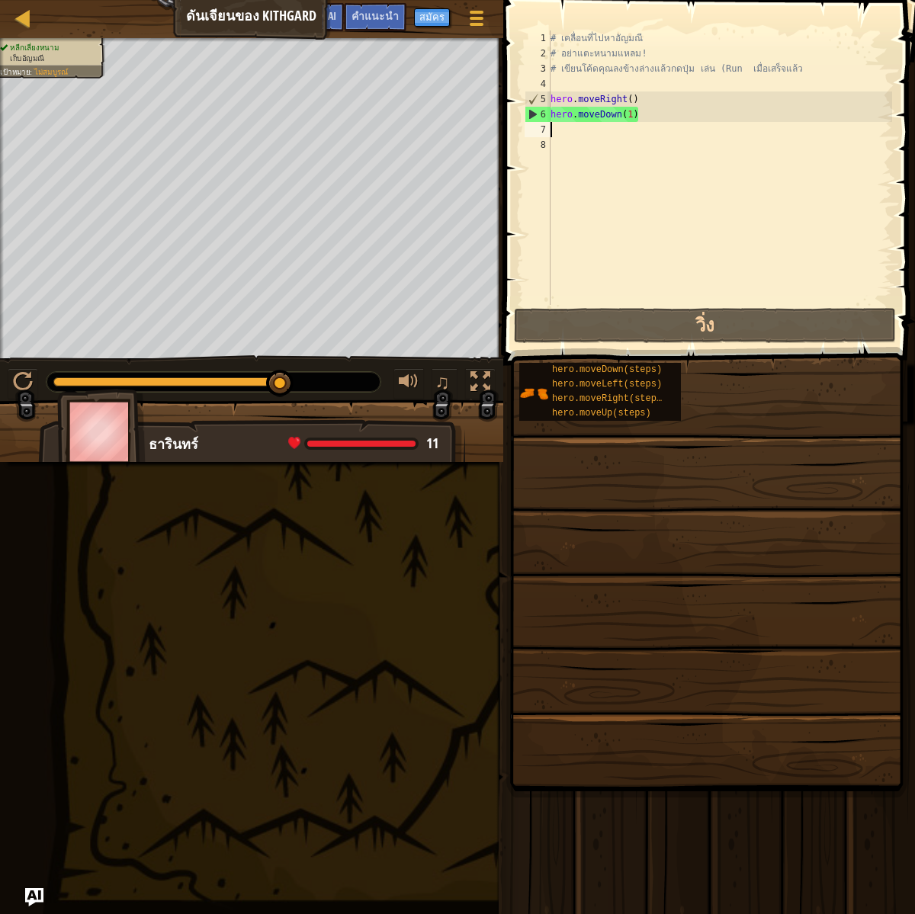
click at [743, 262] on div "# เคลื่อนที่ไปหา[PERSON_NAME] # อย่าแตะหนามแหลม! # เขียนโค้ดคุณลงข้างล่างแล้วกด…" at bounding box center [720, 183] width 345 height 305
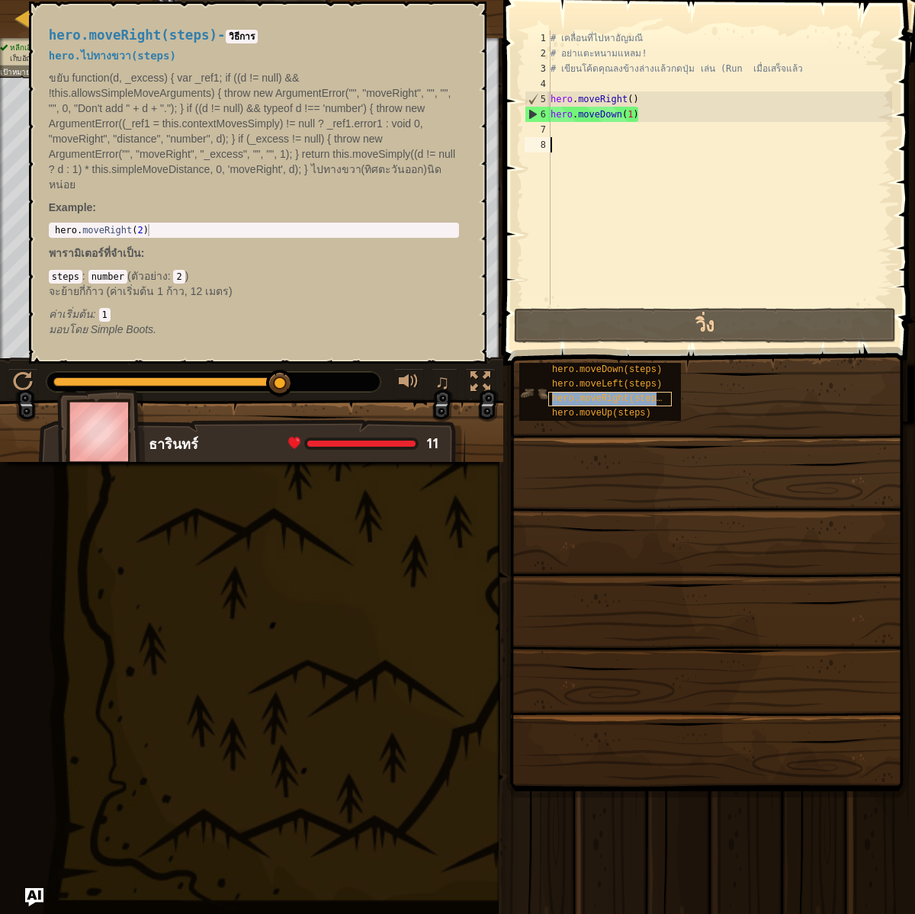
click at [647, 392] on div "hero.moveRight(steps)" at bounding box center [610, 399] width 124 height 14
type textarea "hero.moveRight(2)"
drag, startPoint x: 180, startPoint y: 232, endPoint x: 124, endPoint y: 227, distance: 56.6
click at [124, 227] on div "hero . moveRight ( 2 )" at bounding box center [254, 242] width 404 height 37
click at [141, 226] on div "hero . moveRight ( 2 )" at bounding box center [254, 242] width 404 height 37
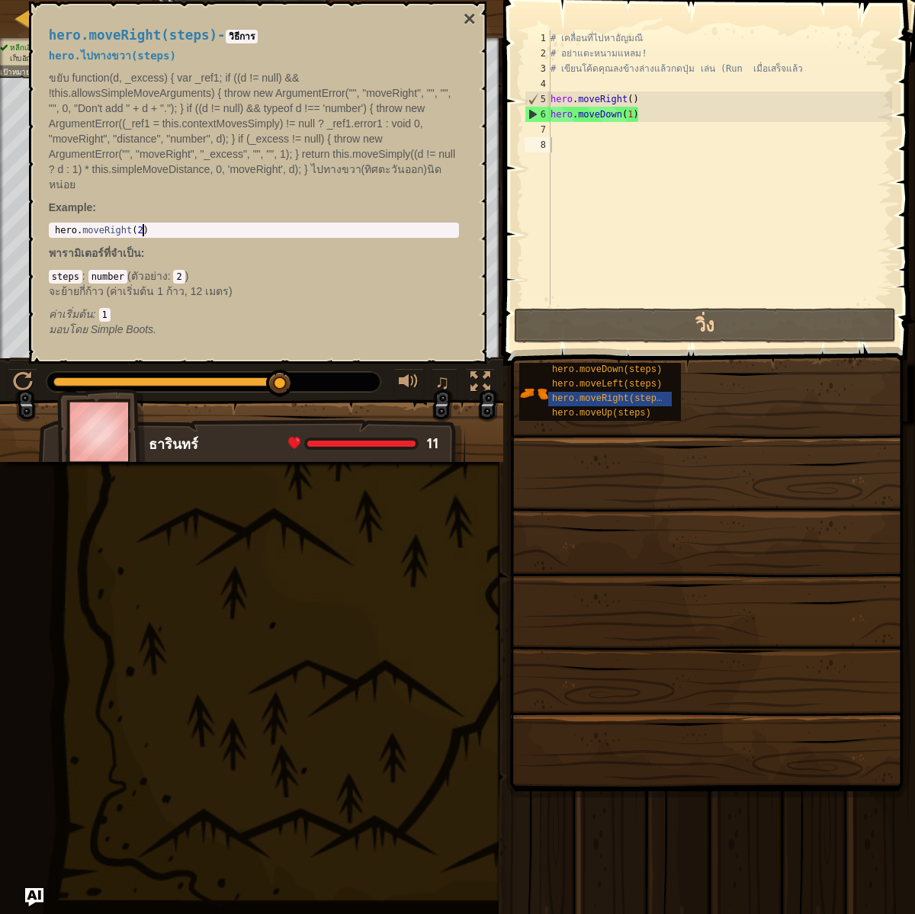
click at [142, 227] on div "hero . moveRight ( 2 )" at bounding box center [254, 242] width 404 height 37
click at [17, 0] on body "แผนที่ ดันเจียนของ Kithgard เมนูเกม เสร็จสิ้น สมัคร คำแนะนำ Ask AI 1 הההההההההה…" at bounding box center [457, 0] width 915 height 0
click at [579, 133] on div "# เคลื่อนที่ไปหา[PERSON_NAME] # อย่าแตะหนามแหลม! # เขียนโค้ดคุณลงข้างล่างแล้วกด…" at bounding box center [720, 183] width 345 height 305
paste textarea "hero.moveRight(2)"
type textarea "hero.moveRight(2)"
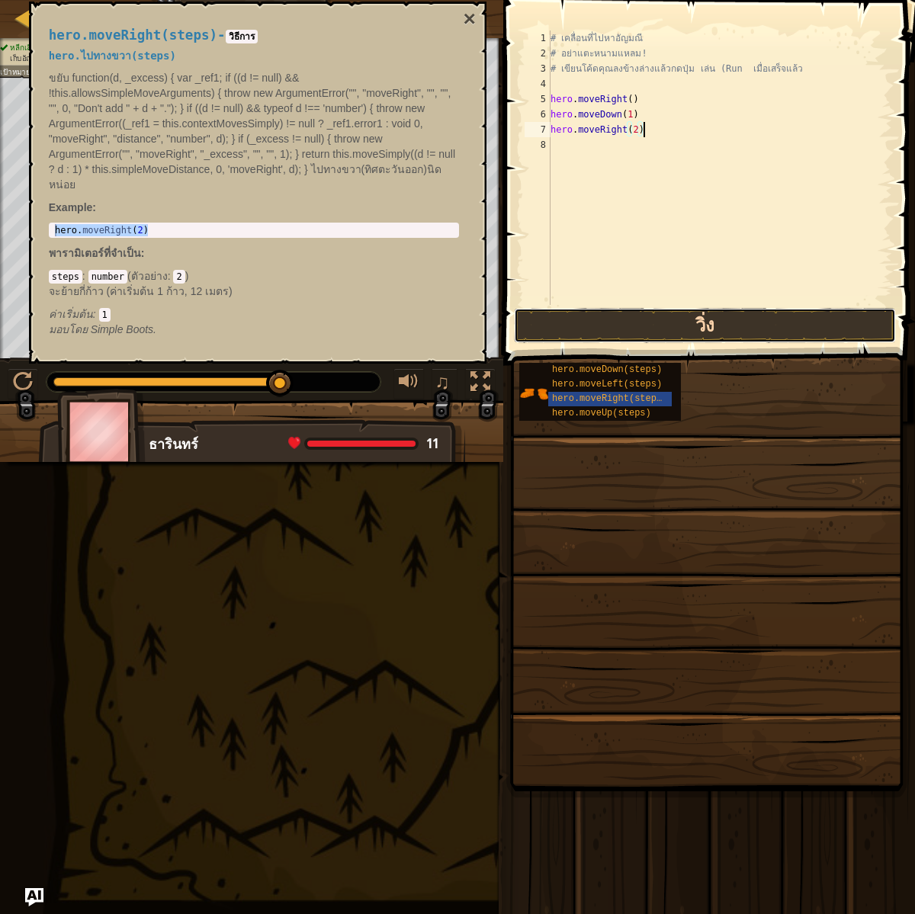
click at [666, 330] on button "วิ่ง" at bounding box center [705, 325] width 382 height 35
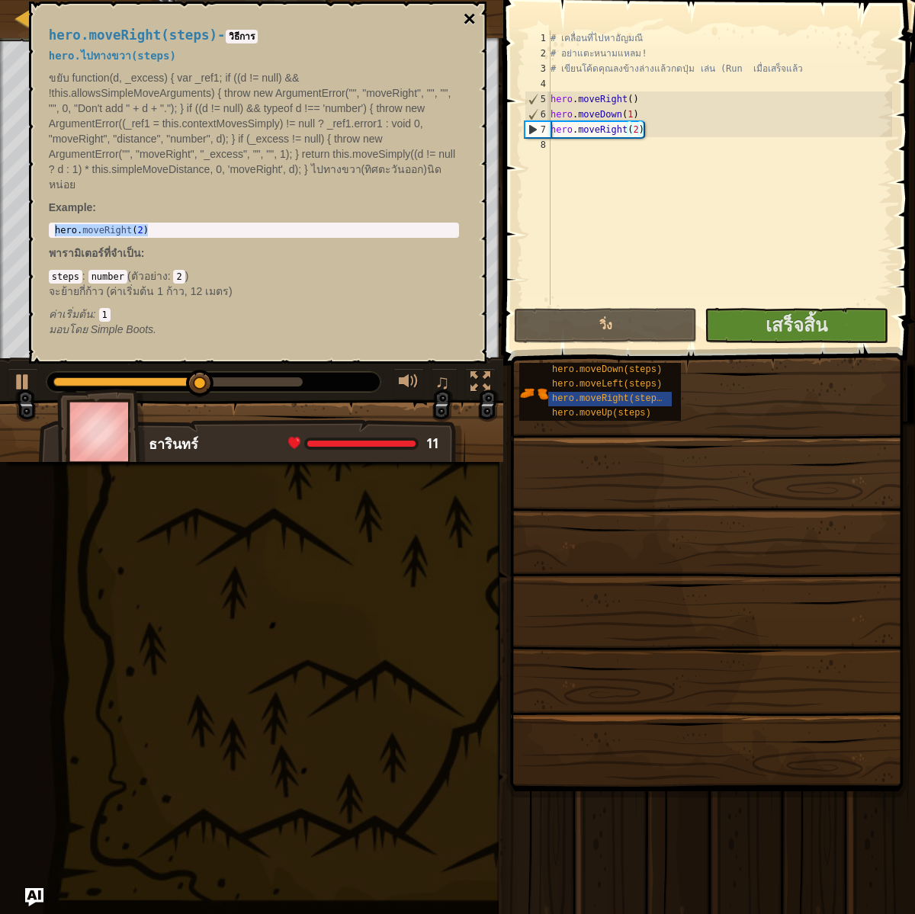
click at [470, 22] on button "×" at bounding box center [469, 18] width 12 height 21
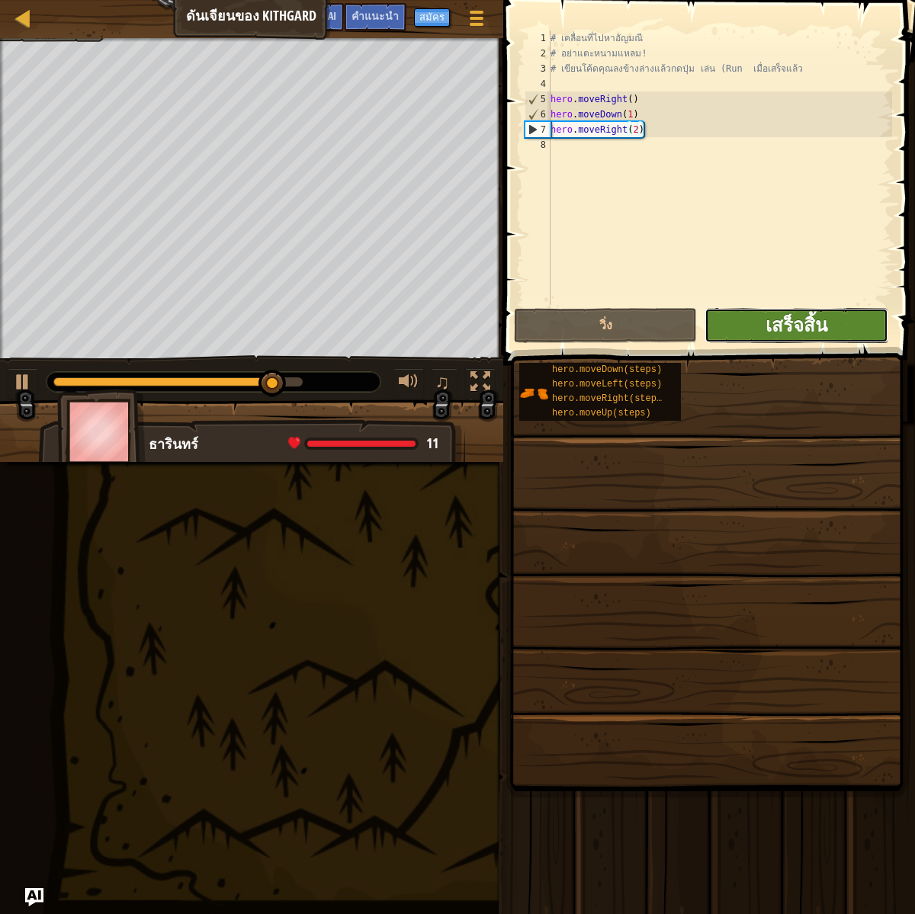
click at [793, 323] on span "เสร็จสิ้น" at bounding box center [797, 325] width 62 height 24
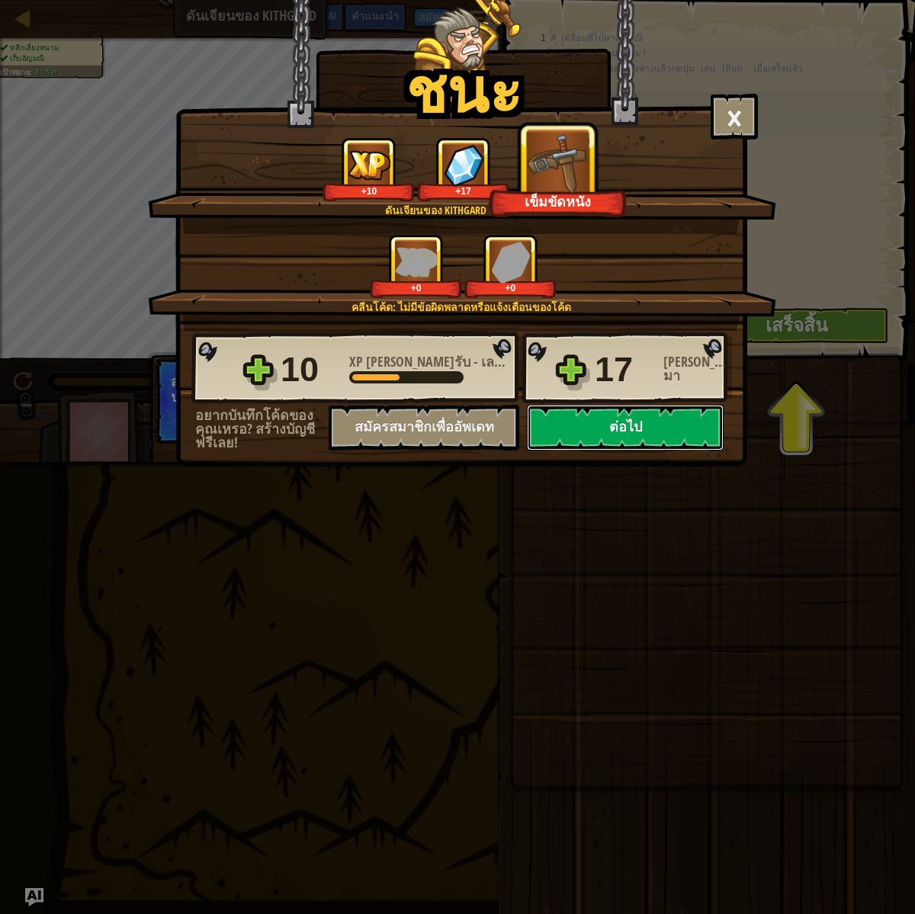
click at [618, 429] on button "ต่อไป" at bounding box center [625, 428] width 197 height 46
select select "th"
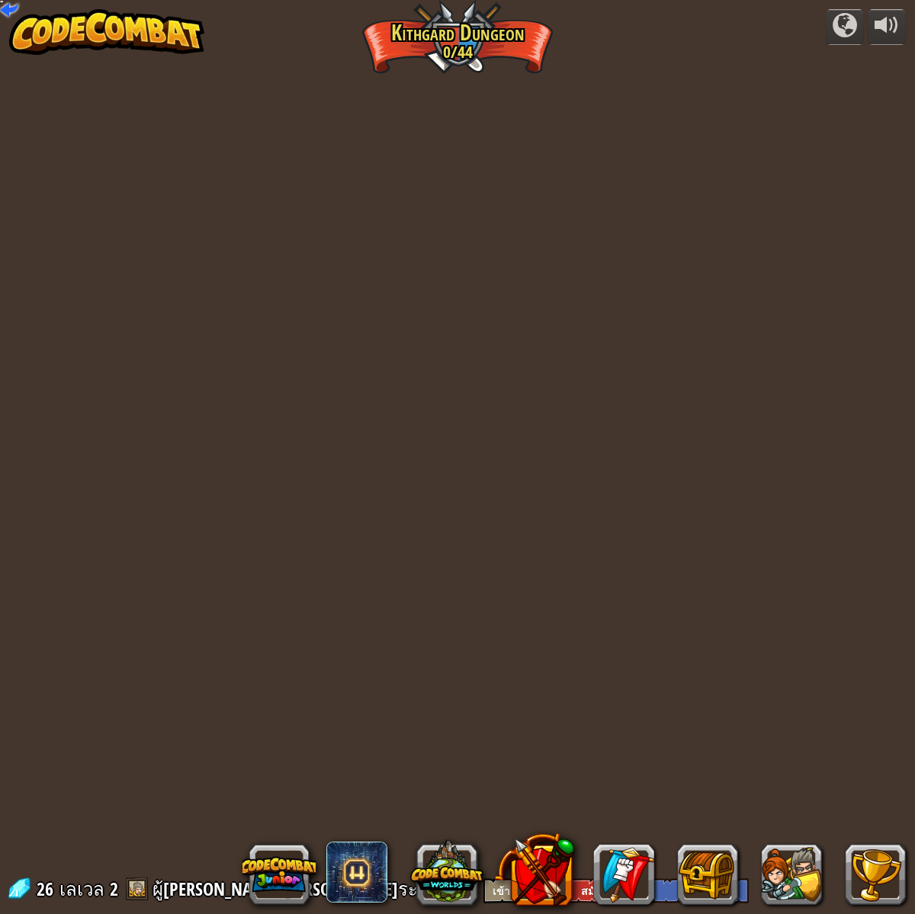
select select "th"
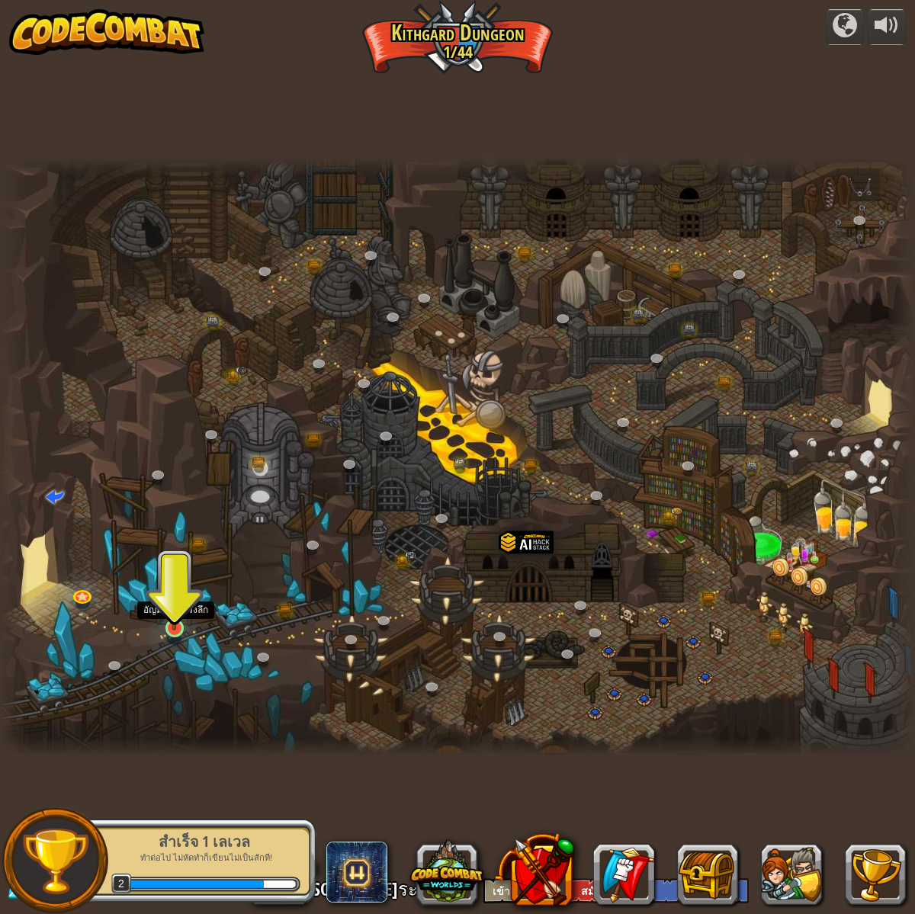
click at [184, 630] on div at bounding box center [175, 628] width 18 height 18
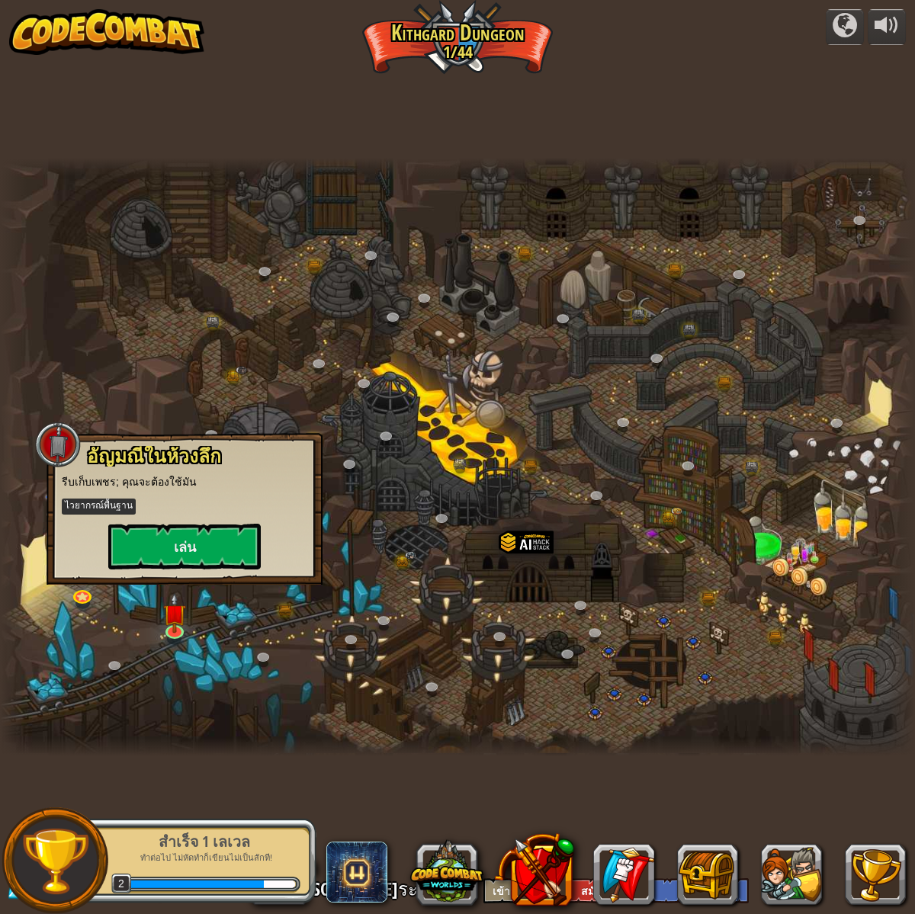
click at [180, 516] on div "[PERSON_NAME]ในห้วงลึก รีบเก็บเพชร; คุณจะต้องใช้มัน ไวยากรณ์พื้นฐาน [PERSON_NAM…" at bounding box center [185, 508] width 246 height 124
click at [181, 538] on button "เล่น" at bounding box center [184, 547] width 153 height 46
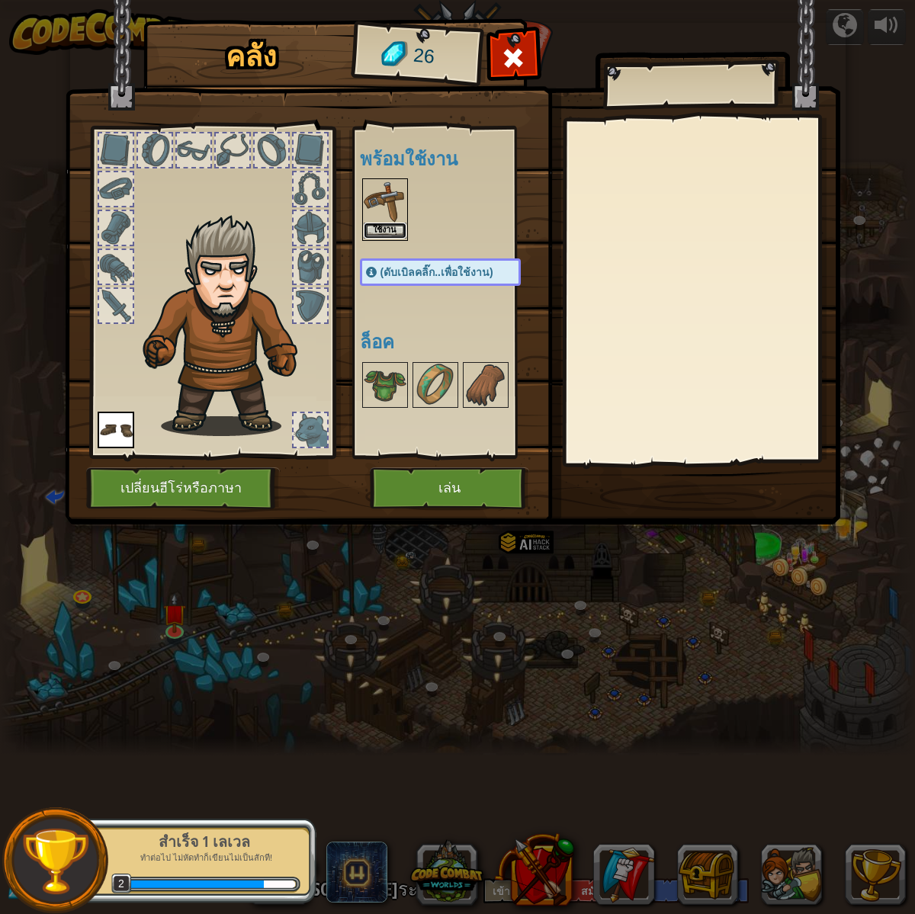
click at [384, 229] on button "ใช้งาน" at bounding box center [385, 231] width 43 height 16
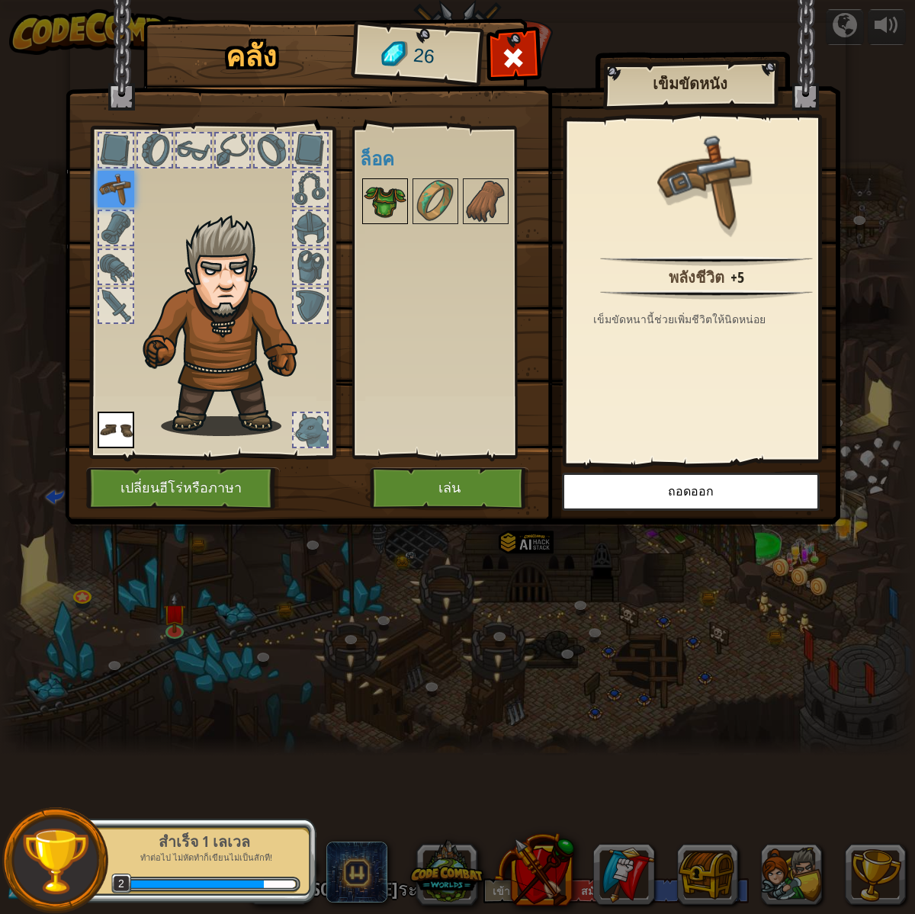
click at [389, 212] on img at bounding box center [385, 201] width 43 height 43
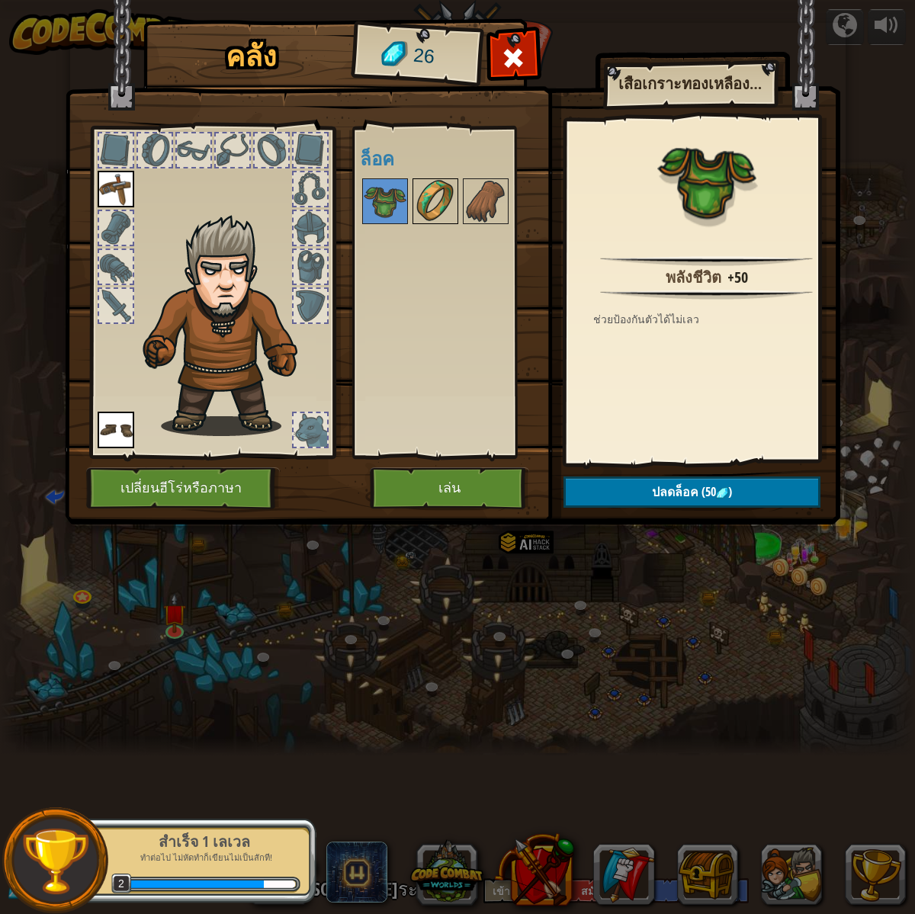
click at [439, 192] on img at bounding box center [435, 201] width 43 height 43
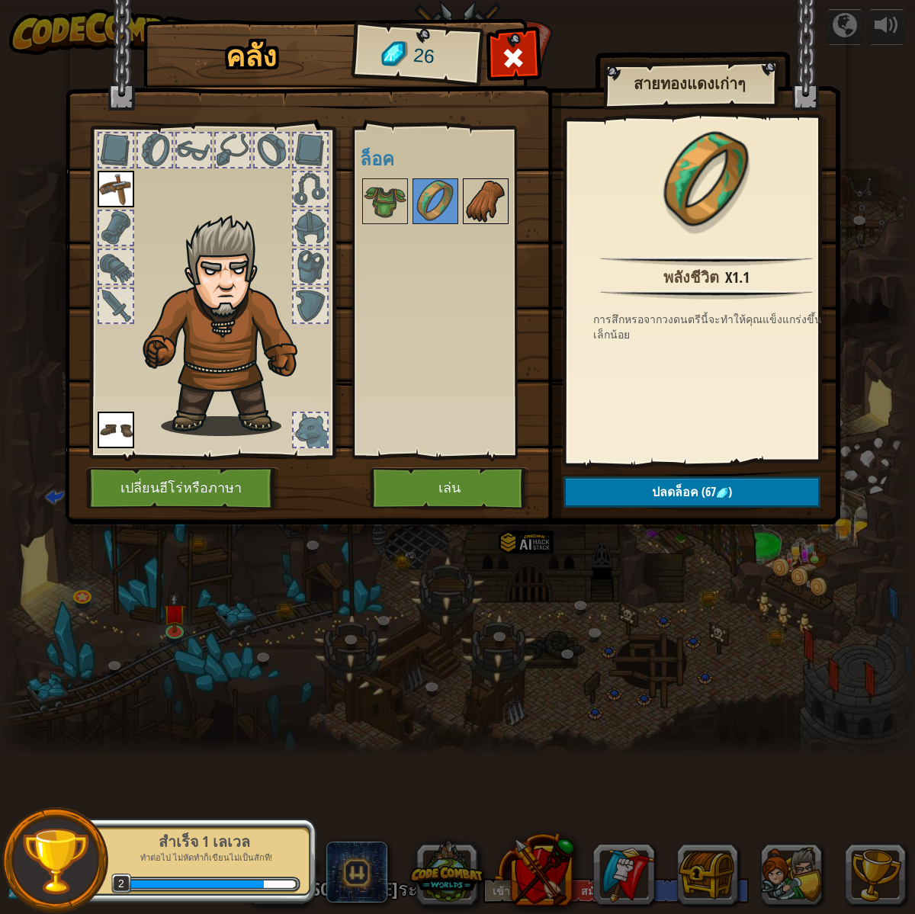
click at [483, 199] on img at bounding box center [485, 201] width 43 height 43
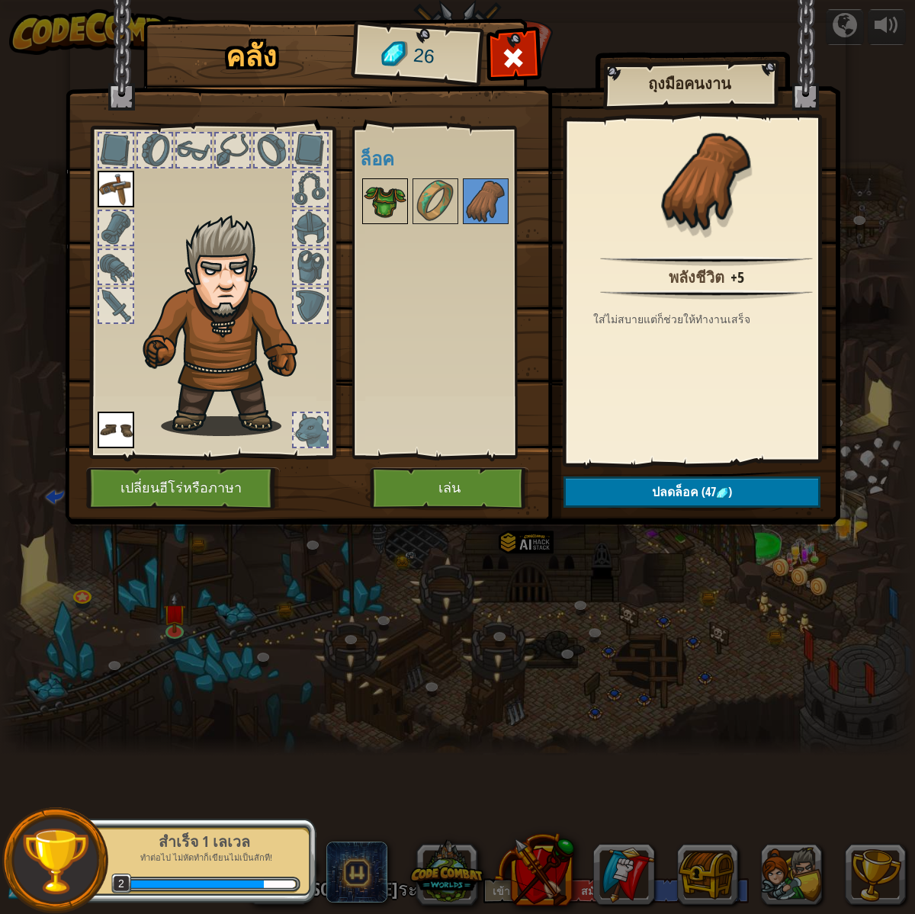
click at [402, 194] on img at bounding box center [385, 201] width 43 height 43
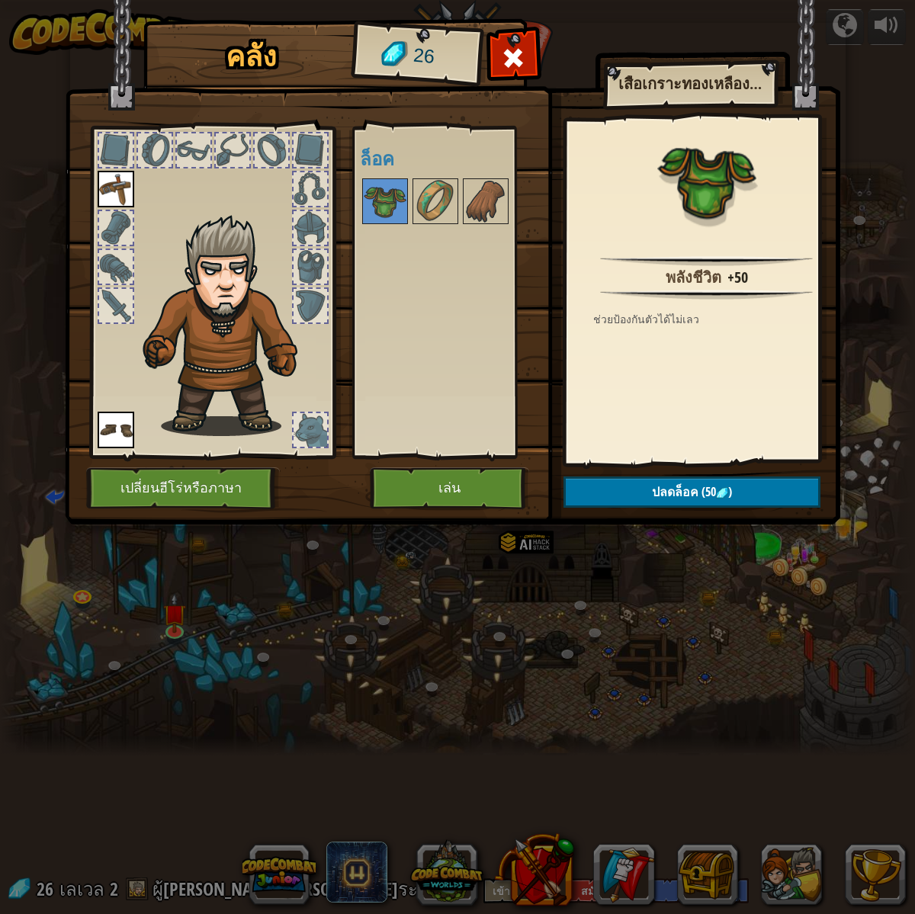
click at [201, 149] on div at bounding box center [194, 150] width 34 height 34
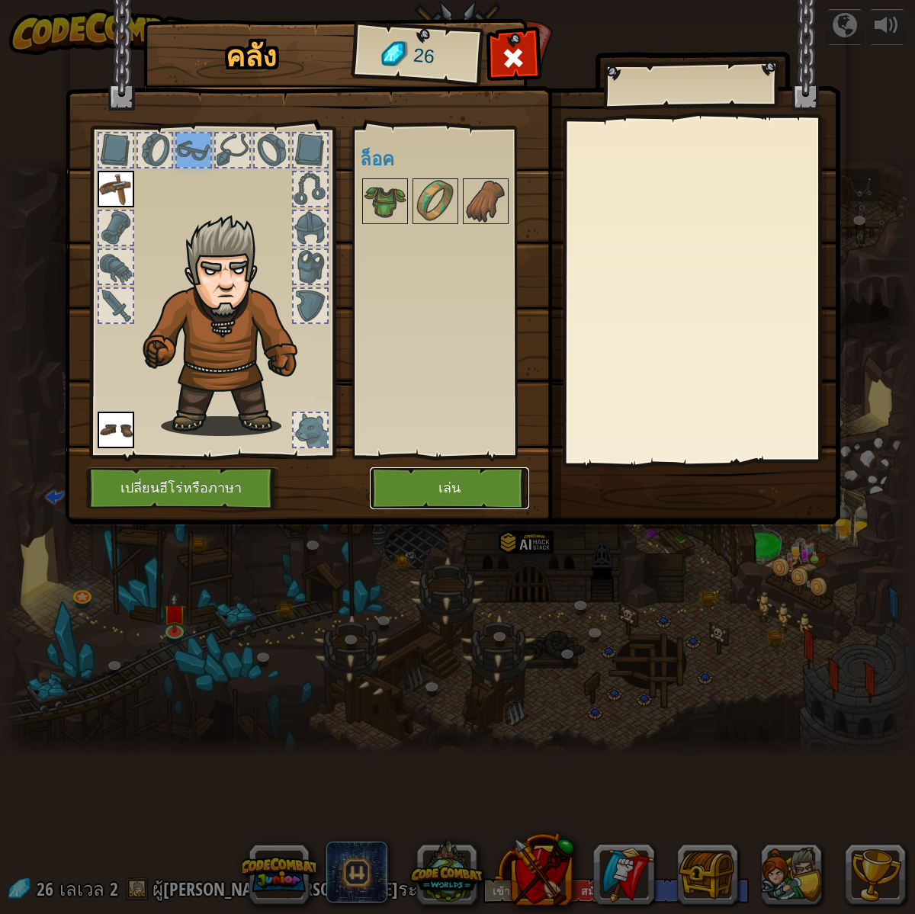
click at [446, 469] on button "เล่น" at bounding box center [449, 489] width 159 height 42
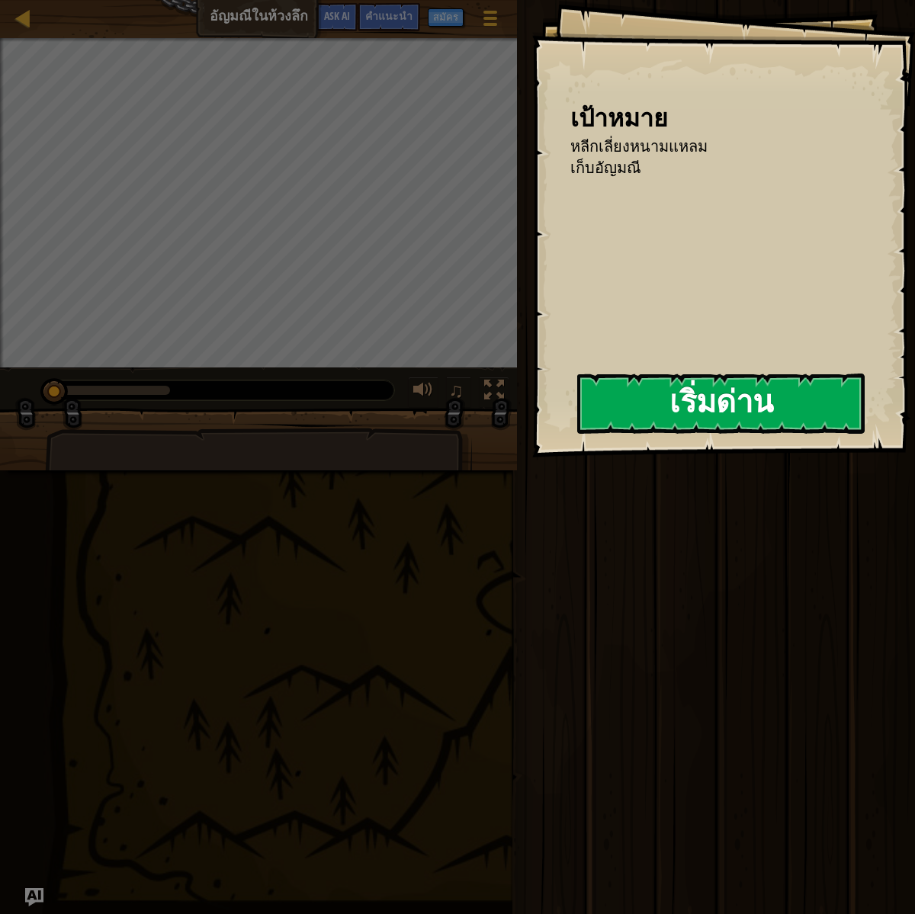
click at [741, 408] on button "เริ่มด่าน" at bounding box center [721, 404] width 288 height 60
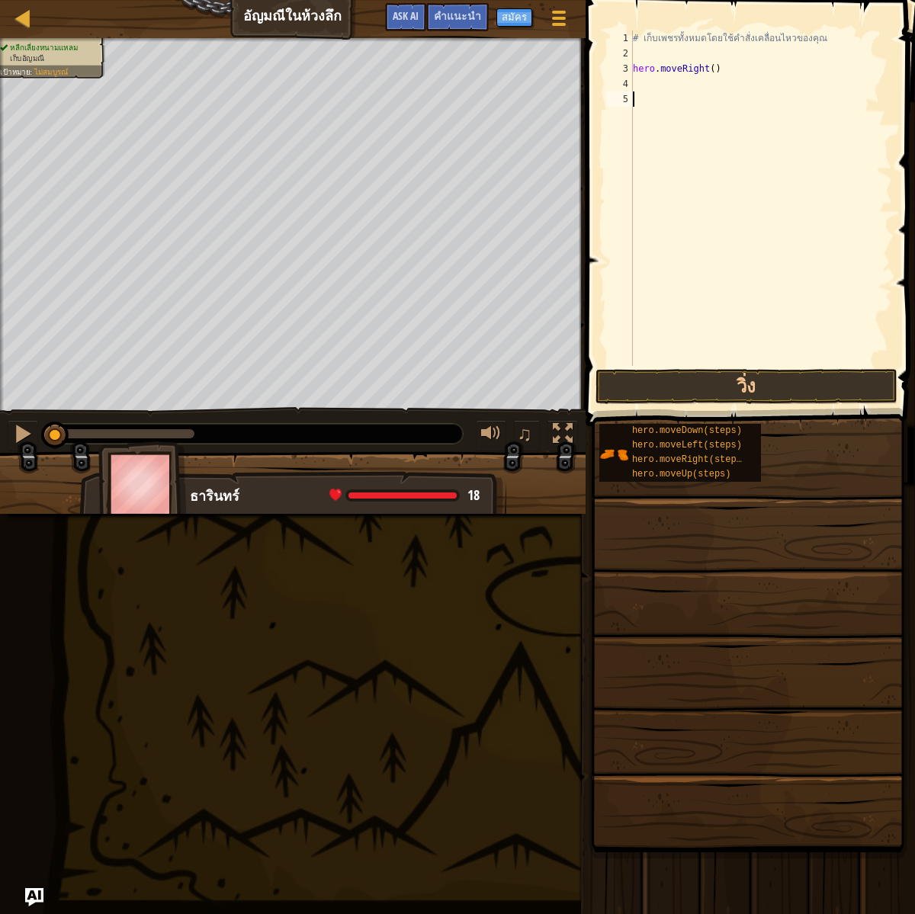
click at [759, 360] on div "# เก็บเพชรทั้งหมดโดยใช้คำสั่งเคลื่อนไหวของคุณ hero . moveRight ( )" at bounding box center [761, 214] width 262 height 366
click at [670, 93] on div "# เก็บเพชรทั้งหมดโดยใช้คำสั่งเคลื่อนไหวของคุณ hero . moveRight ( )" at bounding box center [761, 214] width 262 height 366
click at [663, 87] on div "# เก็บเพชรทั้งหมดโดยใช้คำสั่งเคลื่อนไหวของคุณ hero . moveRight ( )" at bounding box center [761, 214] width 262 height 366
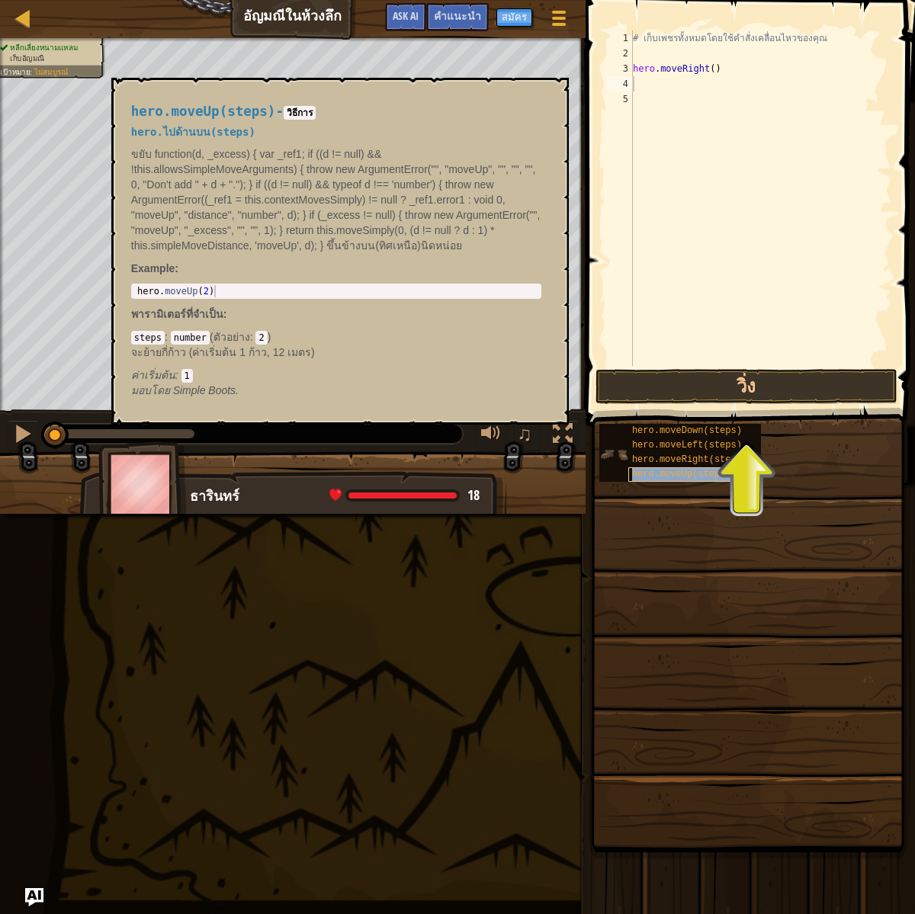
click at [714, 472] on span "hero.moveUp(steps)" at bounding box center [681, 474] width 99 height 11
type textarea "hero.moveUp(2)"
drag, startPoint x: 230, startPoint y: 294, endPoint x: 130, endPoint y: 289, distance: 99.3
click at [131, 289] on div "hero.moveUp(2) 1 hero . moveUp ( 2 ) הההההההההההההההההההההההההההההההההההההההההה…" at bounding box center [336, 291] width 410 height 15
click at [662, 90] on div "# เก็บเพชรทั้งหมดโดยใช้คำสั่งเคลื่อนไหวของคุณ hero . moveRight ( )" at bounding box center [761, 214] width 262 height 366
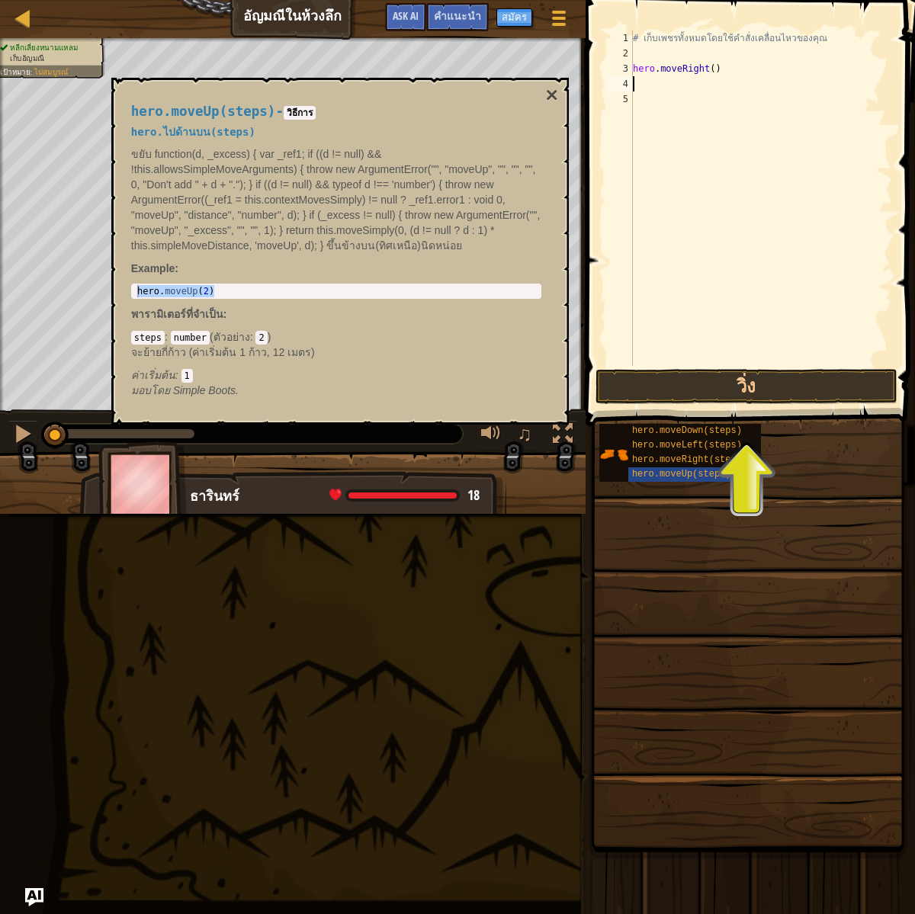
paste textarea "hero.moveUp(2)"
type textarea "hero.moveUp(2)"
click at [749, 401] on button "วิ่ง" at bounding box center [747, 386] width 302 height 35
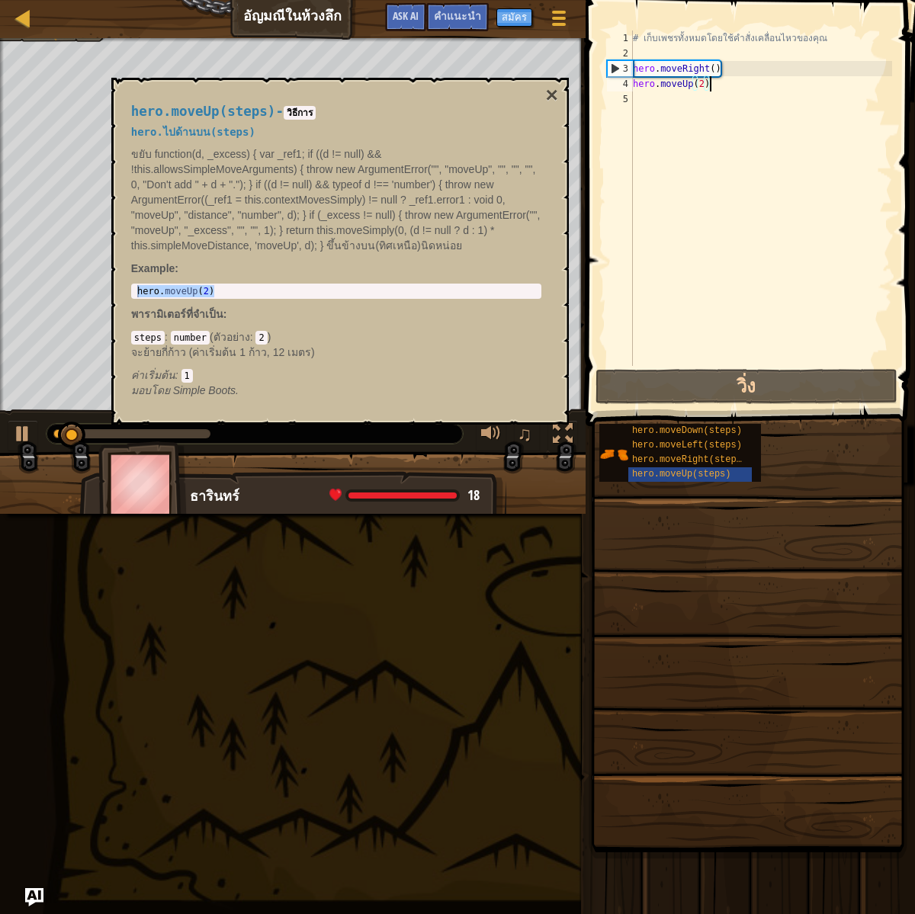
click at [558, 91] on div "hero.moveUp(steps) - วิธีการ hero.ไปด้านบน(steps) ขยับ function(d, _excess) { v…" at bounding box center [340, 251] width 458 height 347
click at [557, 92] on button "×" at bounding box center [551, 95] width 12 height 21
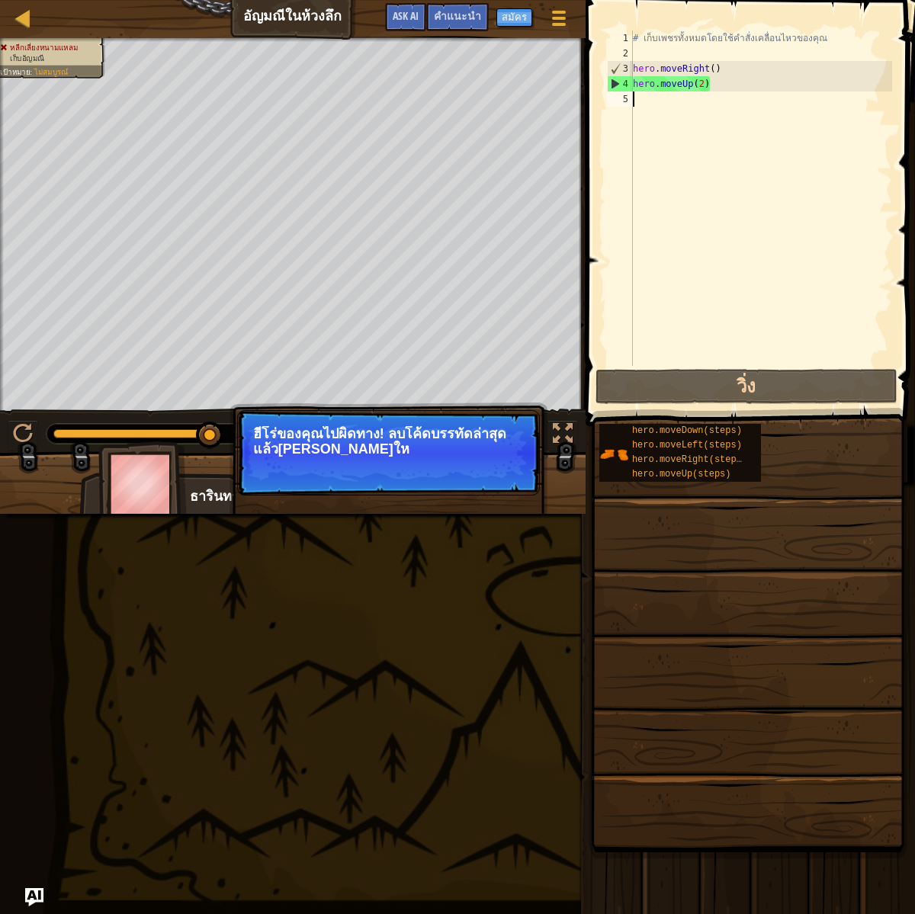
click at [745, 211] on div "# เก็บเพชรทั้งหมดโดยใช้คำสั่งเคลื่อนไหวของคุณ hero . moveRight ( ) hero . moveU…" at bounding box center [761, 214] width 262 height 366
click at [704, 86] on div "# เก็บเพชรทั้งหมดโดยใช้คำสั่งเคลื่อนไหวของคุณ hero . moveRight ( ) hero . moveU…" at bounding box center [761, 214] width 262 height 366
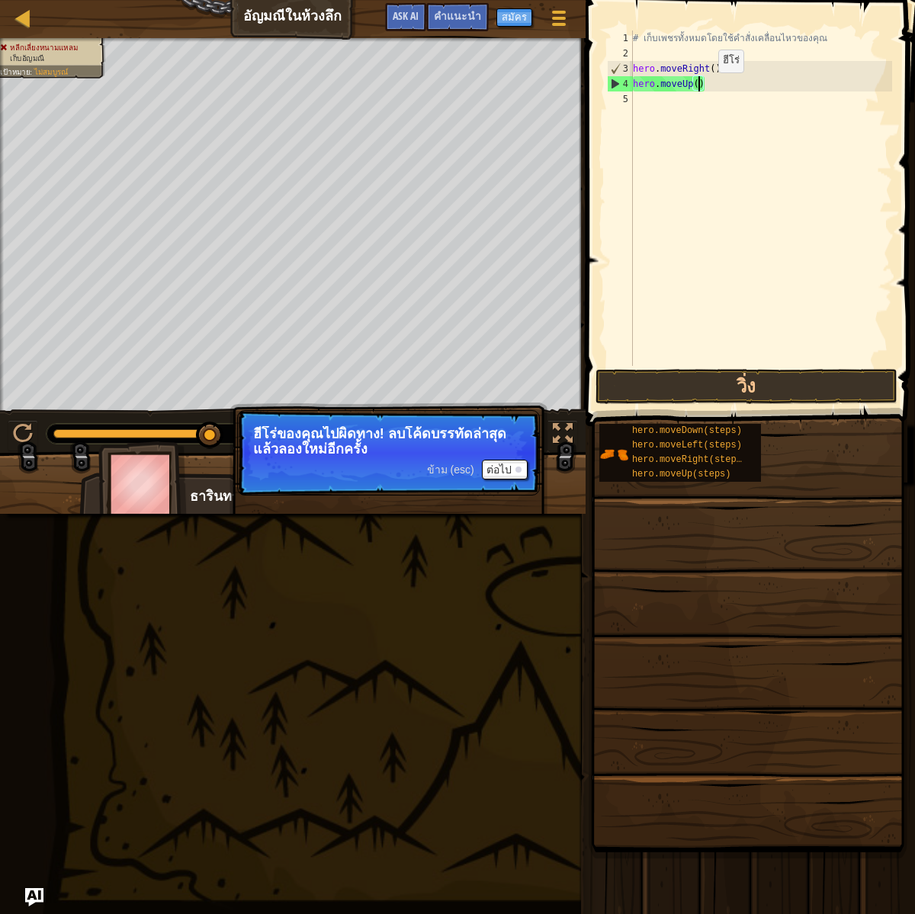
type textarea "hero.moveUp(1)"
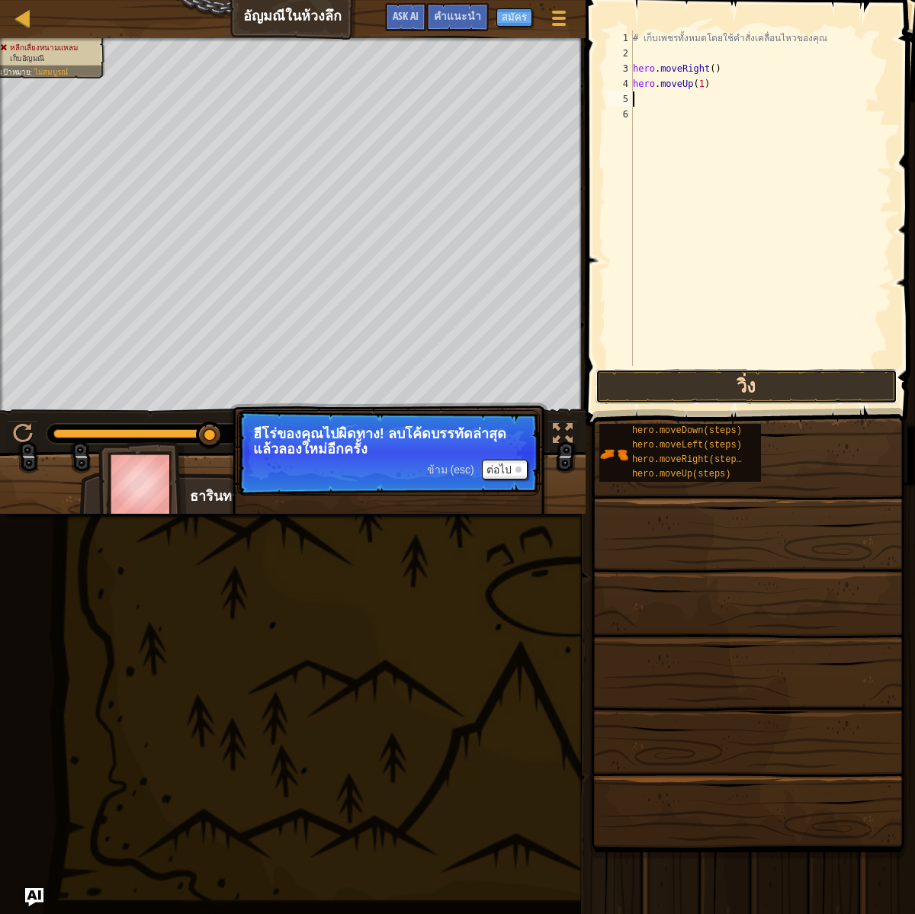
click at [696, 370] on button "วิ่ง" at bounding box center [747, 386] width 302 height 35
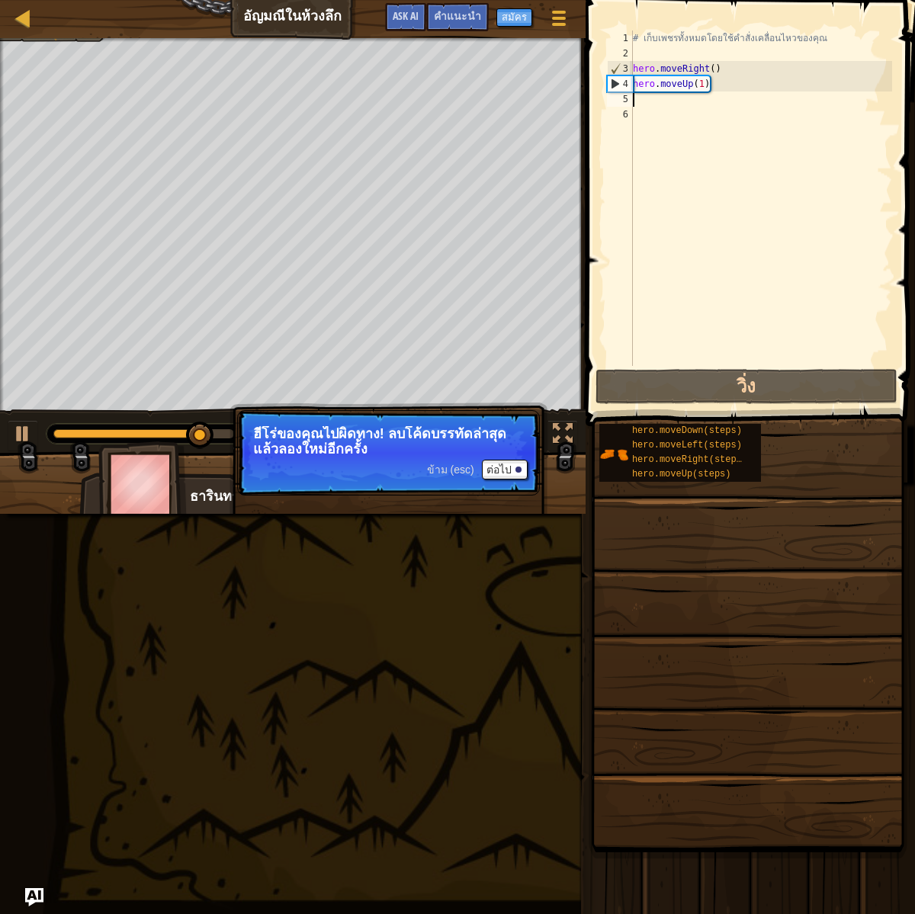
click at [677, 108] on div "# เก็บเพชรทั้งหมดโดยใช้คำสั่งเคลื่อนไหวของคุณ hero . moveRight ( ) hero . moveU…" at bounding box center [761, 214] width 262 height 366
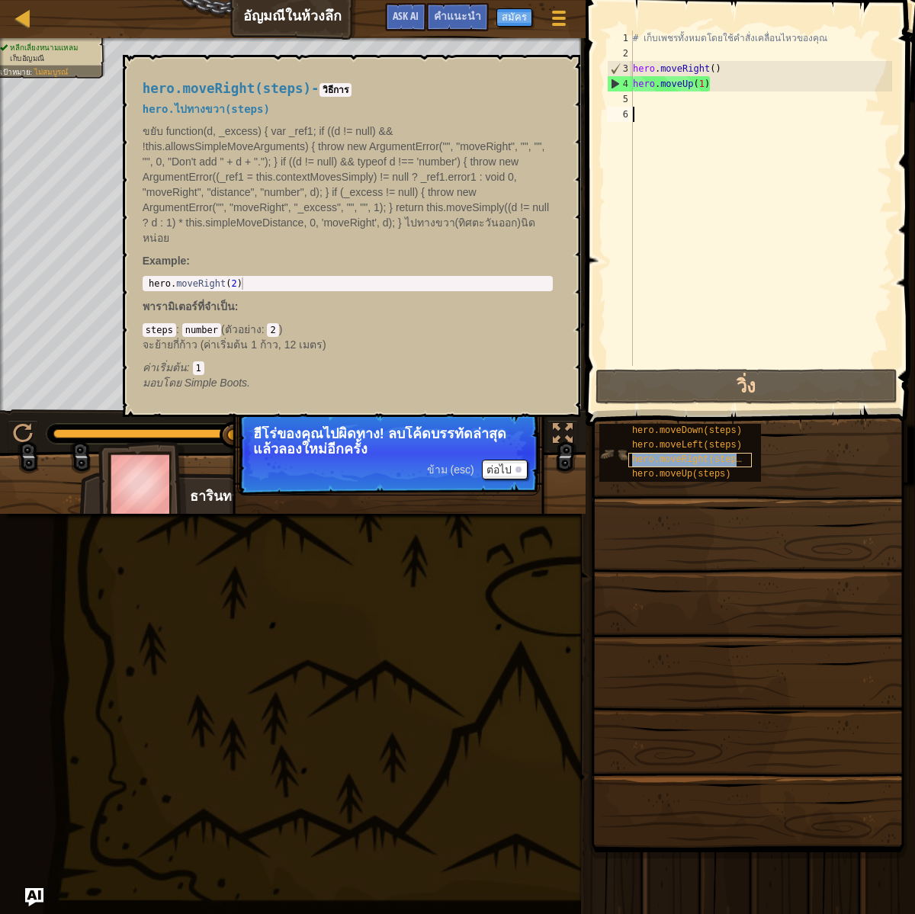
click at [695, 464] on span "hero.moveRight(steps)" at bounding box center [689, 460] width 115 height 11
drag, startPoint x: 265, startPoint y: 269, endPoint x: 163, endPoint y: 277, distance: 101.7
click at [163, 277] on div "hero.moveRight(steps) - วิธีการ hero.ไปทางขวา(steps) ขยับ function(d, _excess) …" at bounding box center [348, 236] width 432 height 338
type textarea "hero.moveRight(2)"
click at [158, 276] on div "hero.moveRight(2) 1 hero . moveRight ( 2 ) הההההההההההההההההההההההההההההההההההה…" at bounding box center [348, 283] width 410 height 15
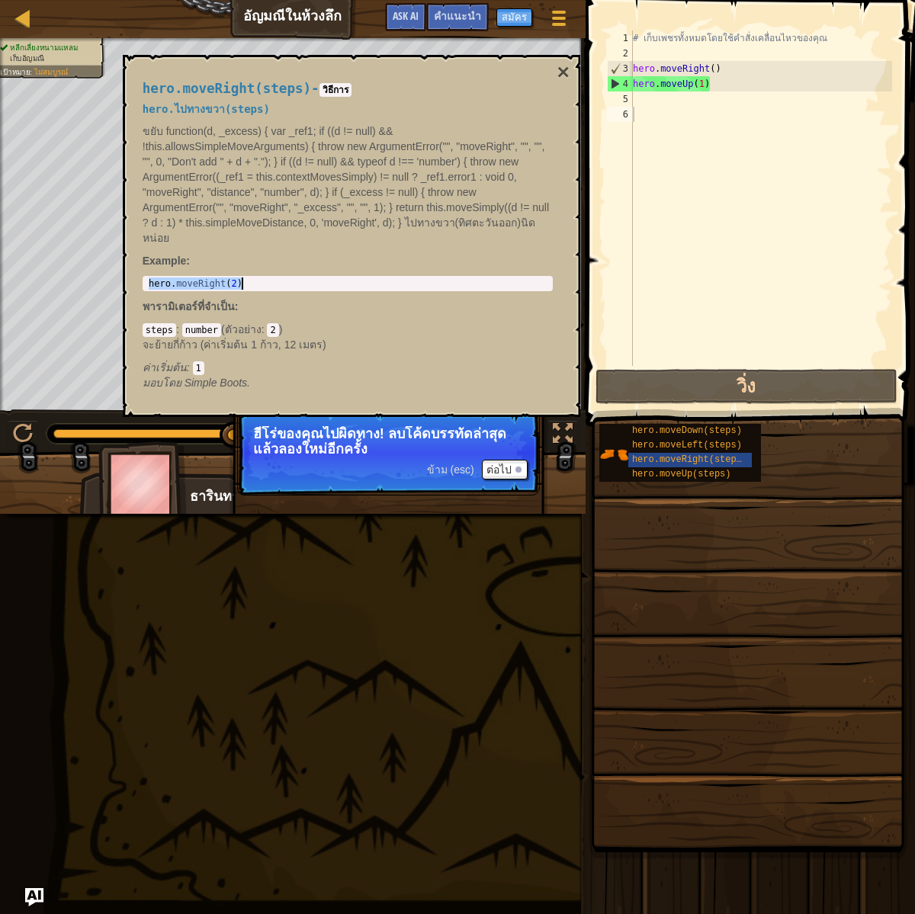
drag, startPoint x: 149, startPoint y: 280, endPoint x: 253, endPoint y: 288, distance: 104.1
click at [253, 288] on div "hero . moveRight ( 2 )" at bounding box center [348, 296] width 404 height 37
click at [633, 101] on div "# เก็บเพชรทั้งหมดโดยใช้คำสั่งเคลื่อนไหวของคุณ hero . moveRight ( ) hero . moveU…" at bounding box center [761, 214] width 262 height 366
paste textarea "hero.moveRight(2)"
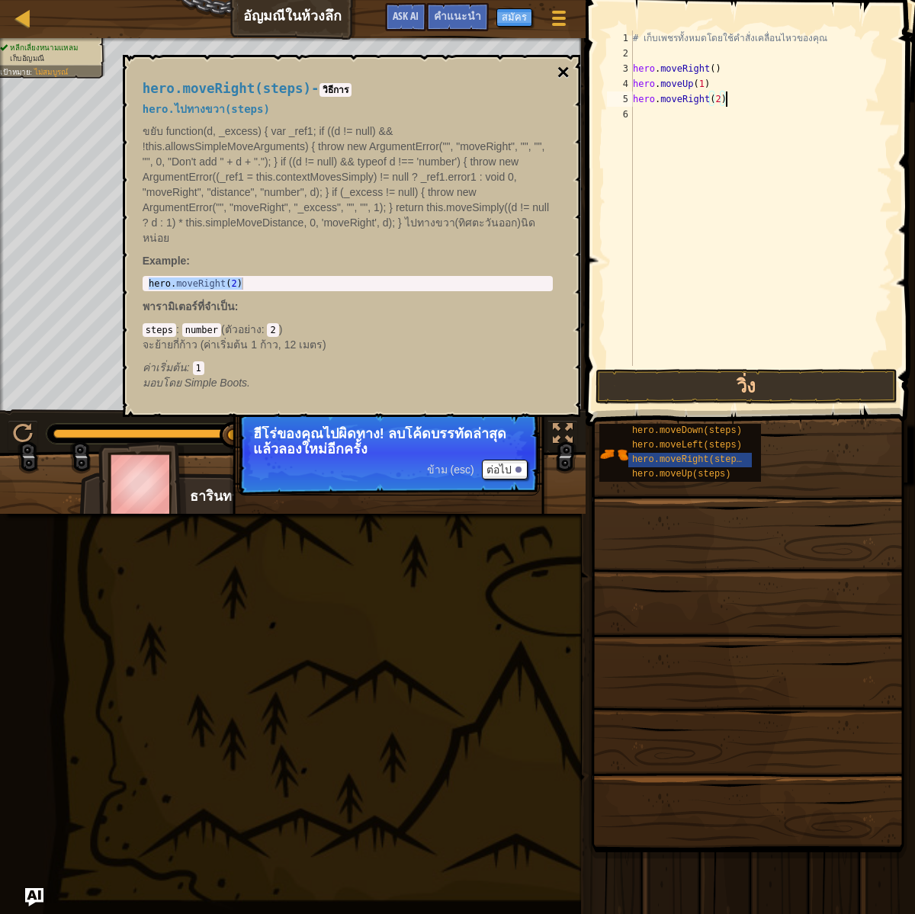
click at [561, 77] on button "×" at bounding box center [563, 72] width 12 height 21
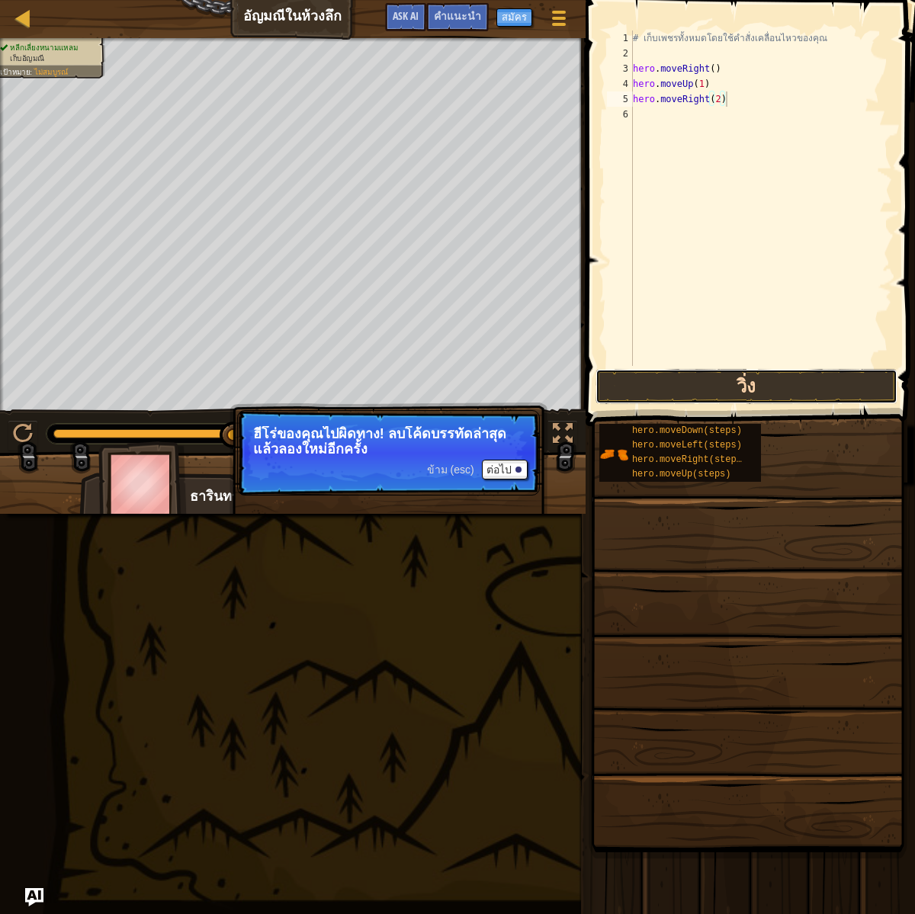
click at [750, 380] on button "วิ่ง" at bounding box center [747, 386] width 302 height 35
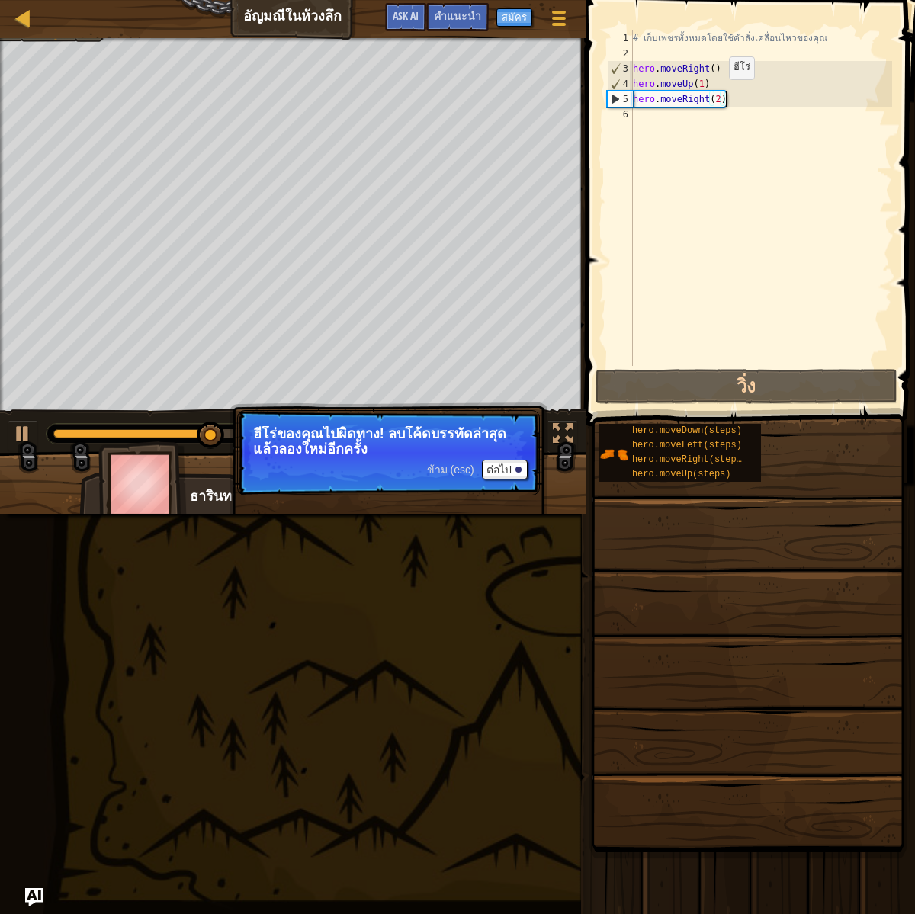
click at [718, 95] on div "# เก็บเพชรทั้งหมดโดยใช้คำสั่งเคลื่อนไหวของคุณ hero . moveRight ( ) hero . moveU…" at bounding box center [761, 214] width 262 height 366
click at [721, 99] on div "# เก็บเพชรทั้งหมดโดยใช้คำสั่งเคลื่อนไหวของคุณ hero . moveRight ( ) hero . moveU…" at bounding box center [761, 214] width 262 height 366
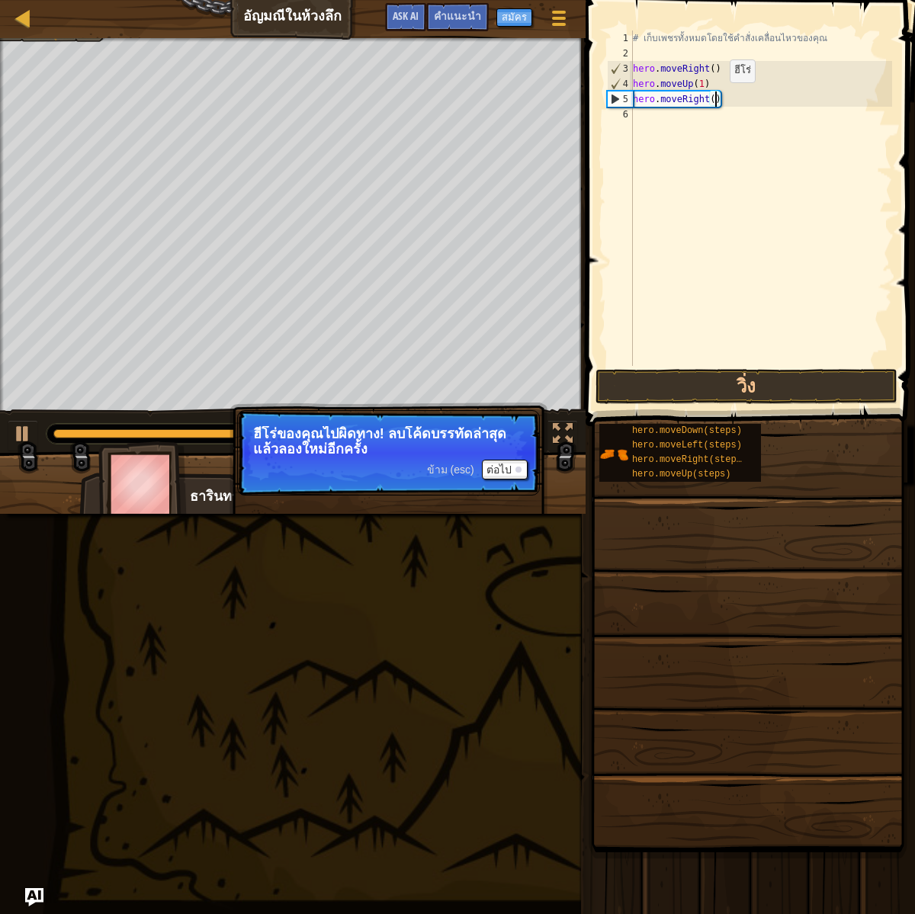
type textarea "hero.moveRight(1)"
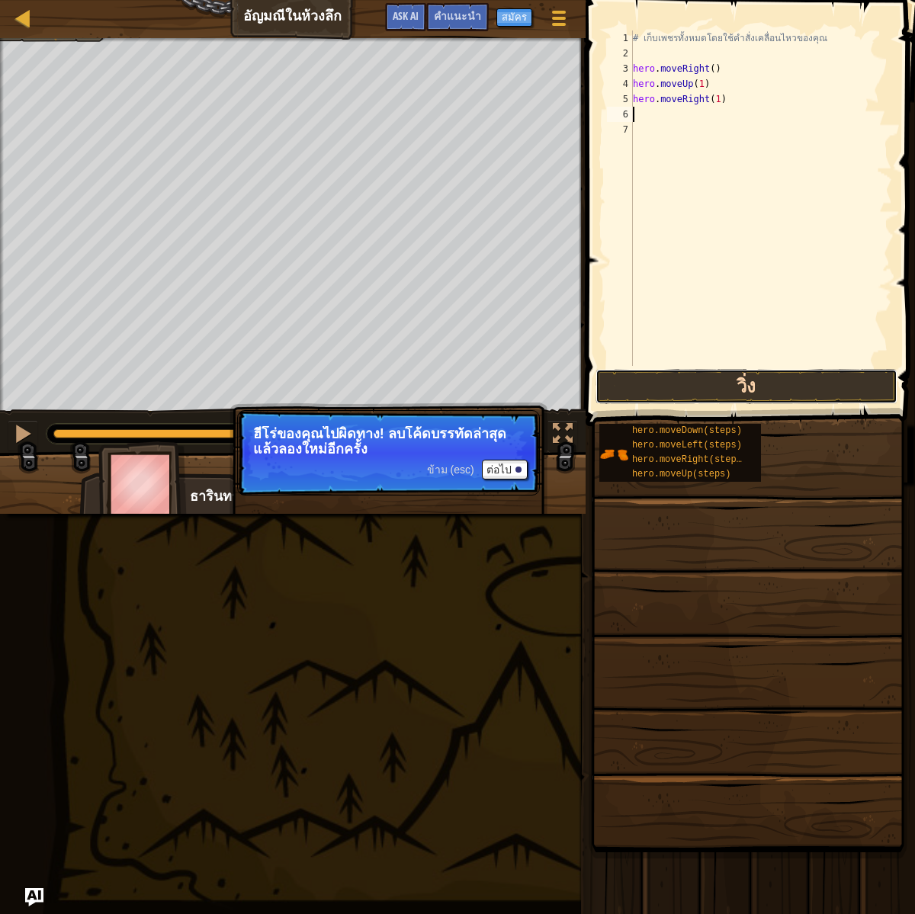
click at [786, 395] on button "วิ่ง" at bounding box center [747, 386] width 302 height 35
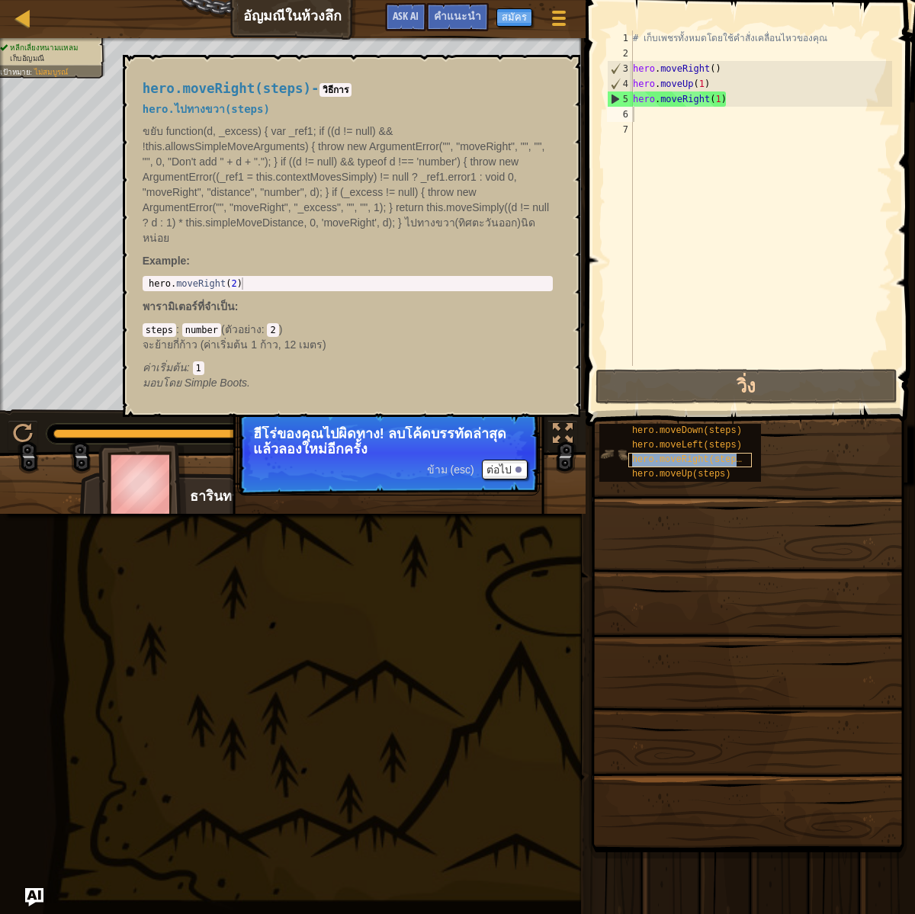
click at [709, 453] on div "hero.moveRight(steps)" at bounding box center [690, 460] width 124 height 14
type textarea "hero.moveRight(2)"
click at [240, 281] on div "hero . moveRight ( 2 )" at bounding box center [348, 296] width 404 height 37
click at [235, 284] on div "hero . moveRight ( 2 )" at bounding box center [348, 296] width 404 height 37
drag, startPoint x: 264, startPoint y: 282, endPoint x: 130, endPoint y: 282, distance: 134.2
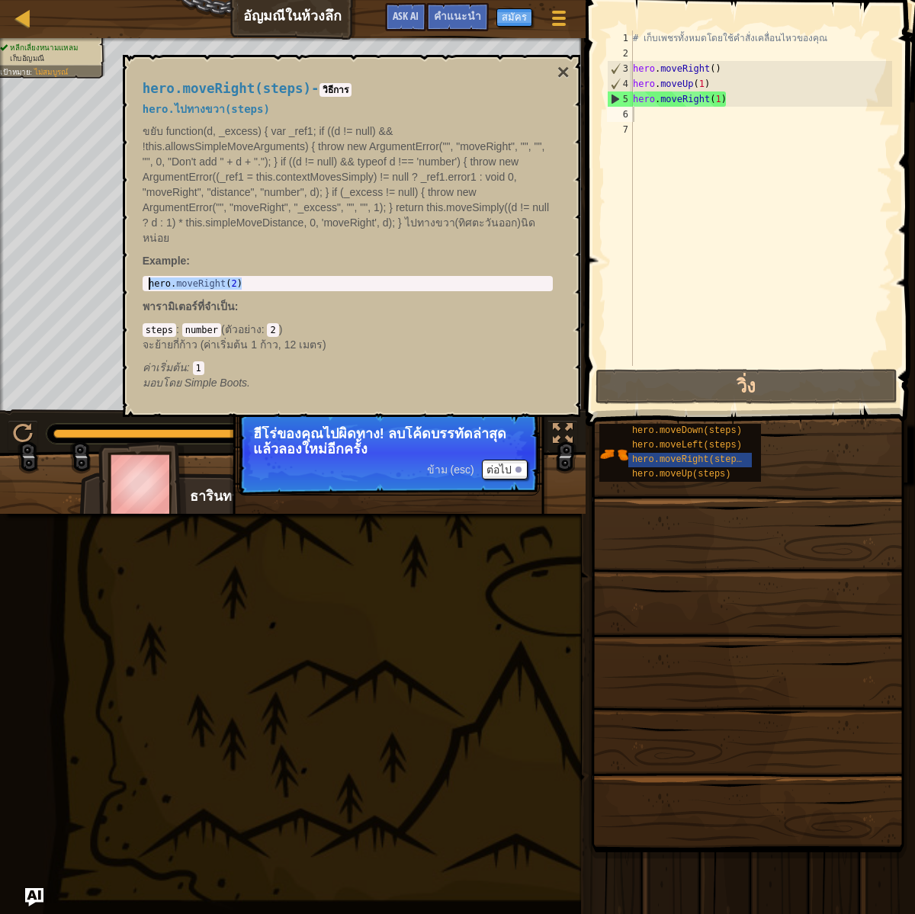
click at [132, 281] on div "hero.moveRight(steps) - วิธีการ hero.ไปทางขวา(steps) ขยับ function(d, _excess) …" at bounding box center [348, 236] width 432 height 338
click at [664, 115] on div "# เก็บเพชรทั้งหมดโดยใช้คำสั่งเคลื่อนไหวของคุณ hero . moveRight ( ) hero . moveU…" at bounding box center [761, 214] width 262 height 366
paste textarea "hero.moveRight(2)"
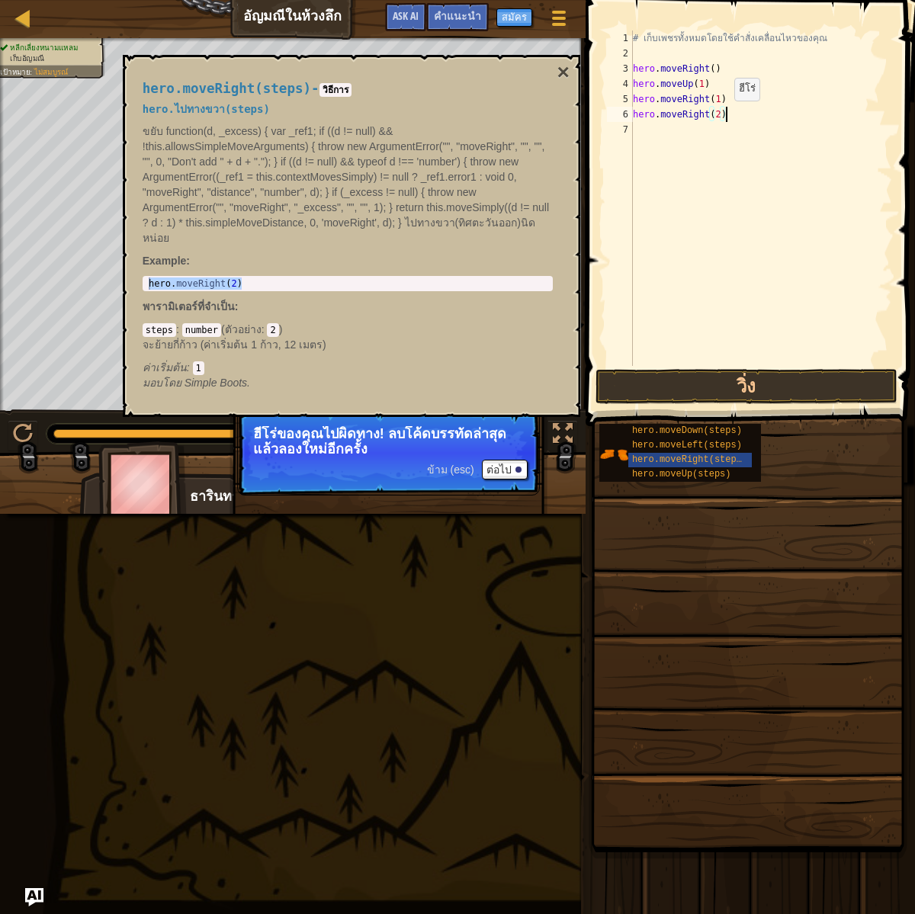
click at [722, 115] on div "# เก็บเพชรทั้งหมดโดยใช้คำสั่งเคลื่อนไหวของคุณ hero . moveRight ( ) hero . moveU…" at bounding box center [761, 214] width 262 height 366
type textarea "hero.moveRight(1)"
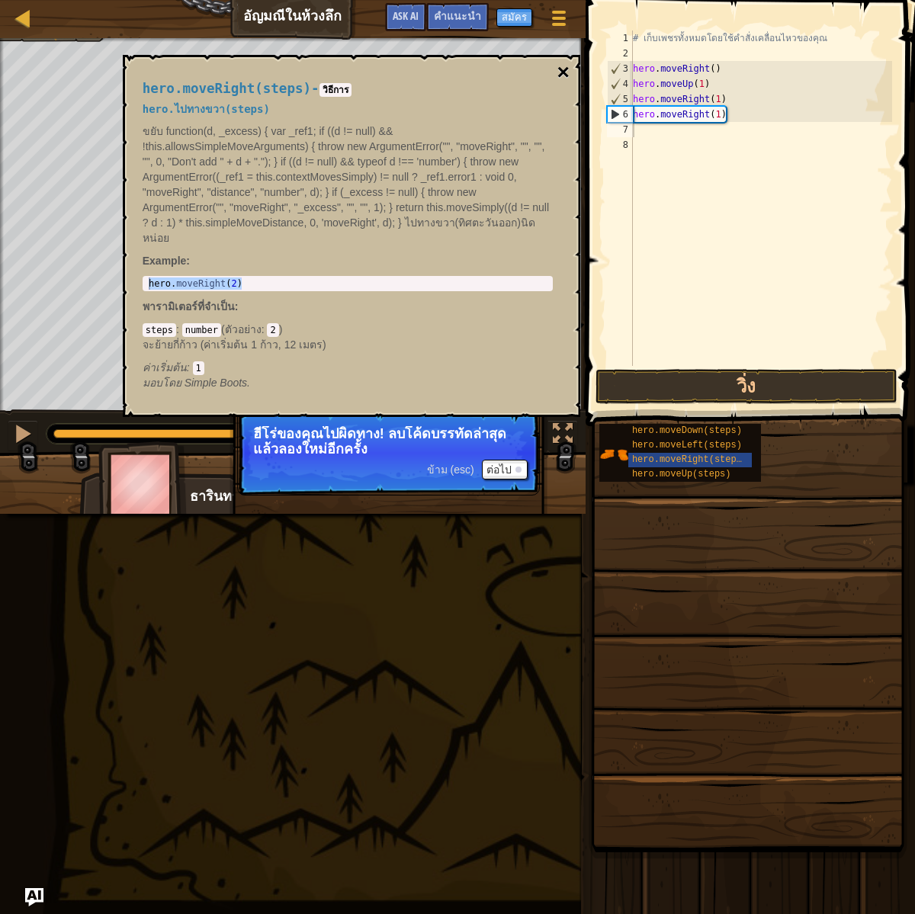
click at [567, 68] on button "×" at bounding box center [563, 72] width 12 height 21
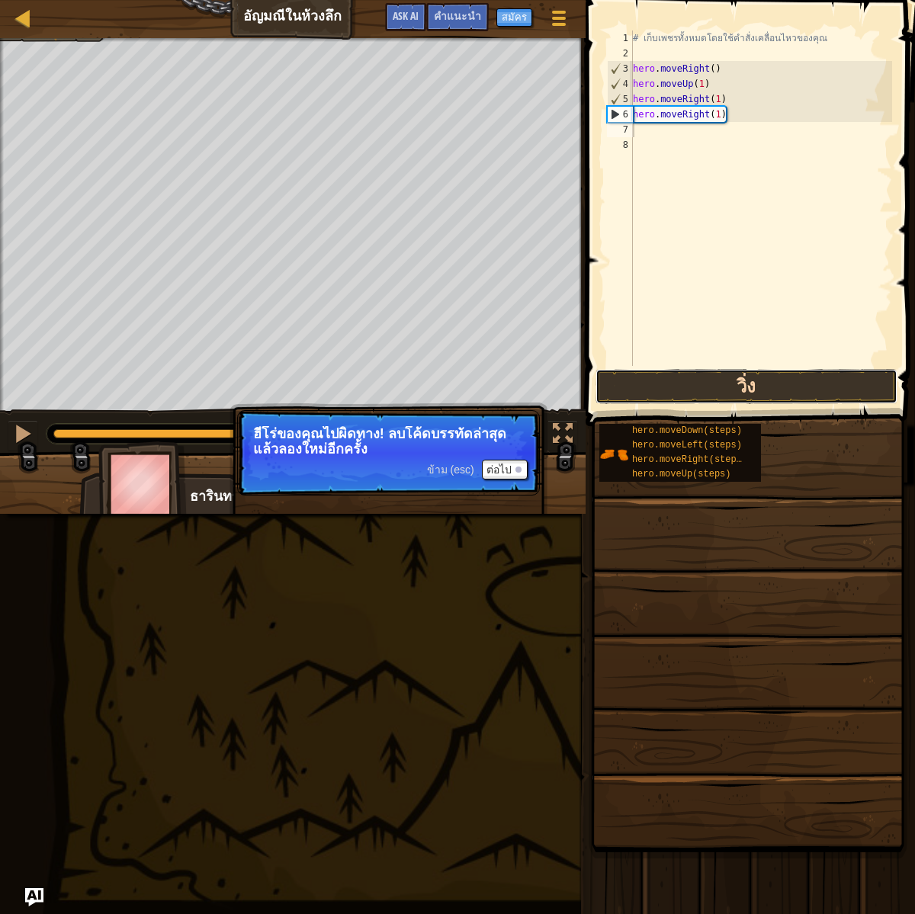
click at [787, 373] on button "วิ่ง" at bounding box center [747, 386] width 302 height 35
click at [720, 120] on div "# เก็บเพชรทั้งหมดโดยใช้คำสั่งเคลื่อนไหวของคุณ hero . moveRight ( ) hero . moveU…" at bounding box center [761, 214] width 262 height 366
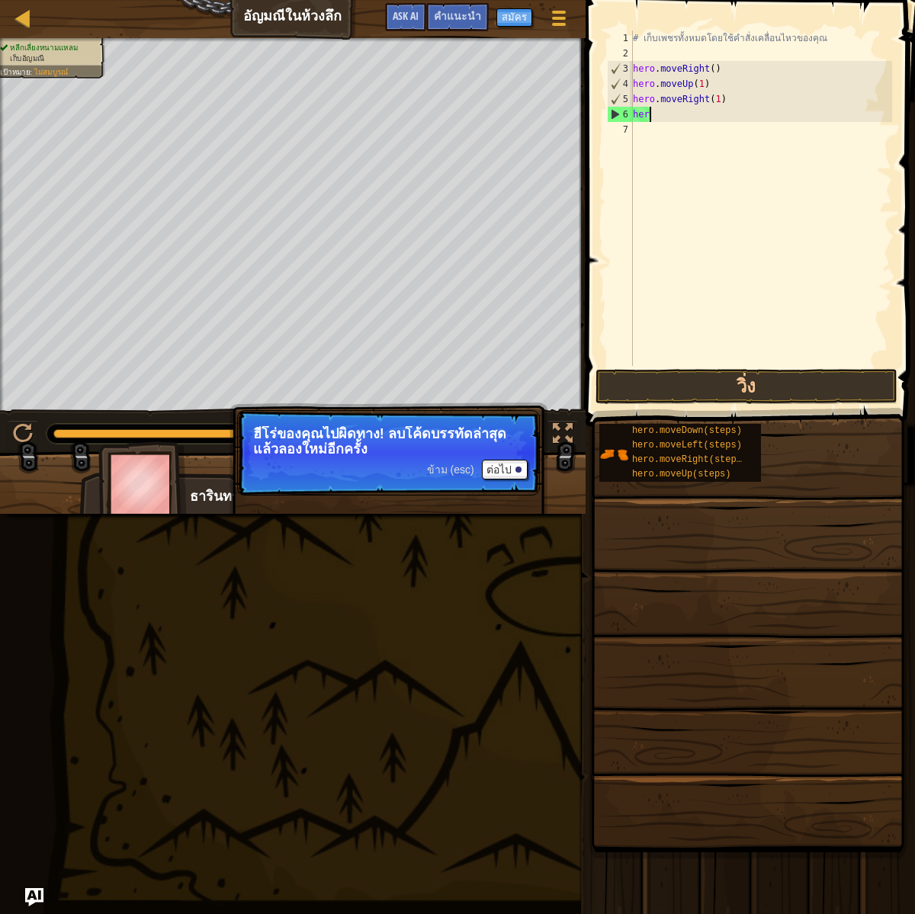
type textarea "h"
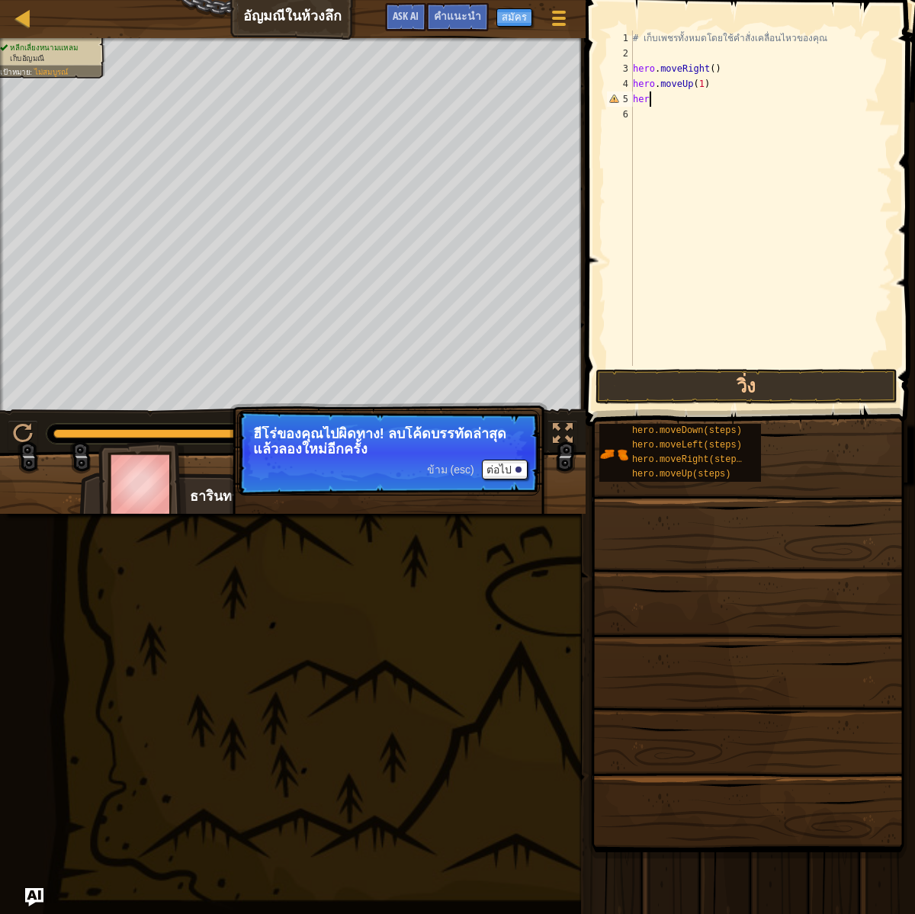
type textarea "h"
click at [657, 101] on div "# เก็บเพชรทั้งหมดโดยใช้คำสั่งเคลื่อนไหวของคุณ hero . moveRight ( ) hero . moveU…" at bounding box center [761, 214] width 262 height 366
click at [719, 83] on div "# เก็บเพชรทั้งหมดโดยใช้คำสั่งเคลื่อนไหวของคุณ hero . moveRight ( ) hero . moveU…" at bounding box center [761, 214] width 262 height 366
click at [690, 83] on div "# เก็บเพชรทั้งหมดโดยใช้คำสั่งเคลื่อนไหวของคุณ hero . moveRight ( ) hero . moveU…" at bounding box center [761, 214] width 262 height 366
click at [693, 84] on div "# เก็บเพชรทั้งหมดโดยใช้คำสั่งเคลื่อนไหวของคุณ hero . moveRight ( ) hero . moveU…" at bounding box center [761, 214] width 262 height 366
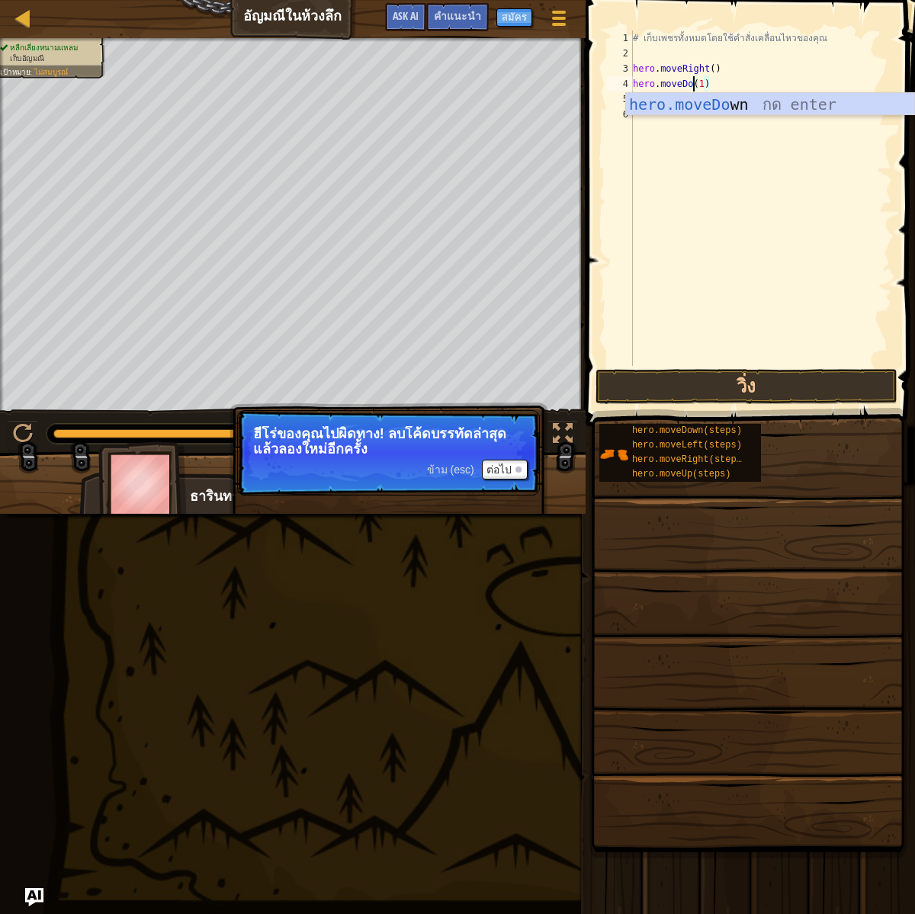
scroll to position [7, 5]
click at [855, 101] on div "hero.moveDown กด enter" at bounding box center [770, 127] width 288 height 69
click at [730, 86] on div "# เก็บเพชรทั้งหมดโดยใช้คำสั่งเคลื่อนไหวของคุณ hero . moveRight ( ) hero . moveD…" at bounding box center [761, 214] width 262 height 366
click at [711, 85] on div "# เก็บเพชรทั้งหมดโดยใช้คำสั่งเคลื่อนไหวของคุณ hero . moveRight ( ) hero . moveD…" at bounding box center [761, 214] width 262 height 366
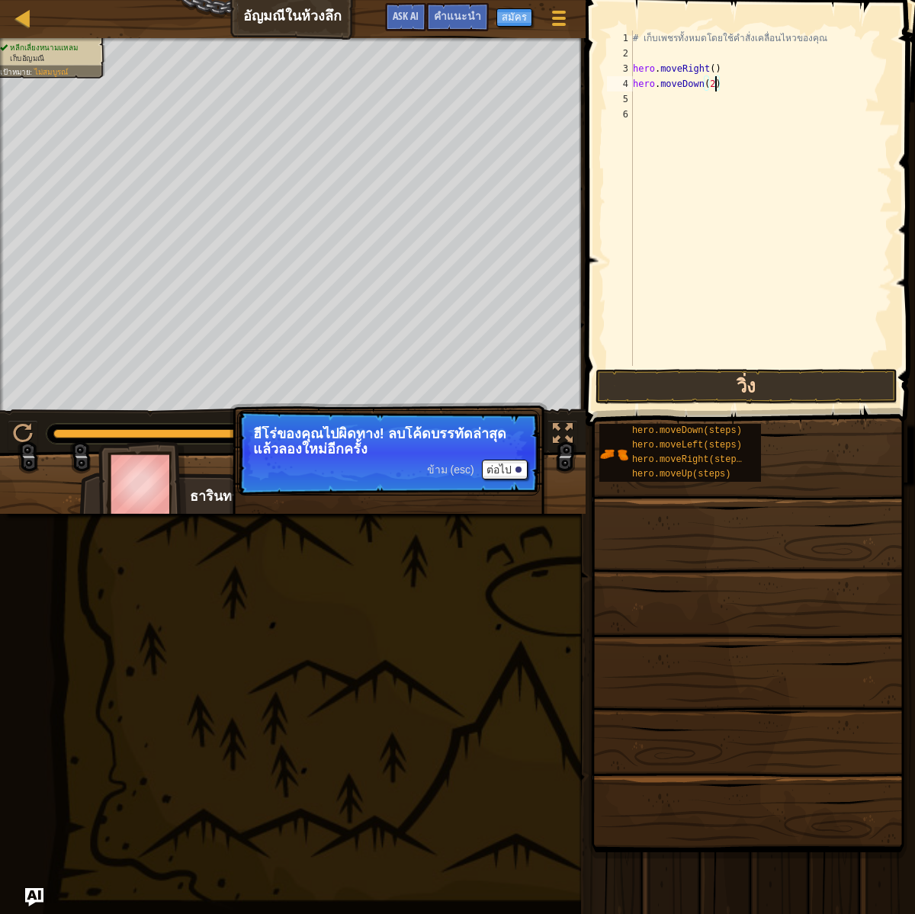
type textarea "hero.moveDown(2)"
click at [781, 387] on button "วิ่ง" at bounding box center [747, 386] width 302 height 35
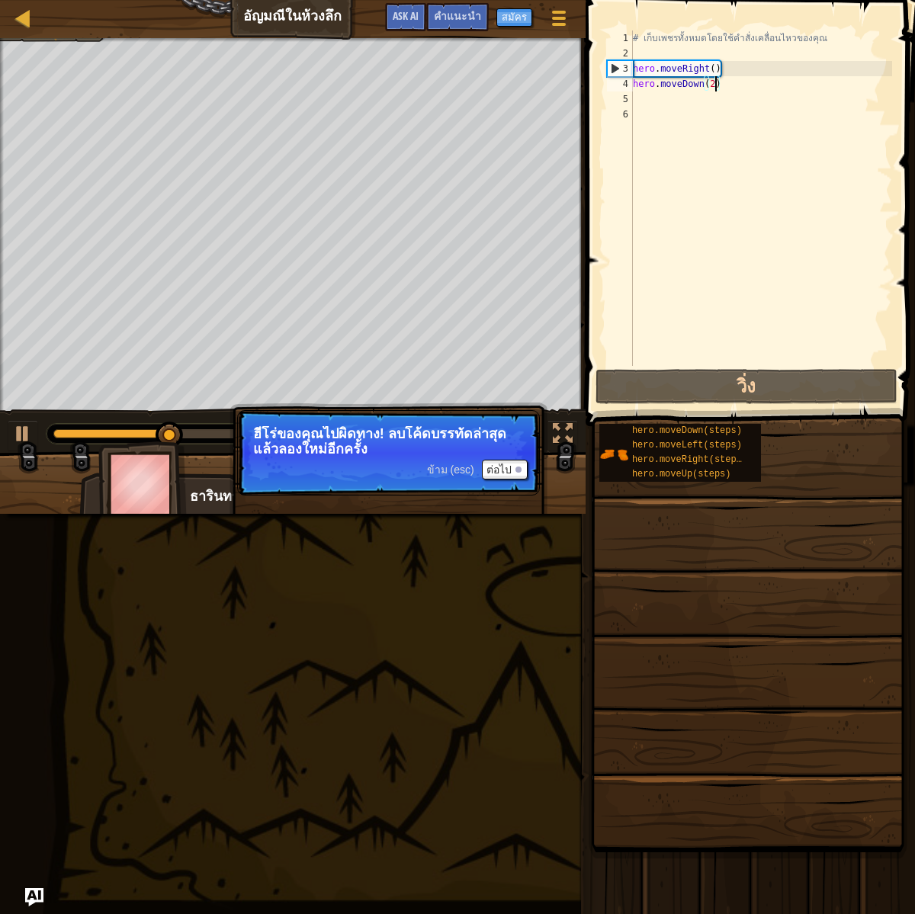
click at [654, 107] on div "# เก็บเพชรทั้งหมดโดยใช้คำสั่งเคลื่อนไหวของคุณ hero . moveRight ( ) hero . moveD…" at bounding box center [761, 214] width 262 height 366
click at [651, 101] on div "# เก็บเพชรทั้งหมดโดยใช้คำสั่งเคลื่อนไหวของคุณ hero . moveRight ( ) hero . moveD…" at bounding box center [761, 214] width 262 height 366
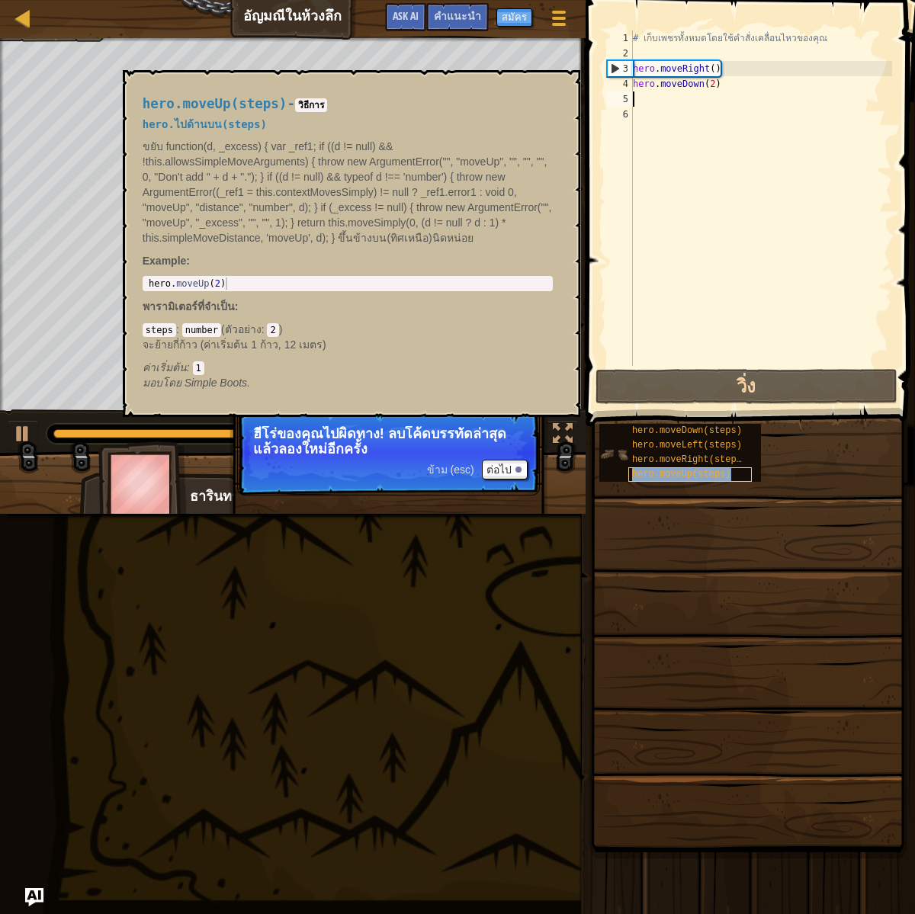
click at [715, 469] on span "hero.moveUp(steps)" at bounding box center [681, 474] width 99 height 11
type textarea "hero.moveUp(2)"
click at [99, 0] on body "แผนที่ [PERSON_NAME]ในห้วงลึก เมนูเกม เสร็จสิ้น สมัคร คำแนะนำ Ask AI 1 הההההההה…" at bounding box center [457, 0] width 915 height 0
click at [642, 95] on div "# เก็บเพชรทั้งหมดโดยใช้คำสั่งเคลื่อนไหวของคุณ hero . moveRight ( ) hero . moveD…" at bounding box center [761, 214] width 262 height 366
paste textarea "hero.moveUp(2)"
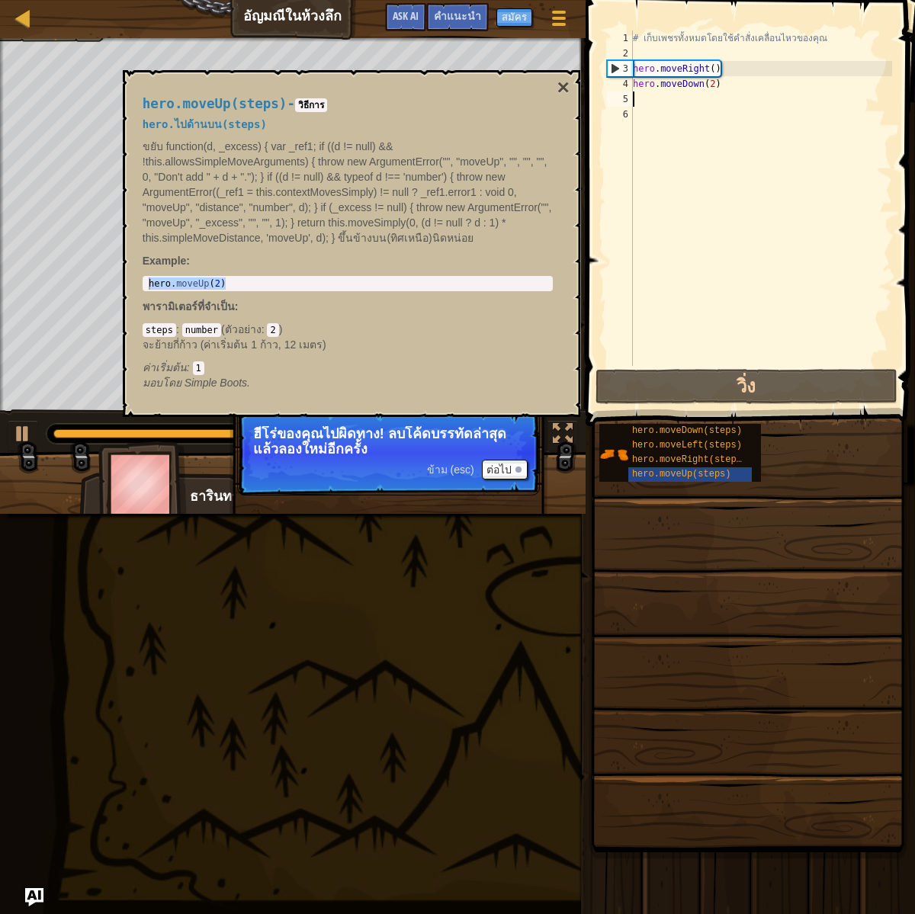
type textarea "hero.moveUp(2)"
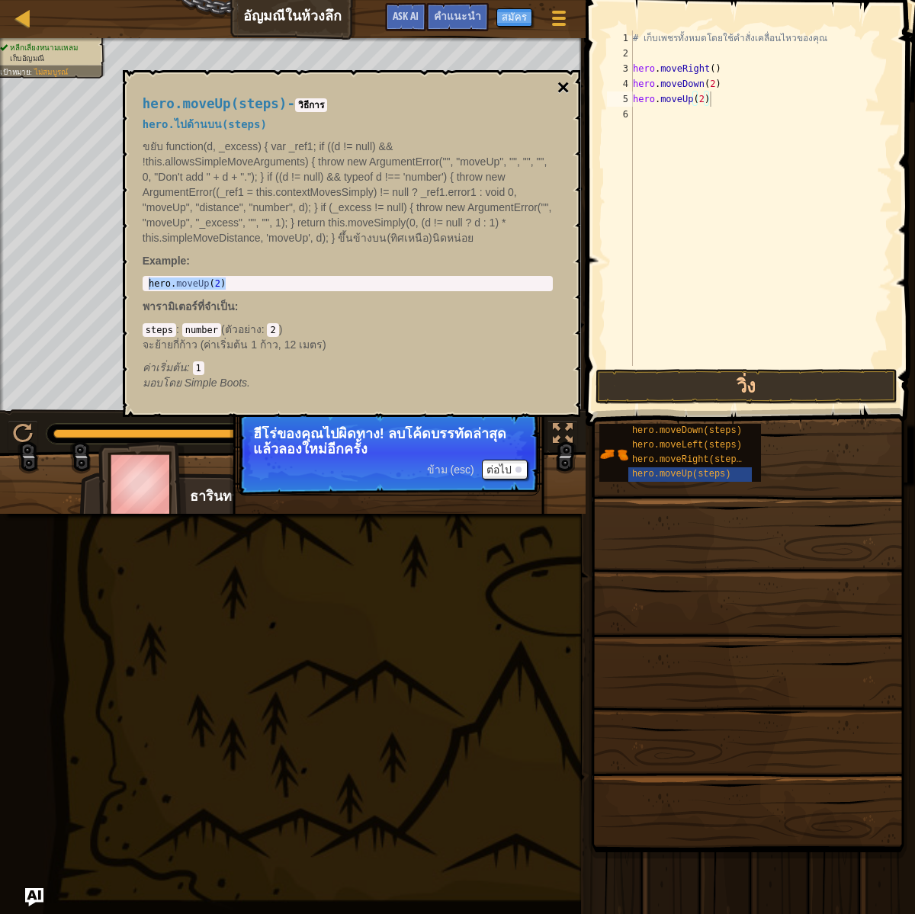
click at [564, 90] on button "×" at bounding box center [563, 87] width 12 height 21
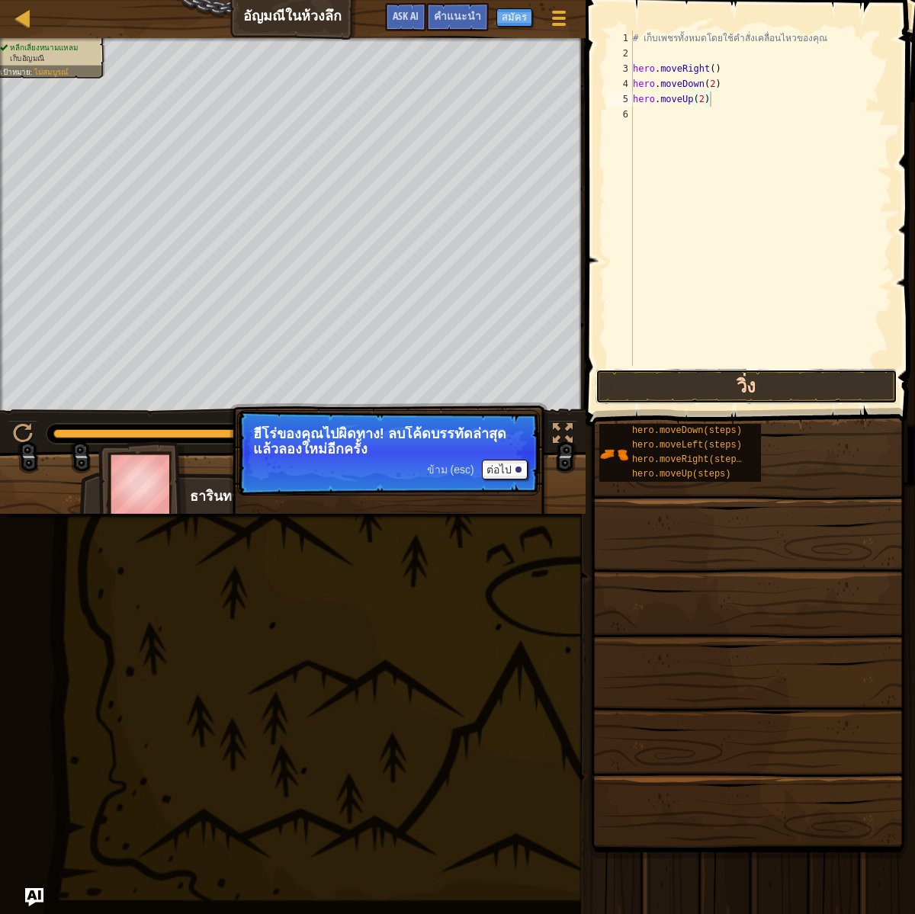
click at [731, 381] on button "วิ่ง" at bounding box center [747, 386] width 302 height 35
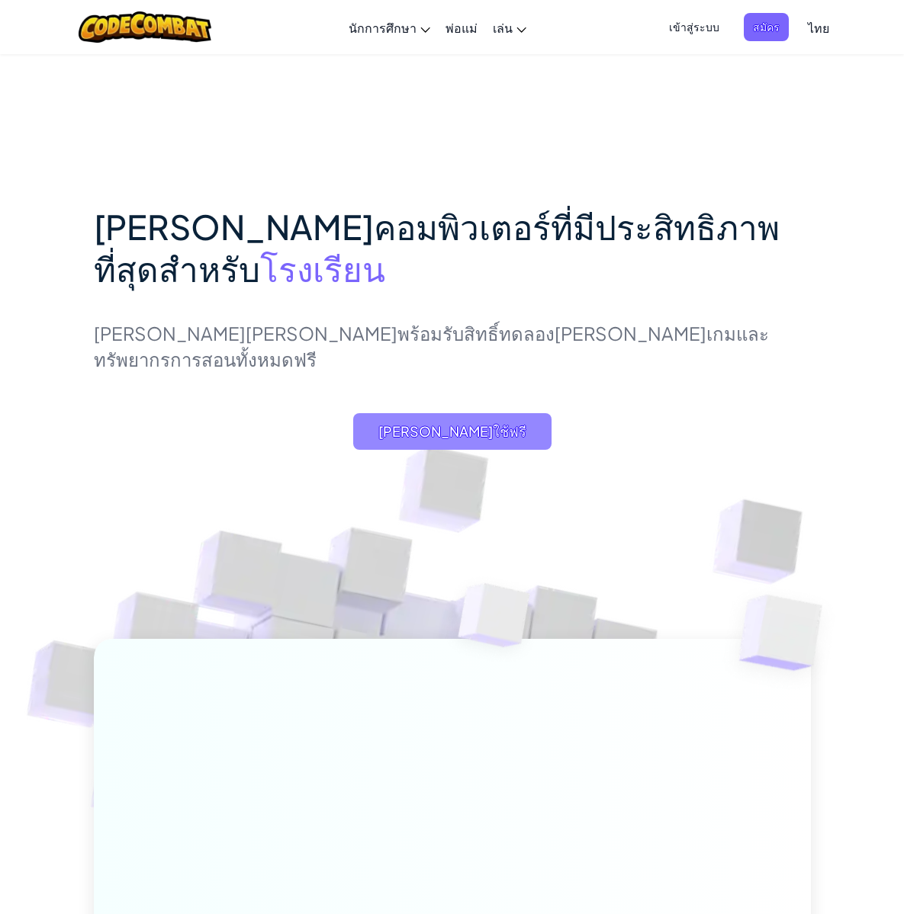
click at [353, 450] on span "[PERSON_NAME]ใช้ฟรี" at bounding box center [452, 431] width 198 height 37
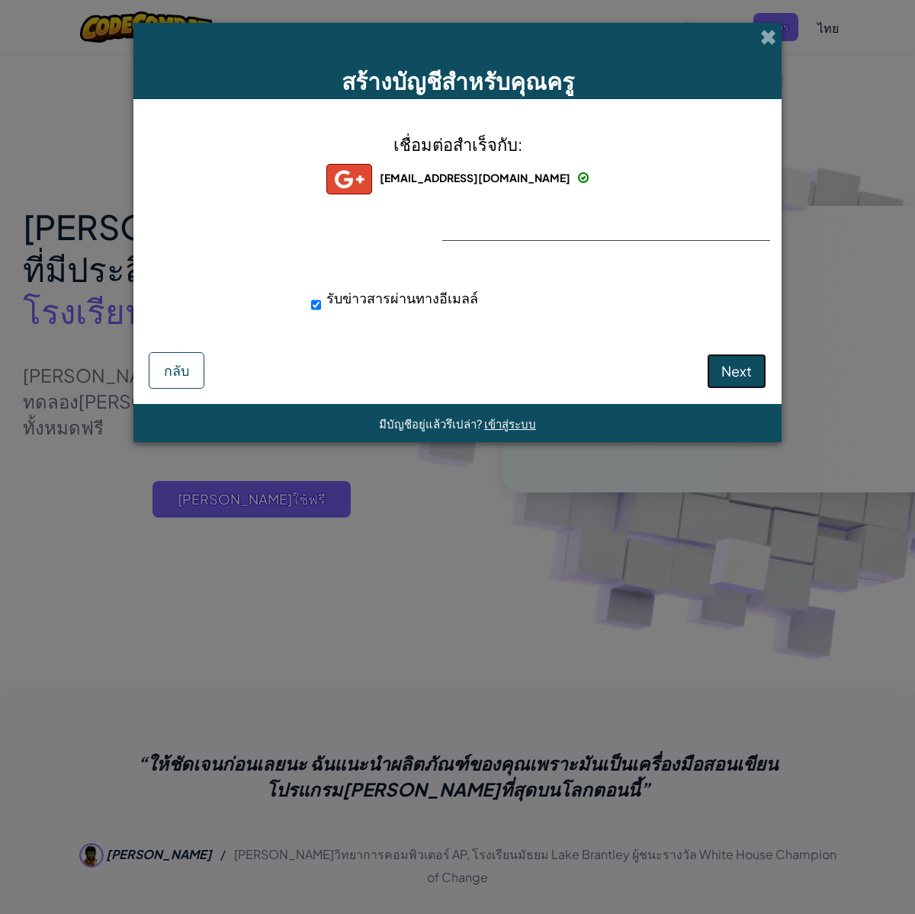
click at [725, 364] on span "Next" at bounding box center [737, 371] width 31 height 18
select select "Thailand"
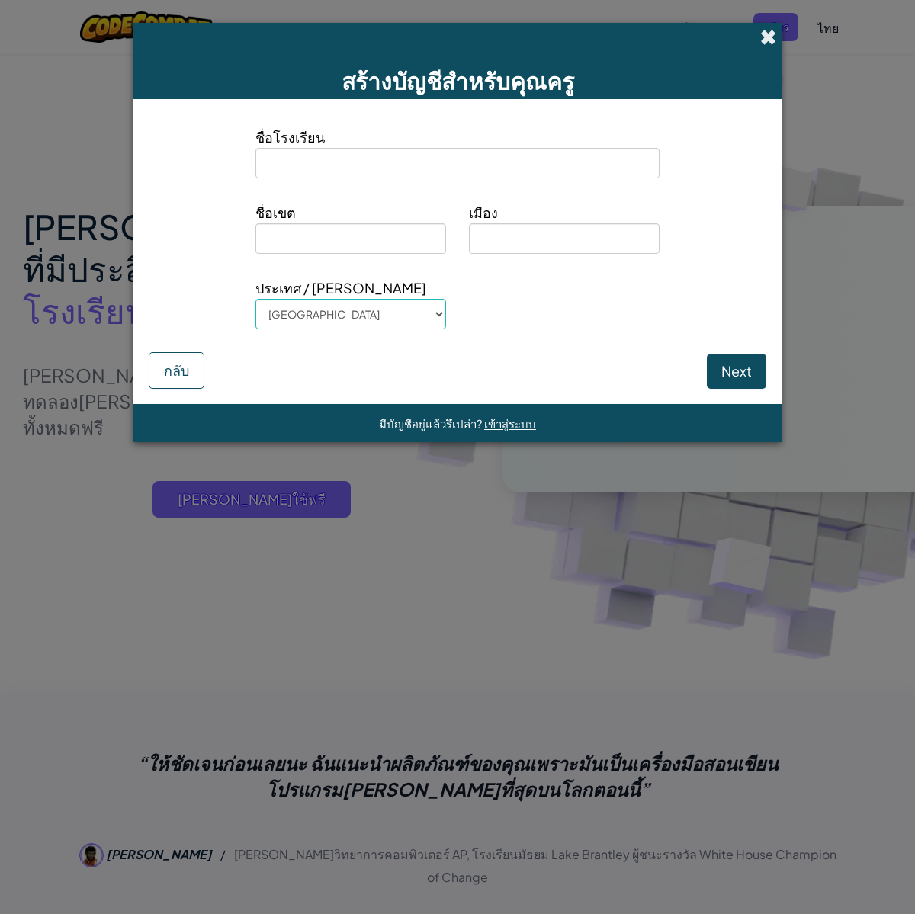
click at [766, 45] on span at bounding box center [768, 37] width 16 height 16
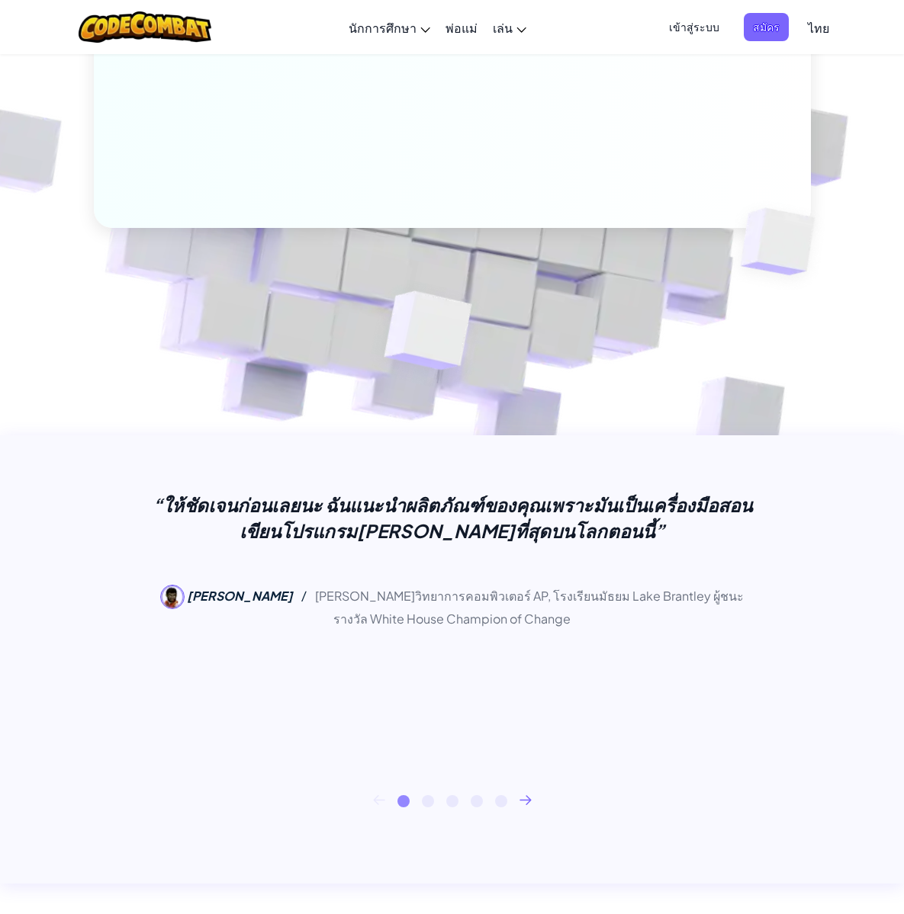
scroll to position [242, 0]
